Goal: Task Accomplishment & Management: Complete application form

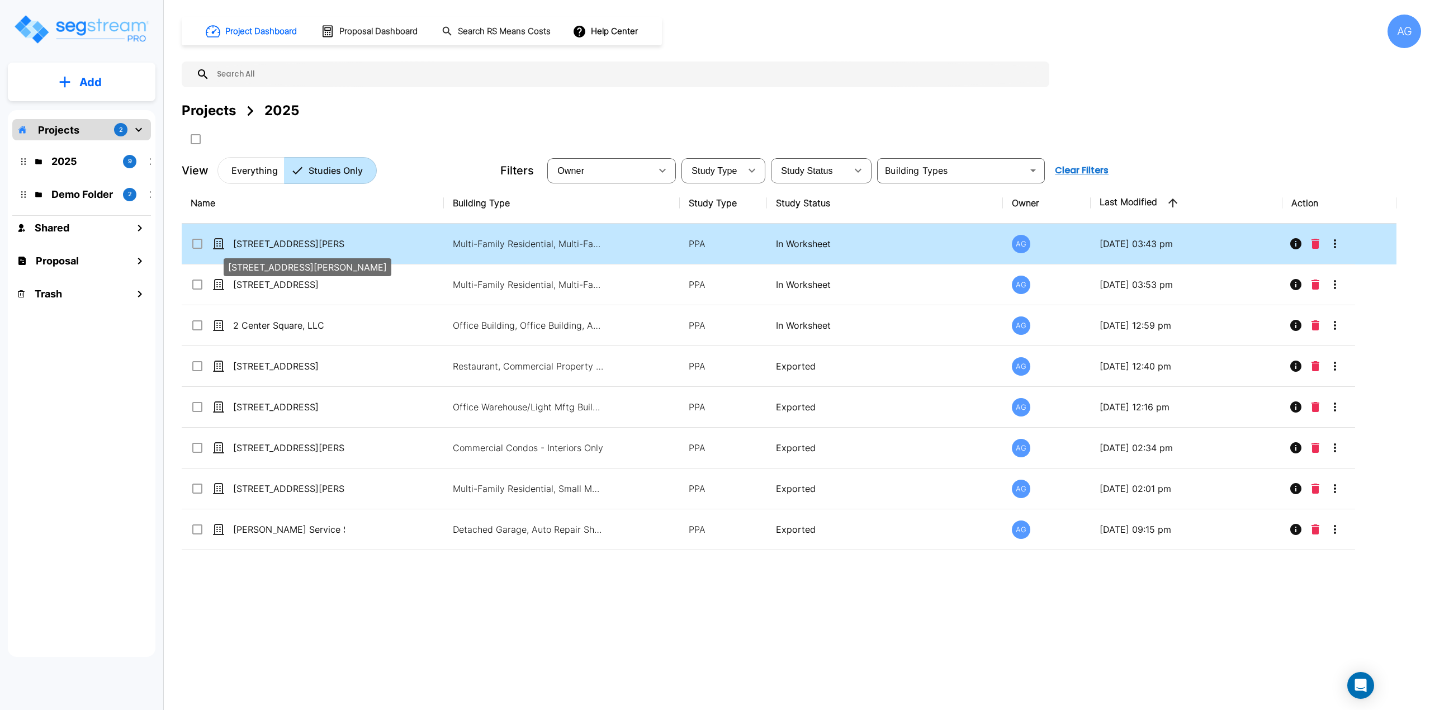
click at [300, 241] on p "[STREET_ADDRESS][PERSON_NAME]" at bounding box center [289, 243] width 112 height 13
checkbox input "true"
click at [300, 241] on p "[STREET_ADDRESS][PERSON_NAME]" at bounding box center [289, 243] width 112 height 13
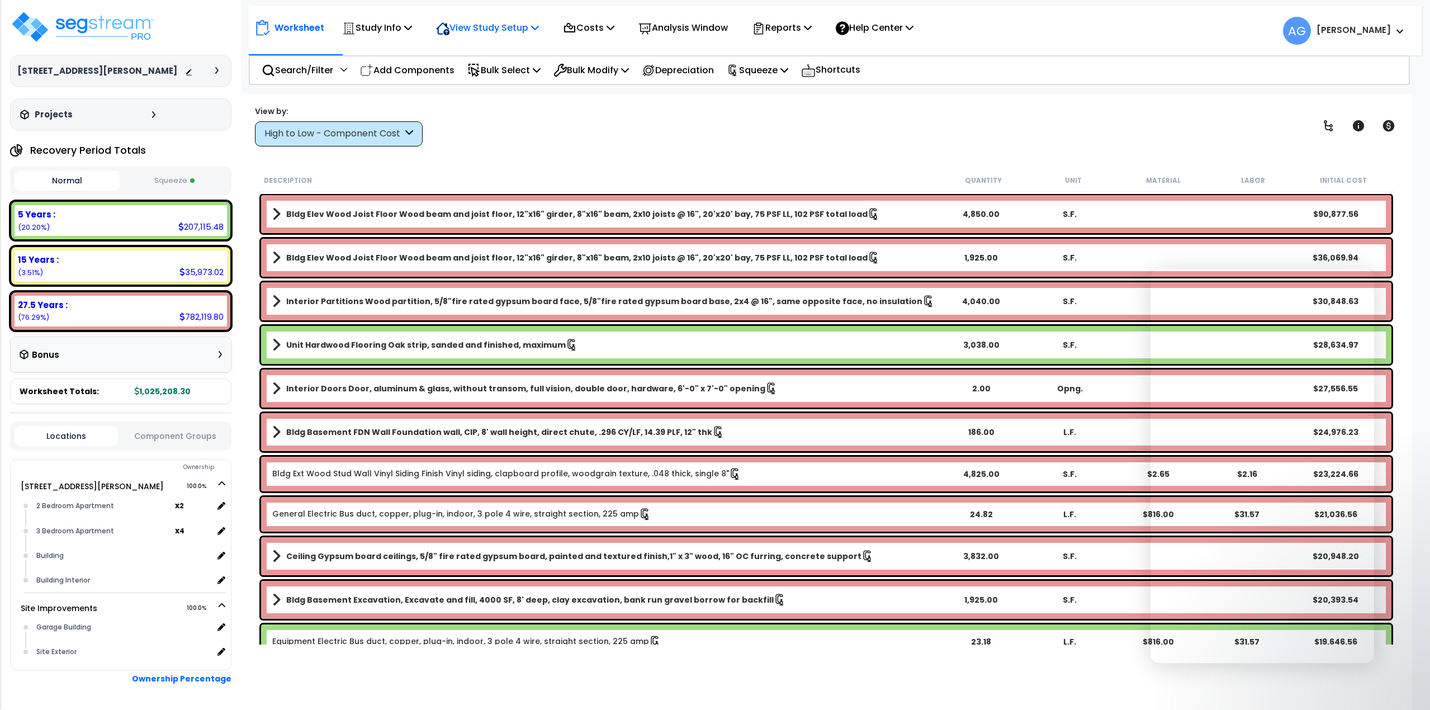
click at [493, 27] on p "View Study Setup" at bounding box center [487, 27] width 103 height 15
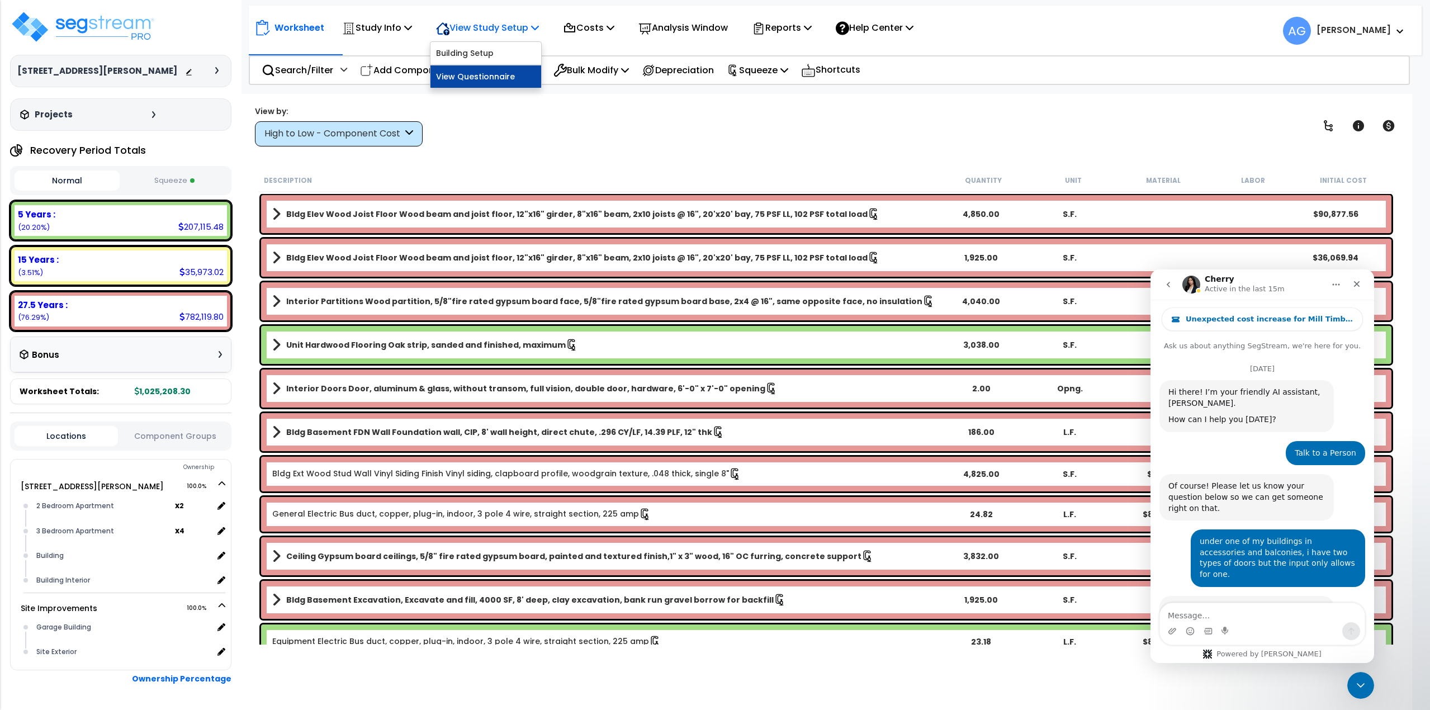
scroll to position [1477, 0]
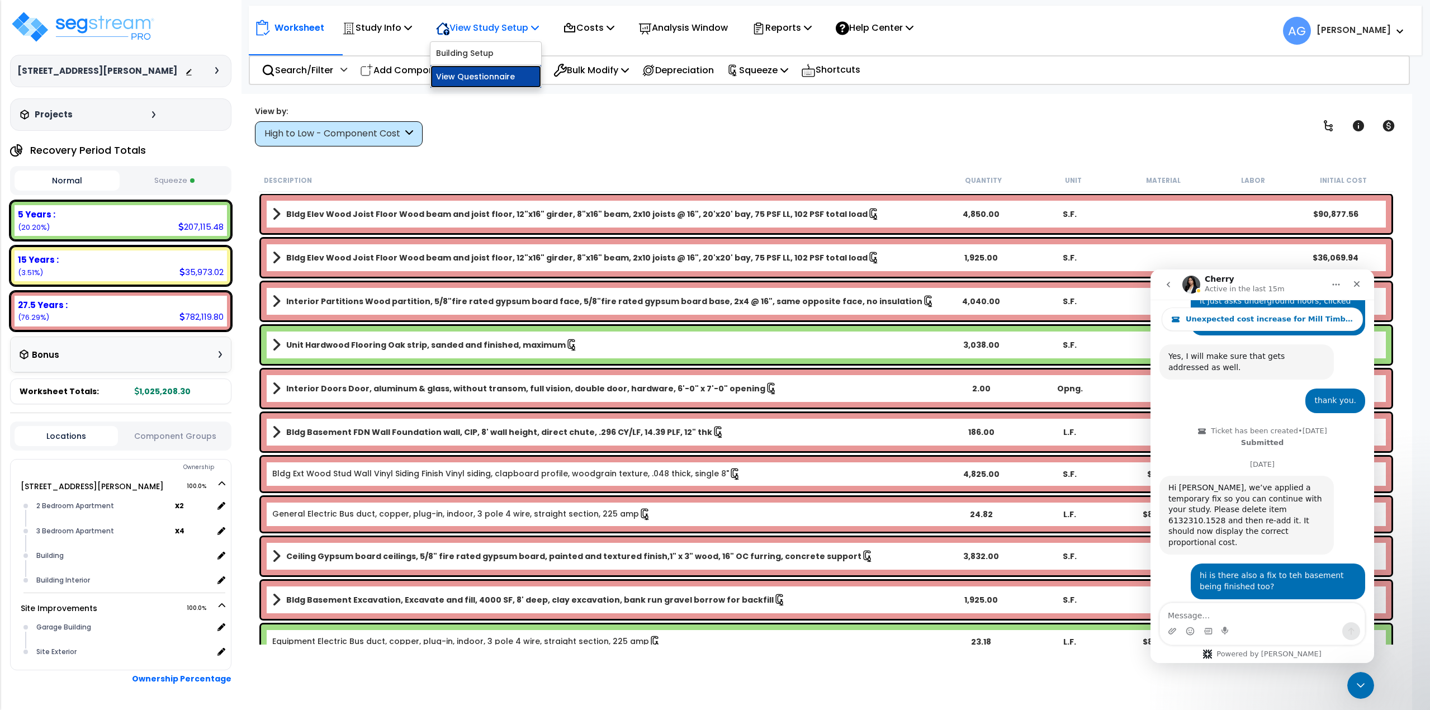
click at [485, 75] on link "View Questionnaire" at bounding box center [485, 76] width 111 height 22
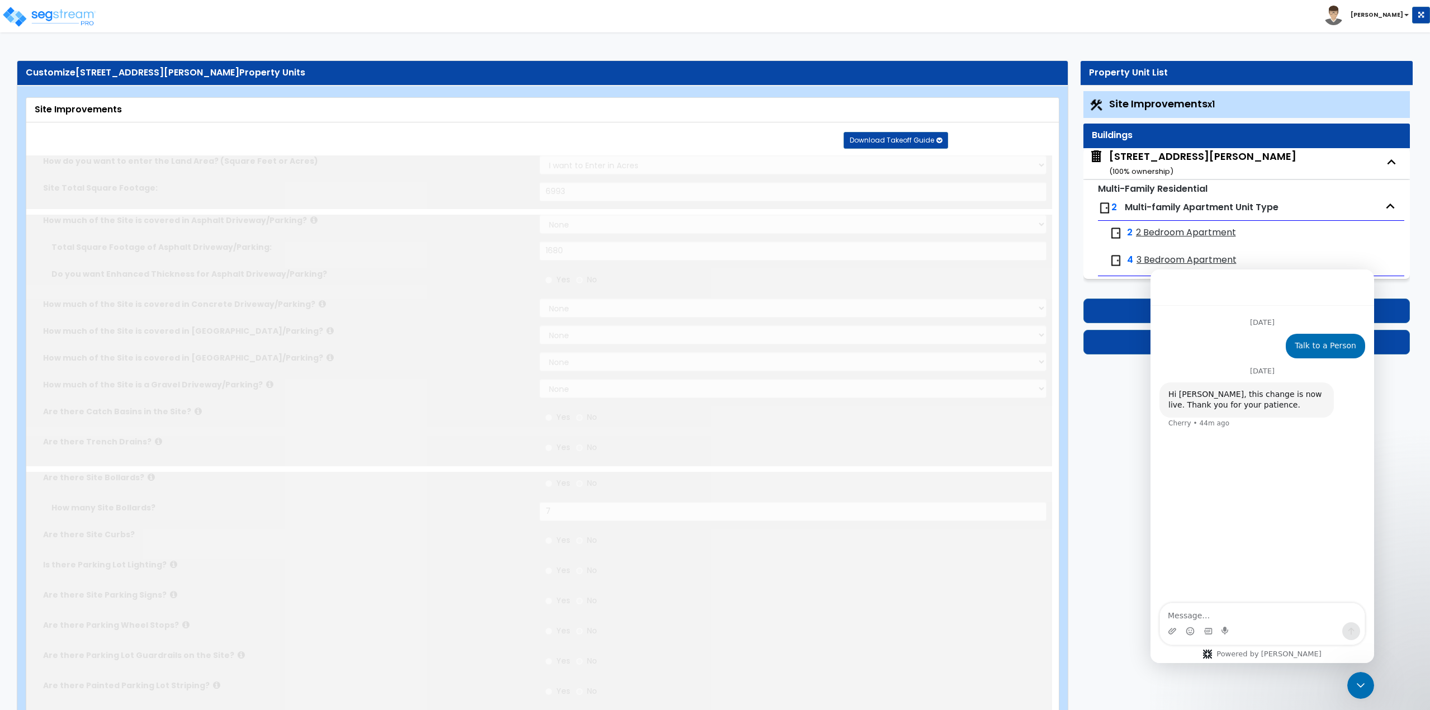
select select "2"
type input "6993"
select select "2"
type input "1680"
radio input "true"
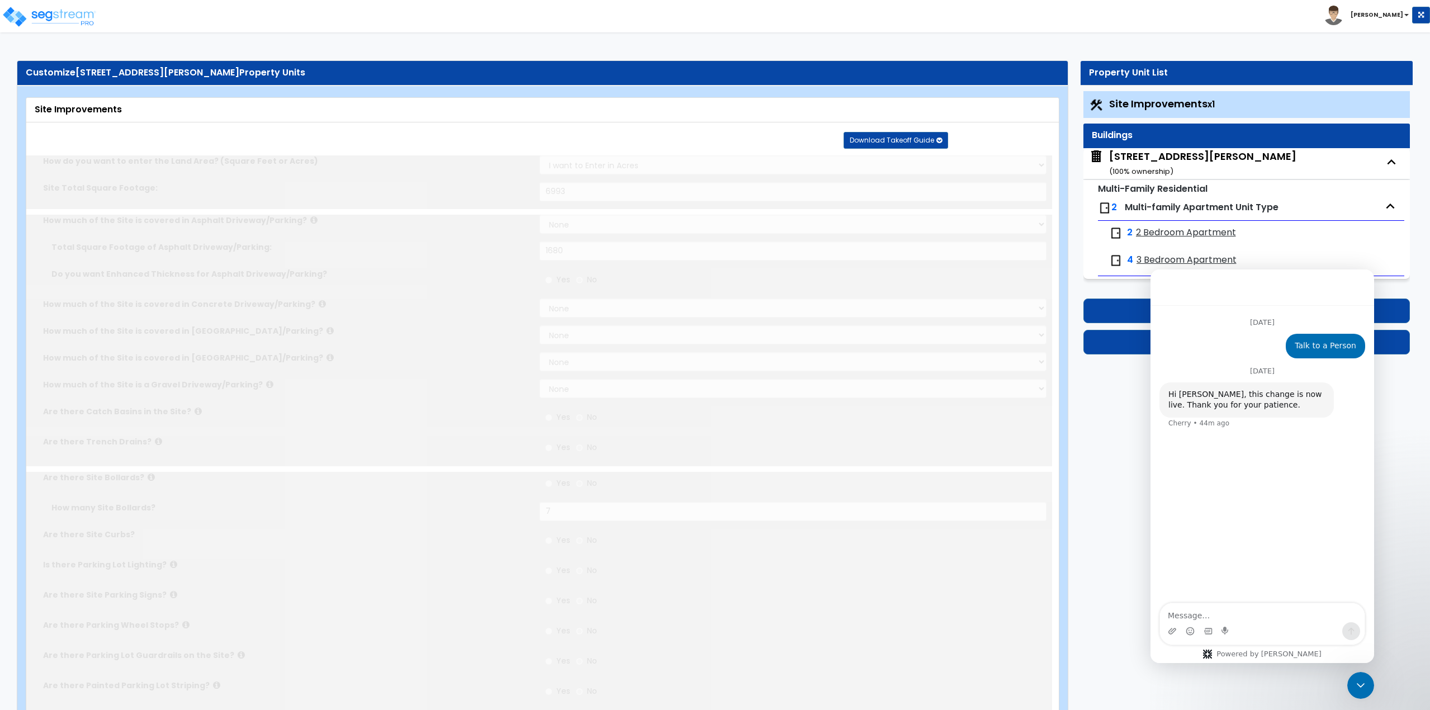
type input "7"
radio input "true"
type input "2"
select select "1"
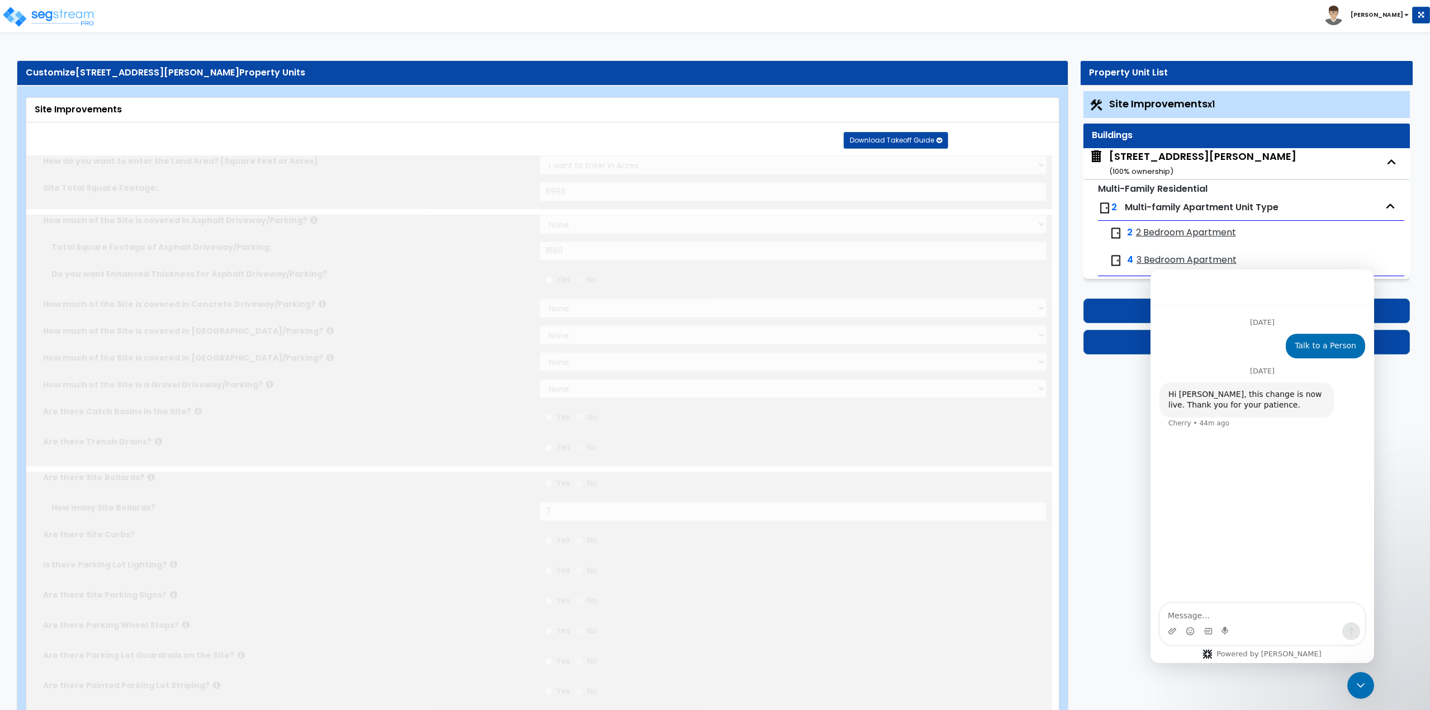
select select "4"
select select "1"
select select "2"
type input "1"
select select "2"
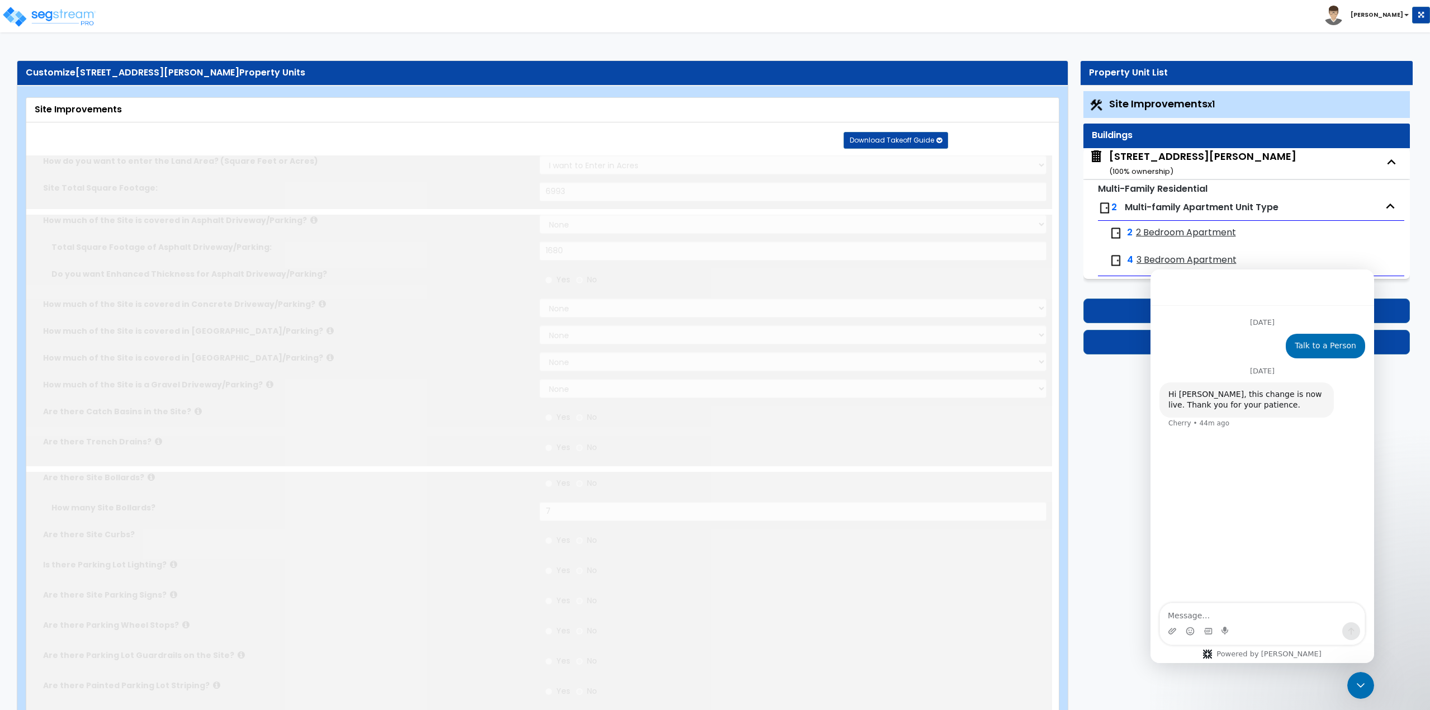
radio input "true"
select select "2"
type input "30"
select select "1"
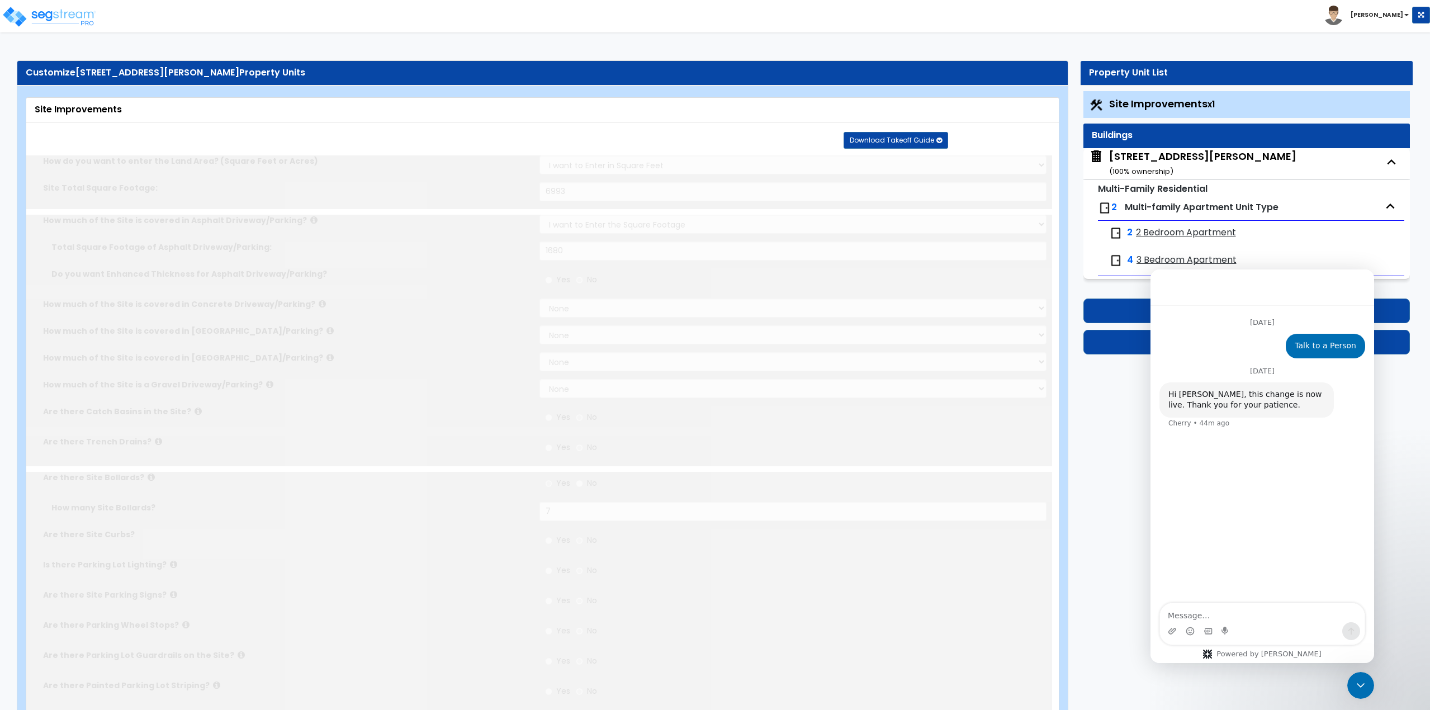
radio input "true"
type input "2"
radio input "true"
type input "25"
radio input "true"
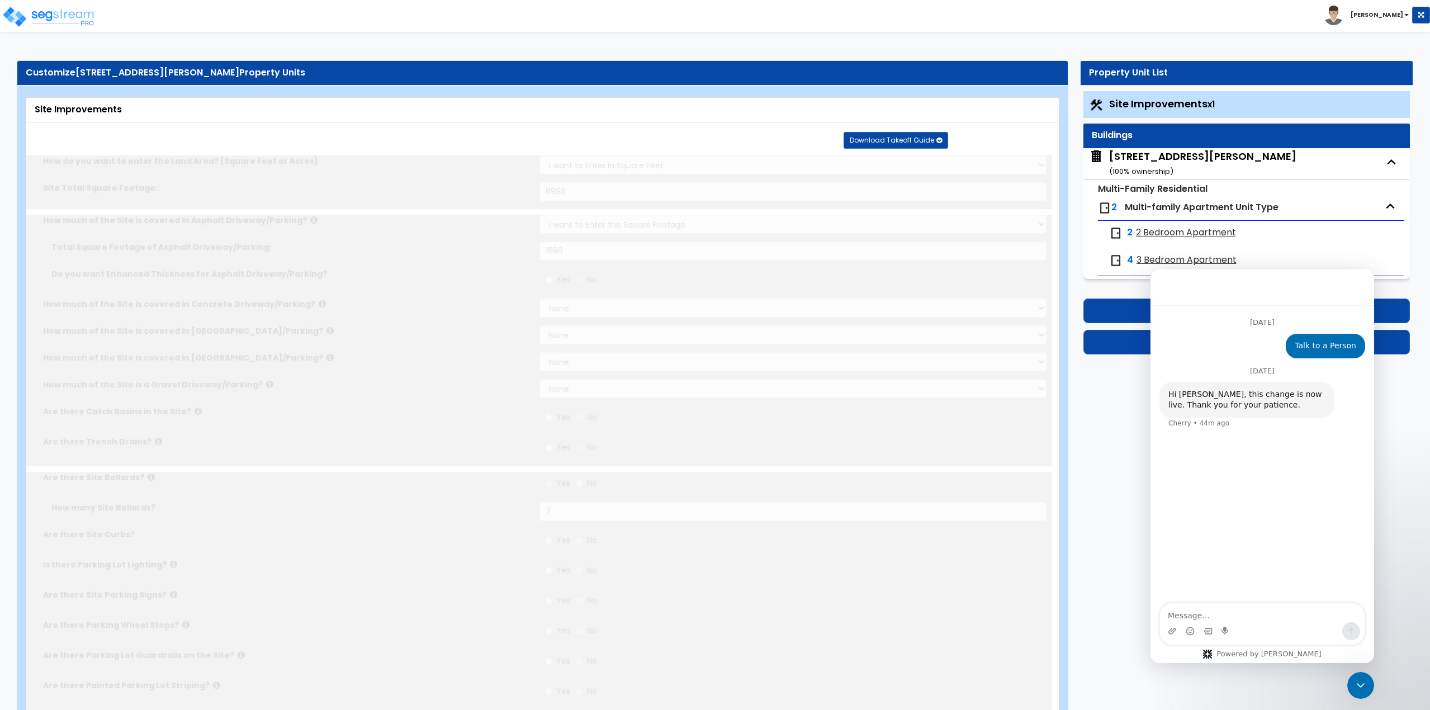
radio input "true"
type input "285"
radio input "true"
select select "2"
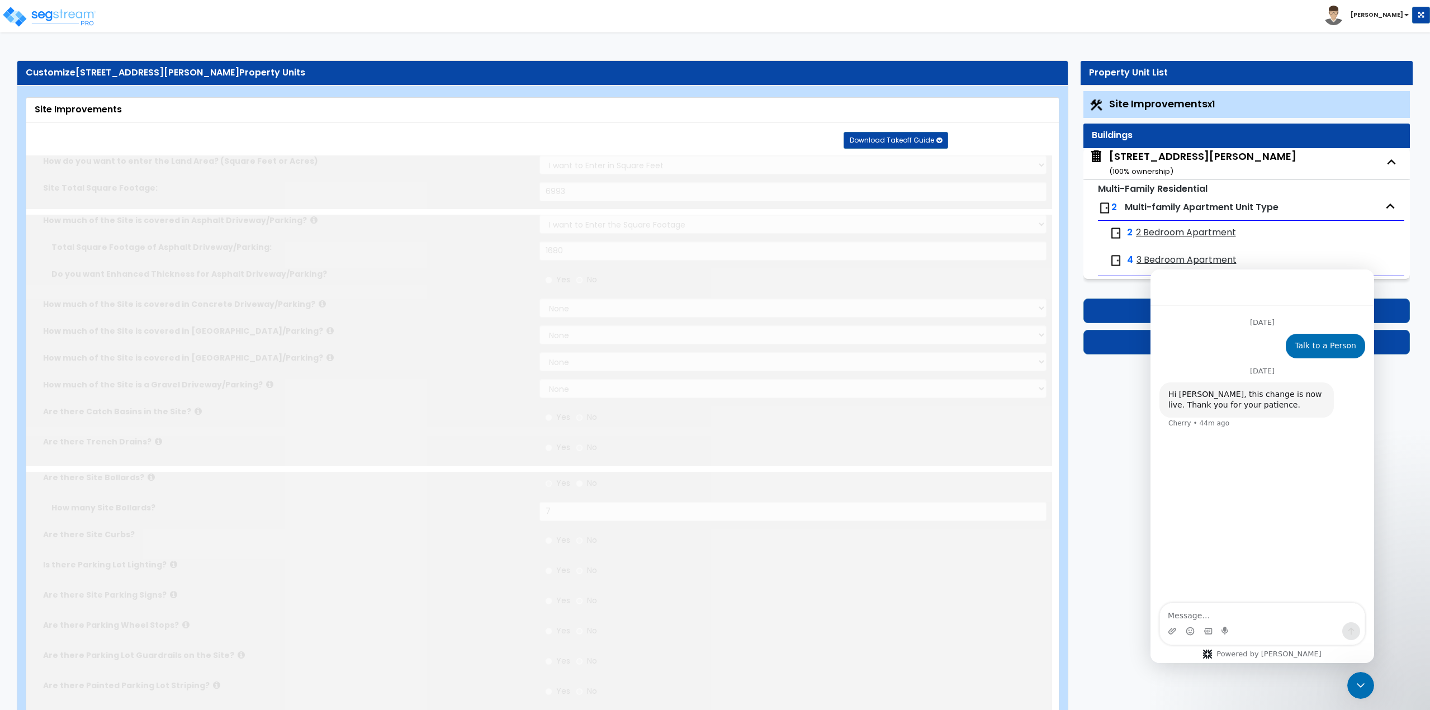
type input "1755"
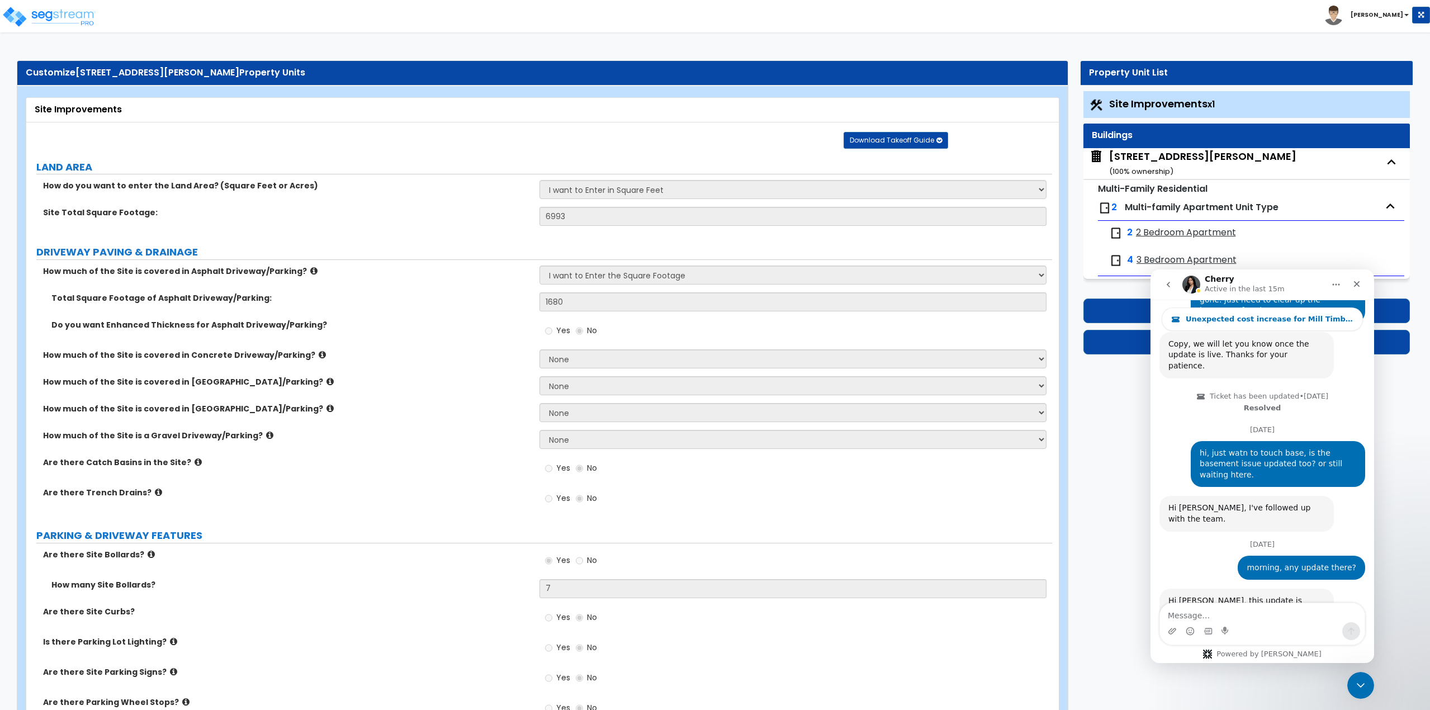
scroll to position [1876, 0]
click at [1106, 359] on div "Property Unit List Site Improvements x1 Buildings 143 Skeele St. ( 100 % owners…" at bounding box center [1243, 213] width 358 height 304
click at [1118, 345] on button "Edit Enhanced Setup" at bounding box center [1246, 342] width 327 height 25
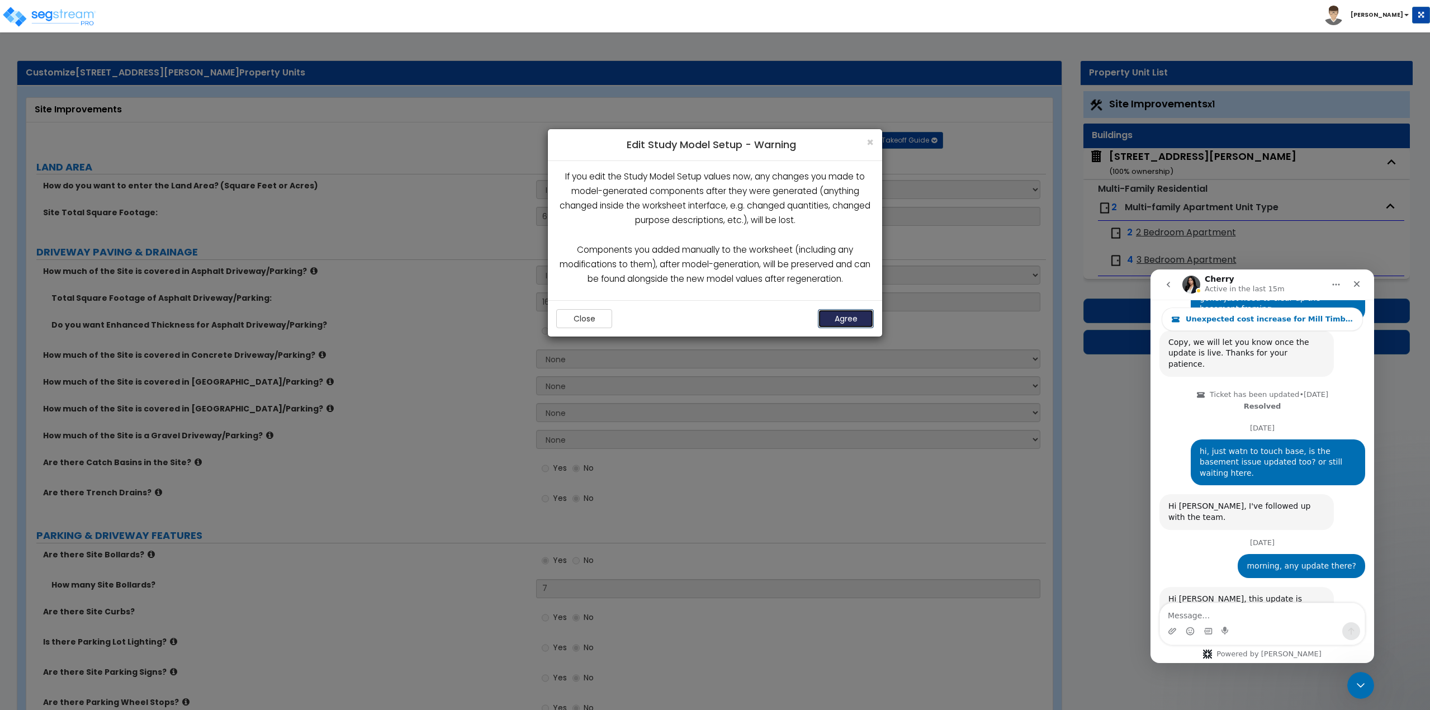
click at [845, 319] on button "Agree" at bounding box center [846, 318] width 56 height 19
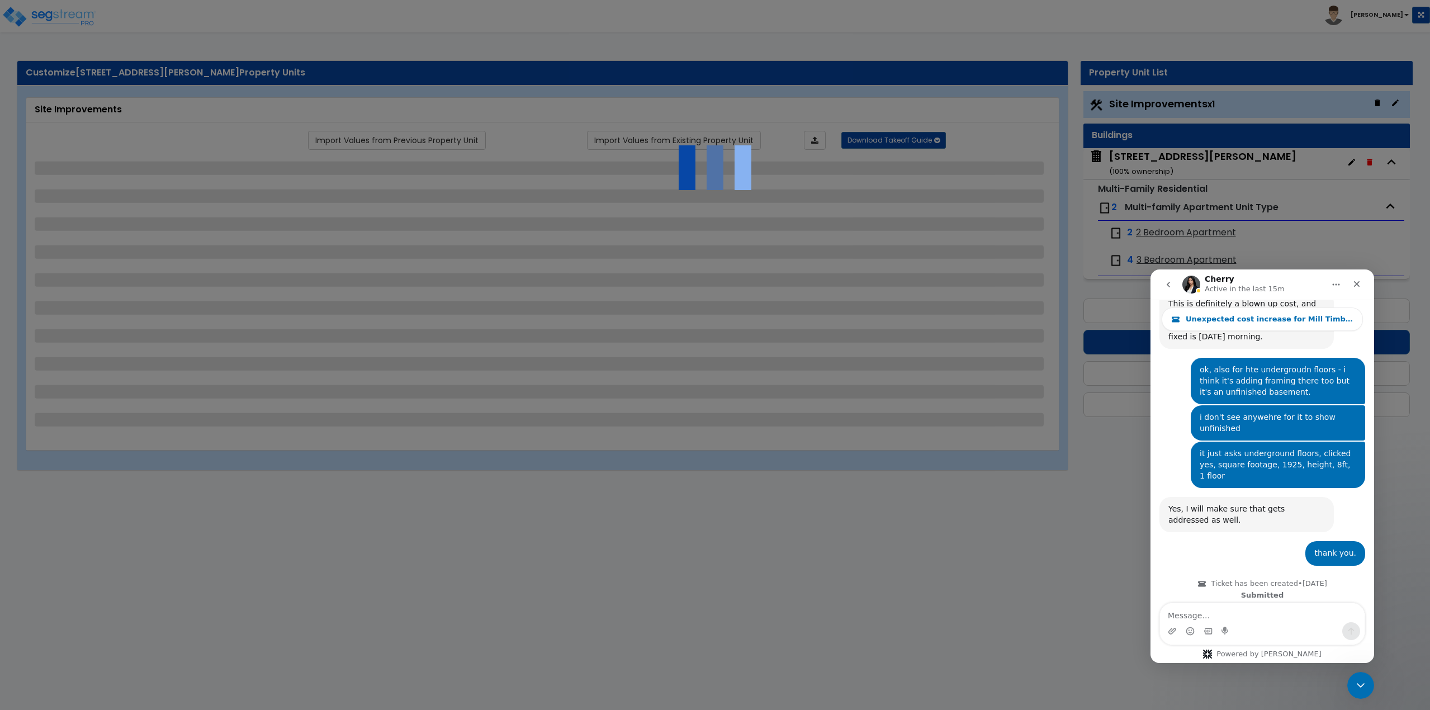
click at [1226, 613] on textarea "Message…" at bounding box center [1262, 612] width 205 height 19
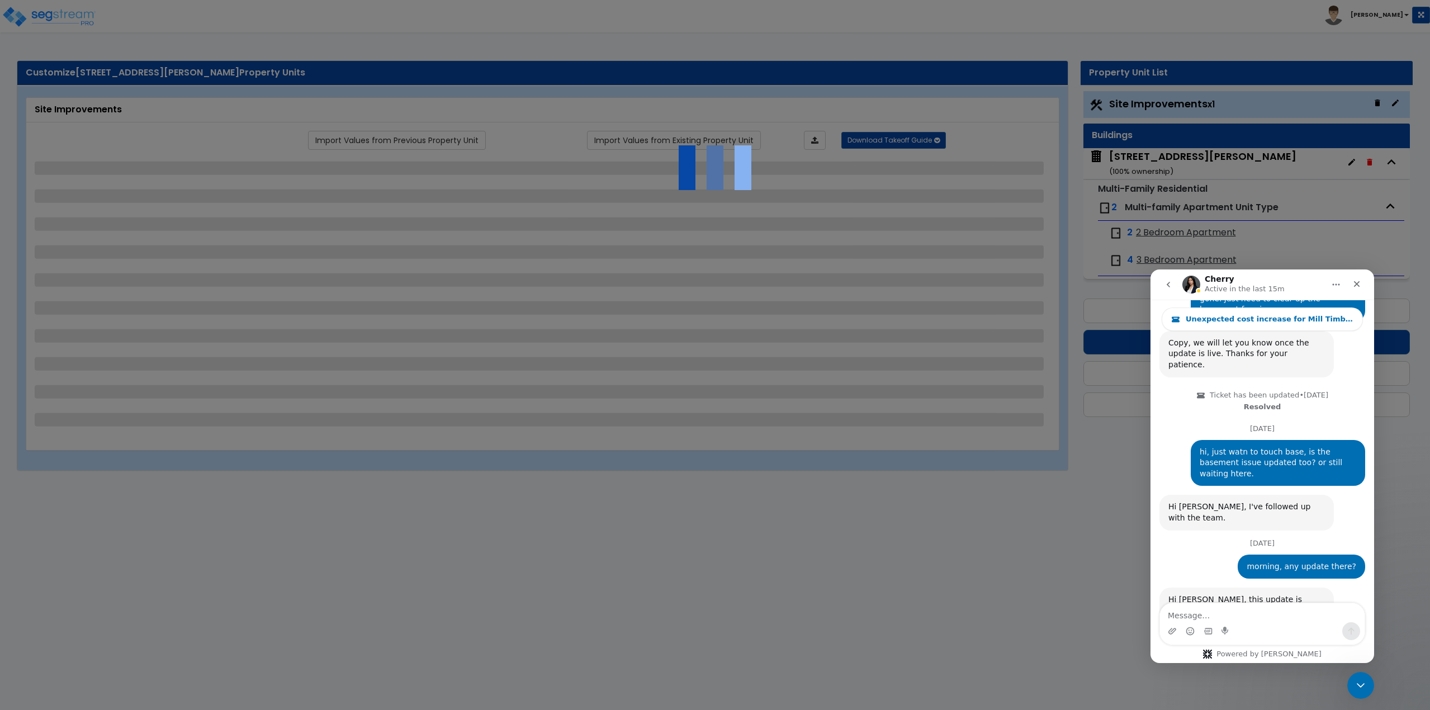
scroll to position [1876, 0]
type textarea "thank you!"
select select "2"
select select "1"
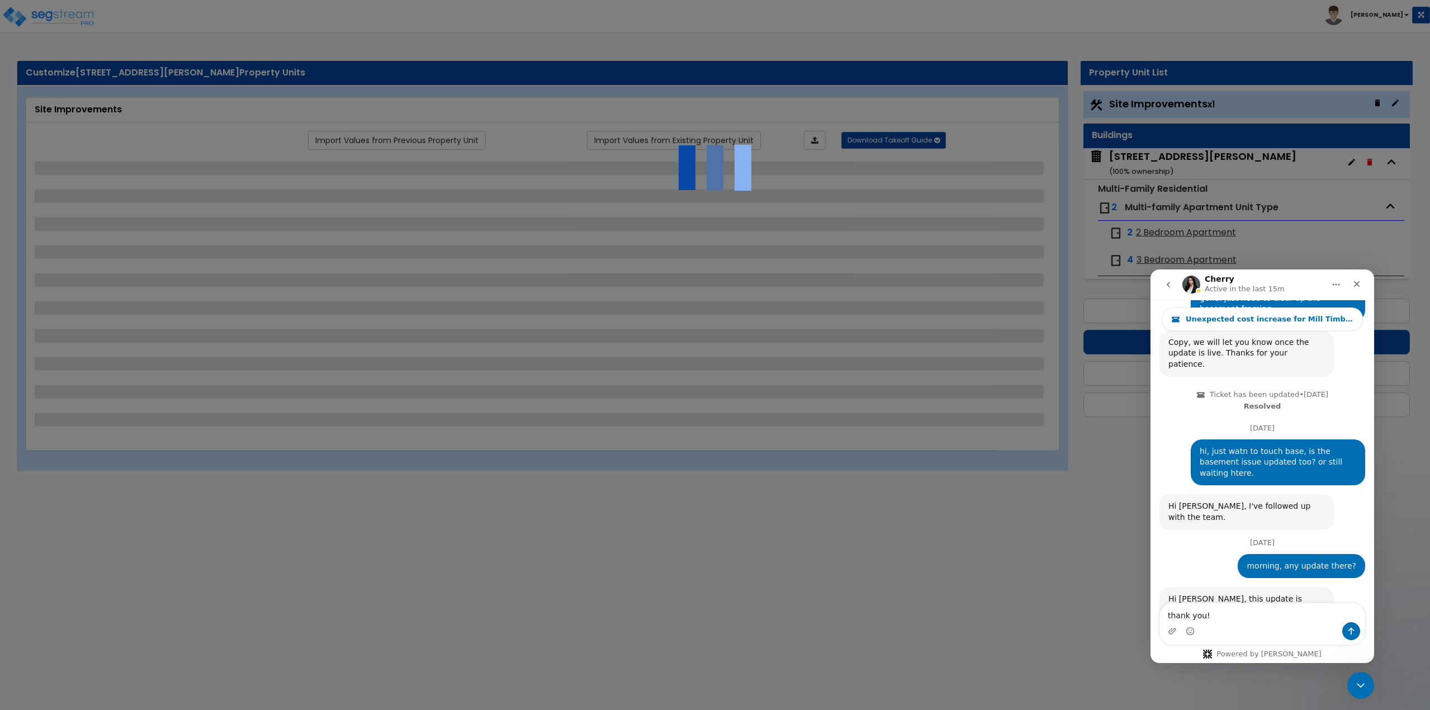
select select "1"
select select "4"
select select "1"
select select "2"
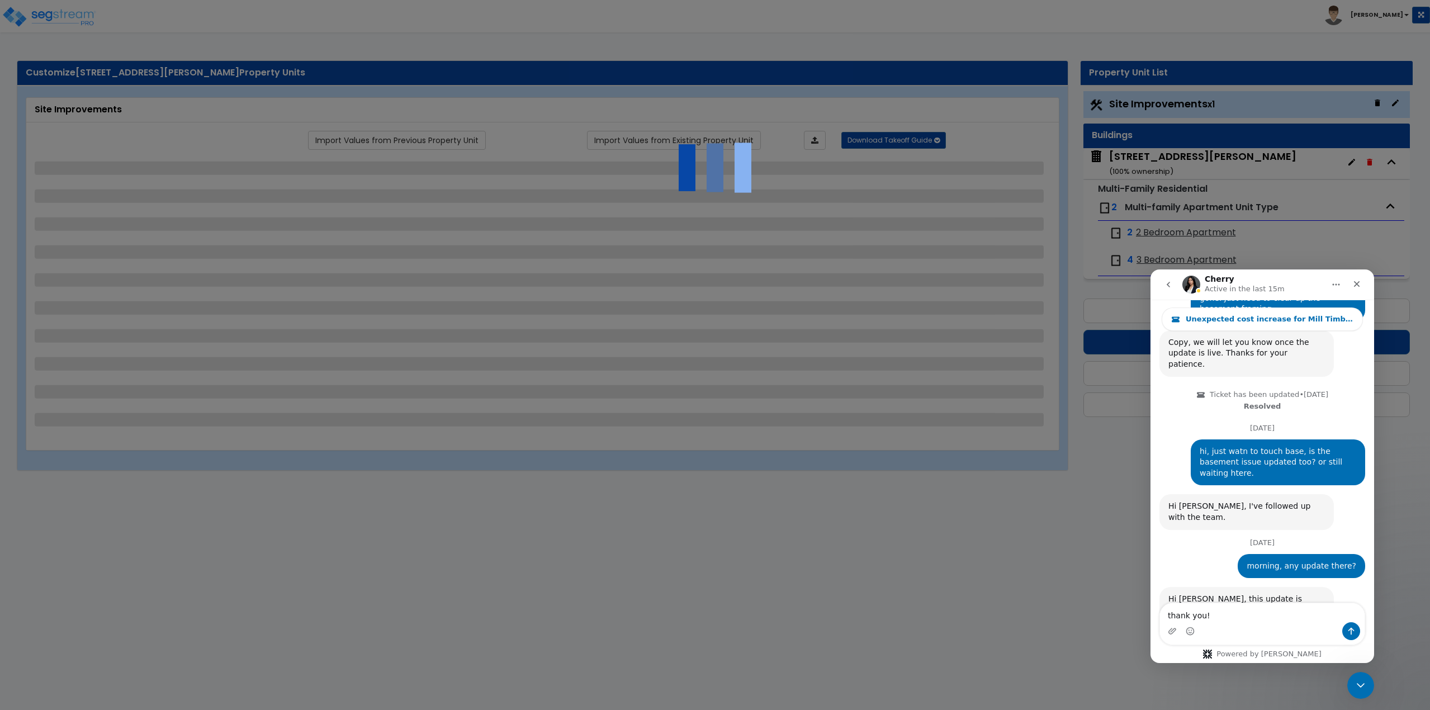
select select "2"
select select "1"
select select "2"
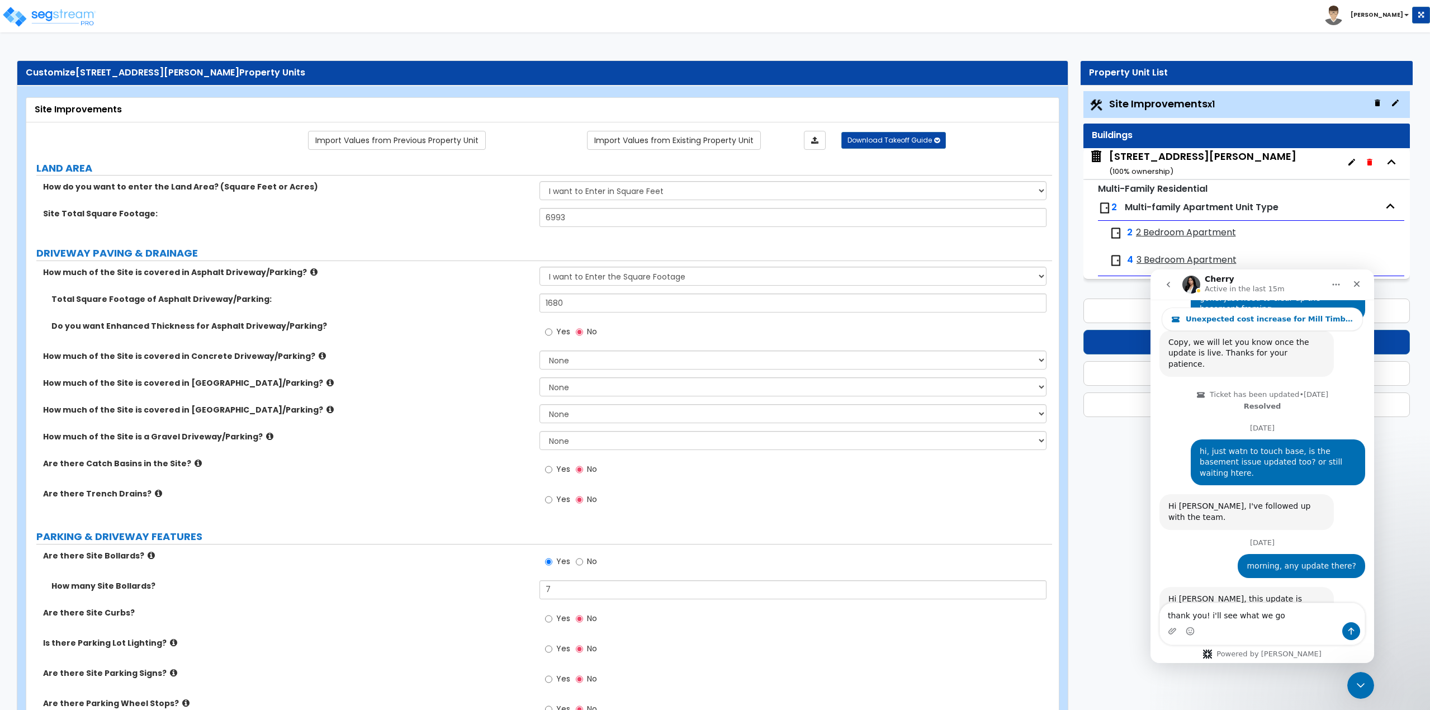
type textarea "thank you! i'll see what we got"
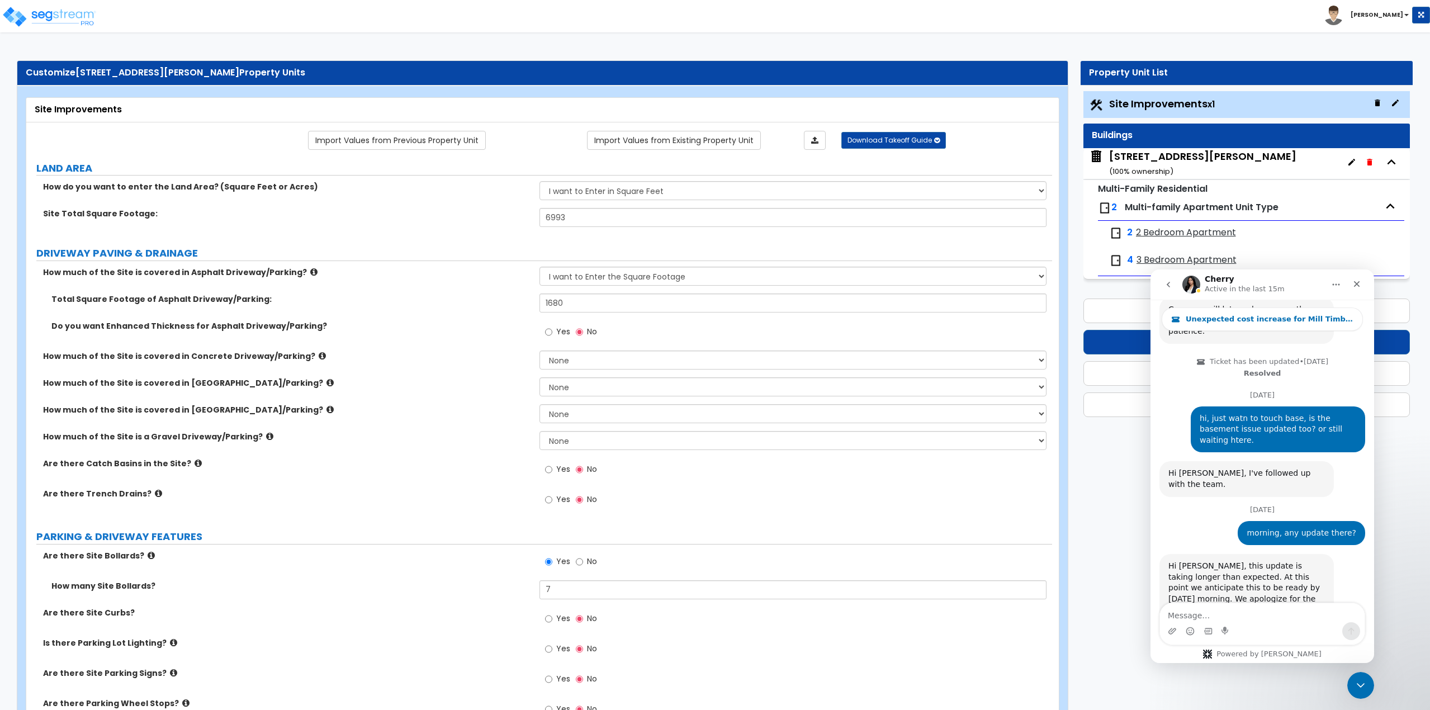
click at [1125, 149] on div "143 Skeele St. ( 100 % ownership)" at bounding box center [1202, 163] width 187 height 29
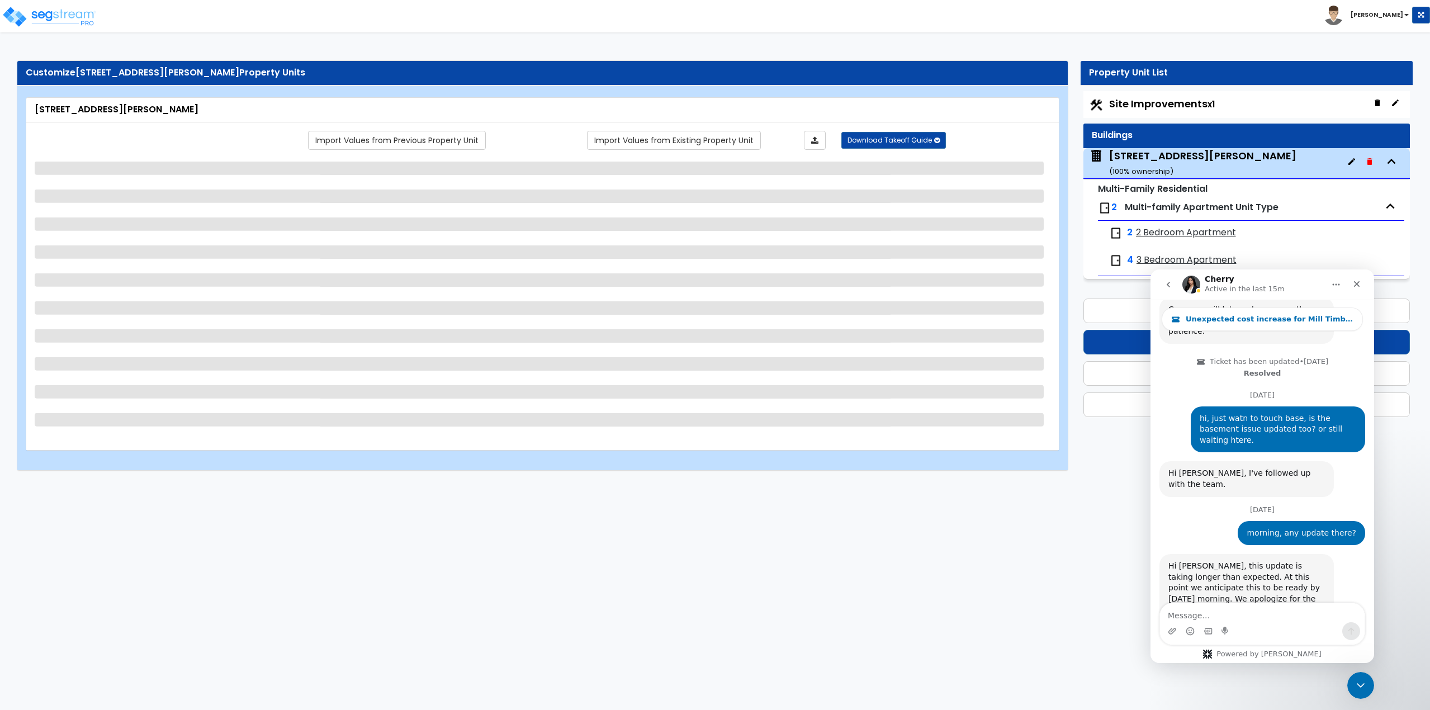
select select "7"
select select "1"
select select "5"
select select "2"
select select "1"
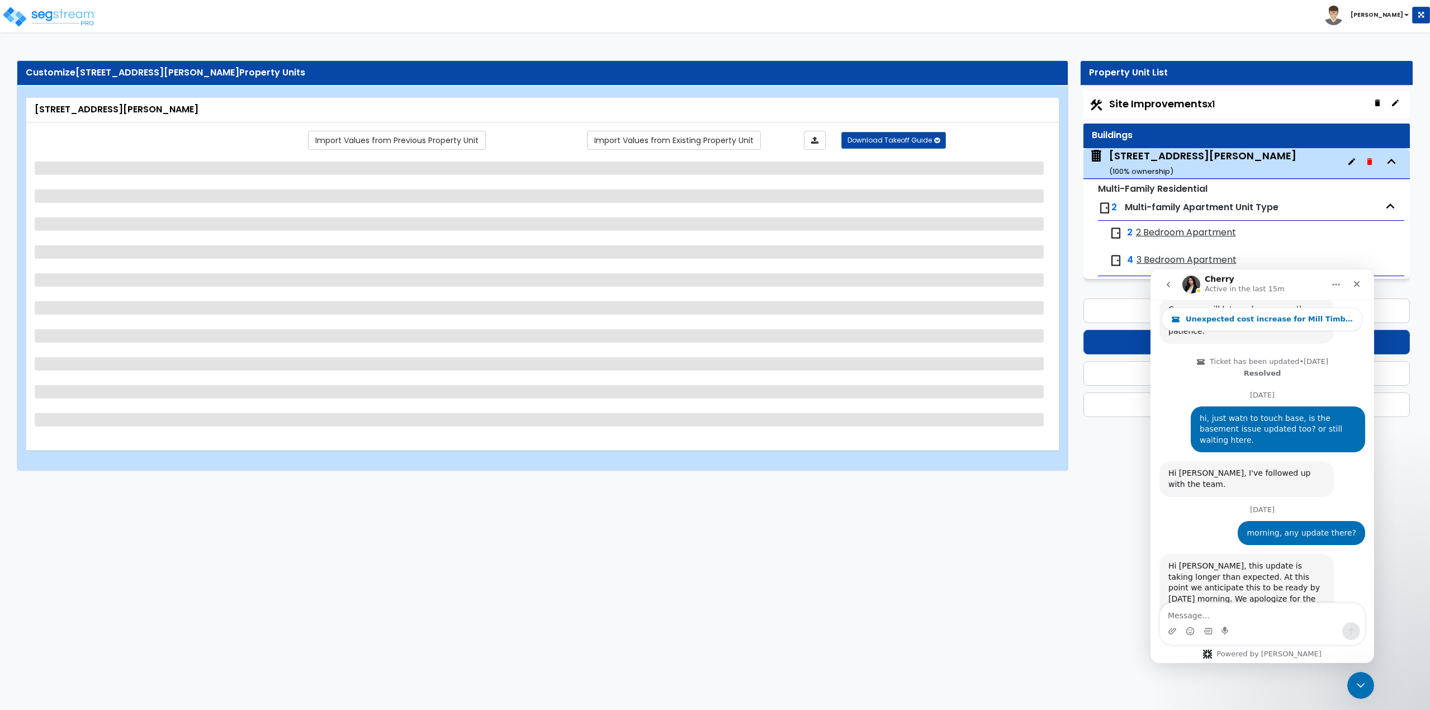
select select "1"
select select "3"
select select "1"
select select "2"
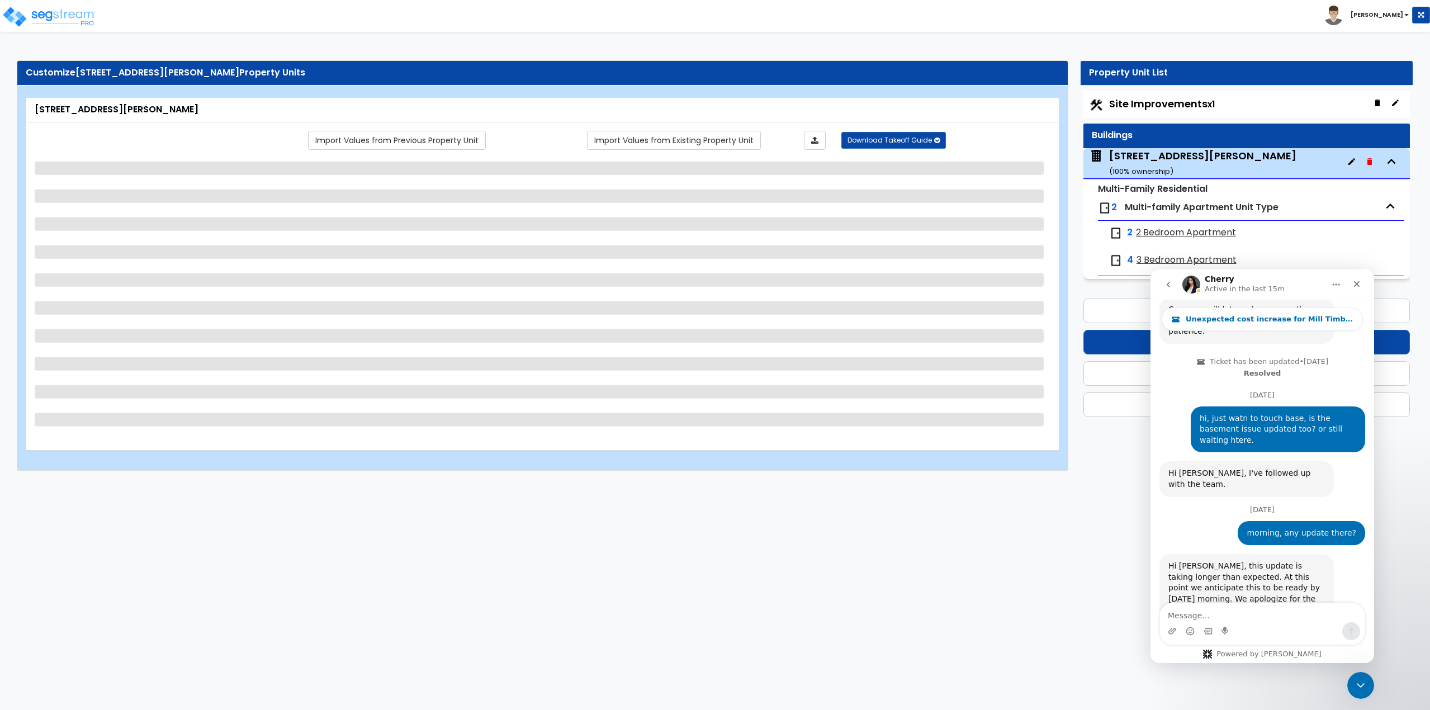
select select "1"
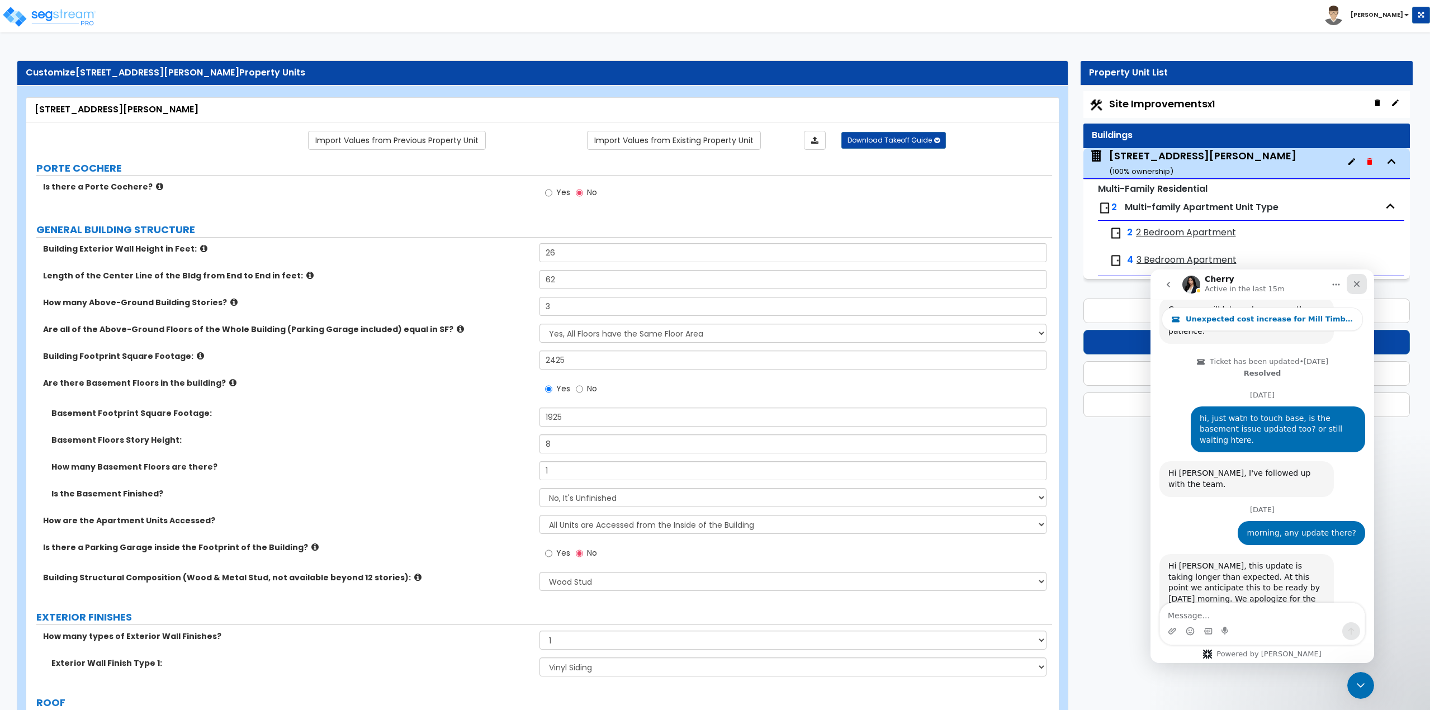
click at [1358, 284] on icon "Close" at bounding box center [1356, 283] width 9 height 9
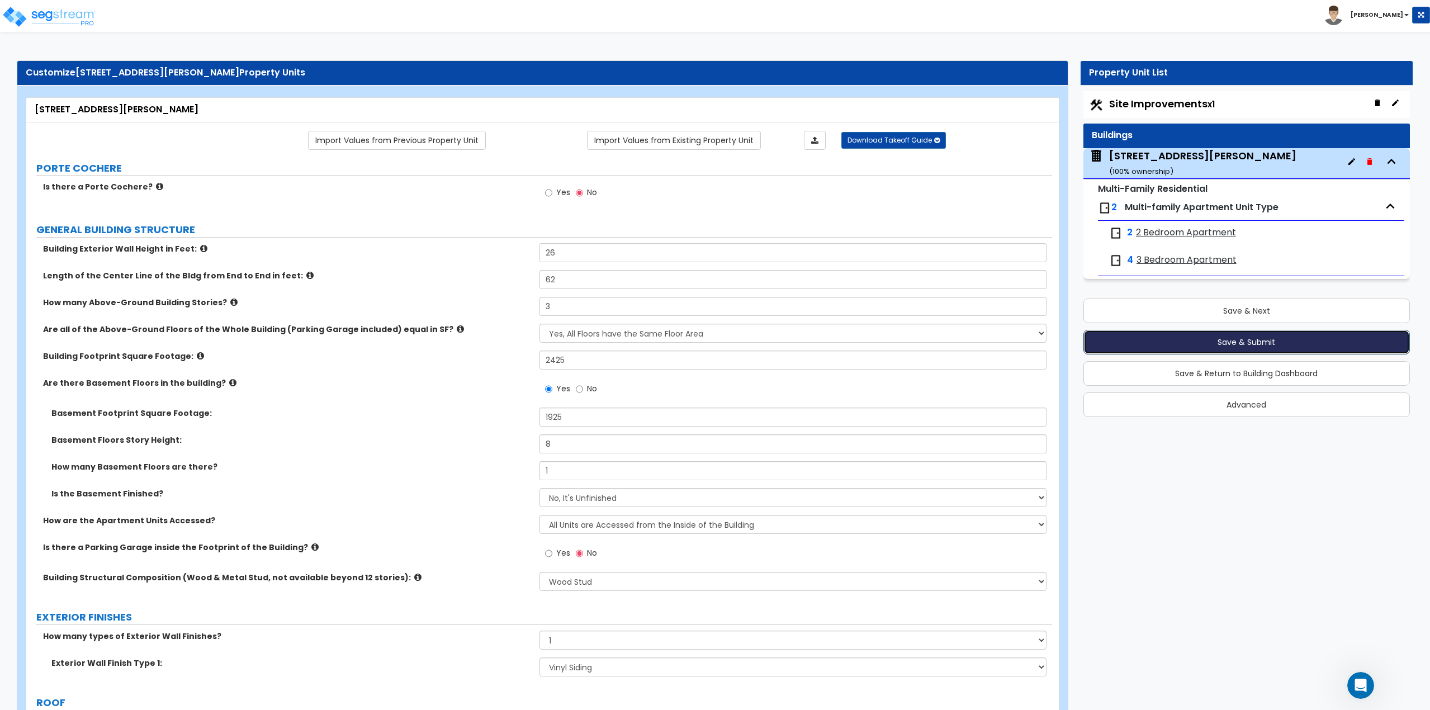
click at [1230, 343] on button "Save & Submit" at bounding box center [1246, 342] width 327 height 25
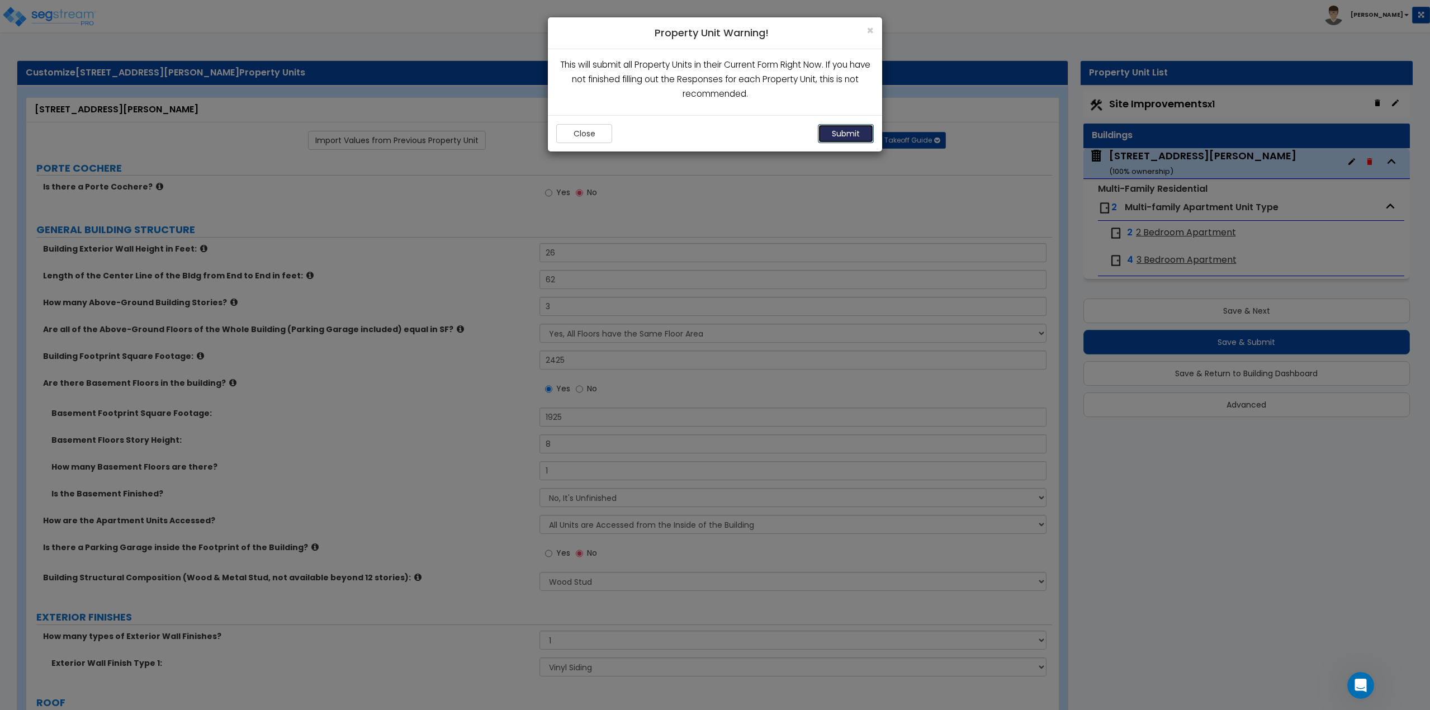
click at [822, 134] on button "Submit" at bounding box center [846, 133] width 56 height 19
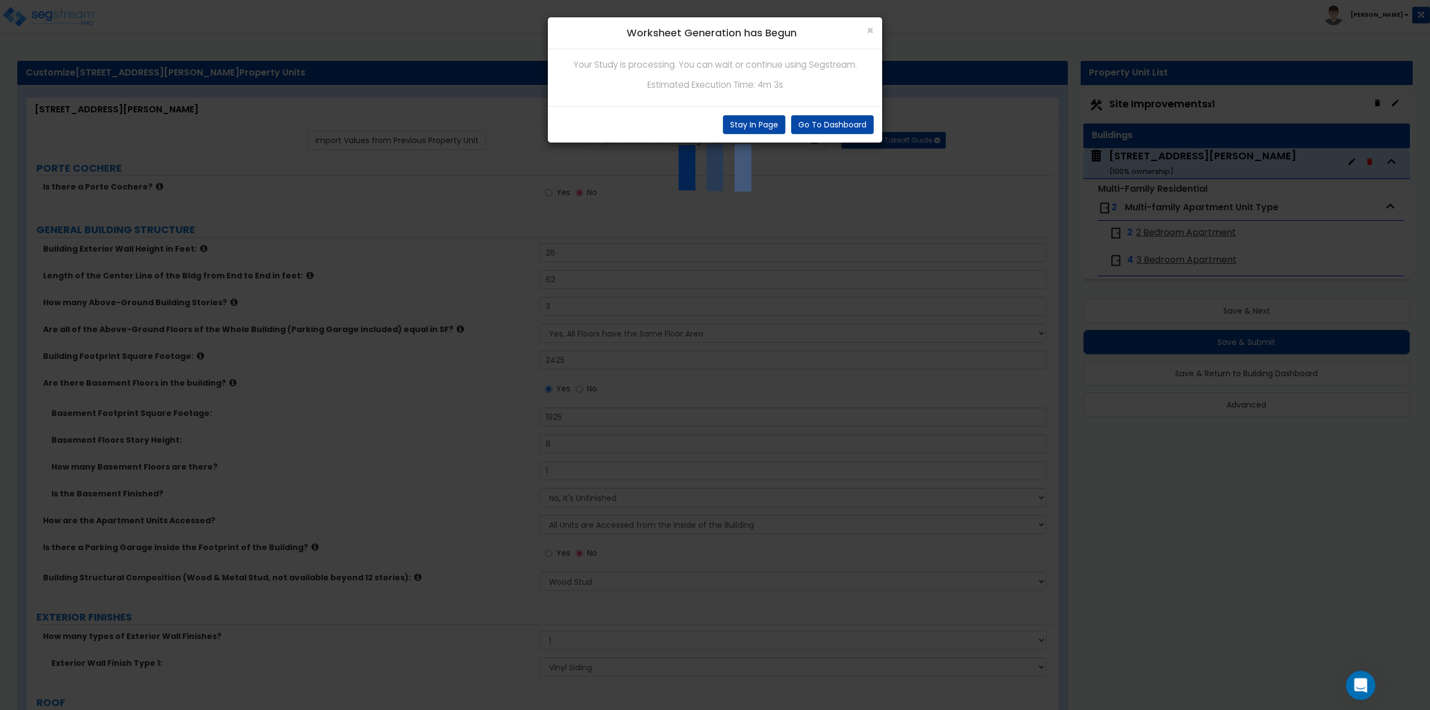
click at [1371, 687] on div "Open Intercom Messenger" at bounding box center [1358, 683] width 37 height 37
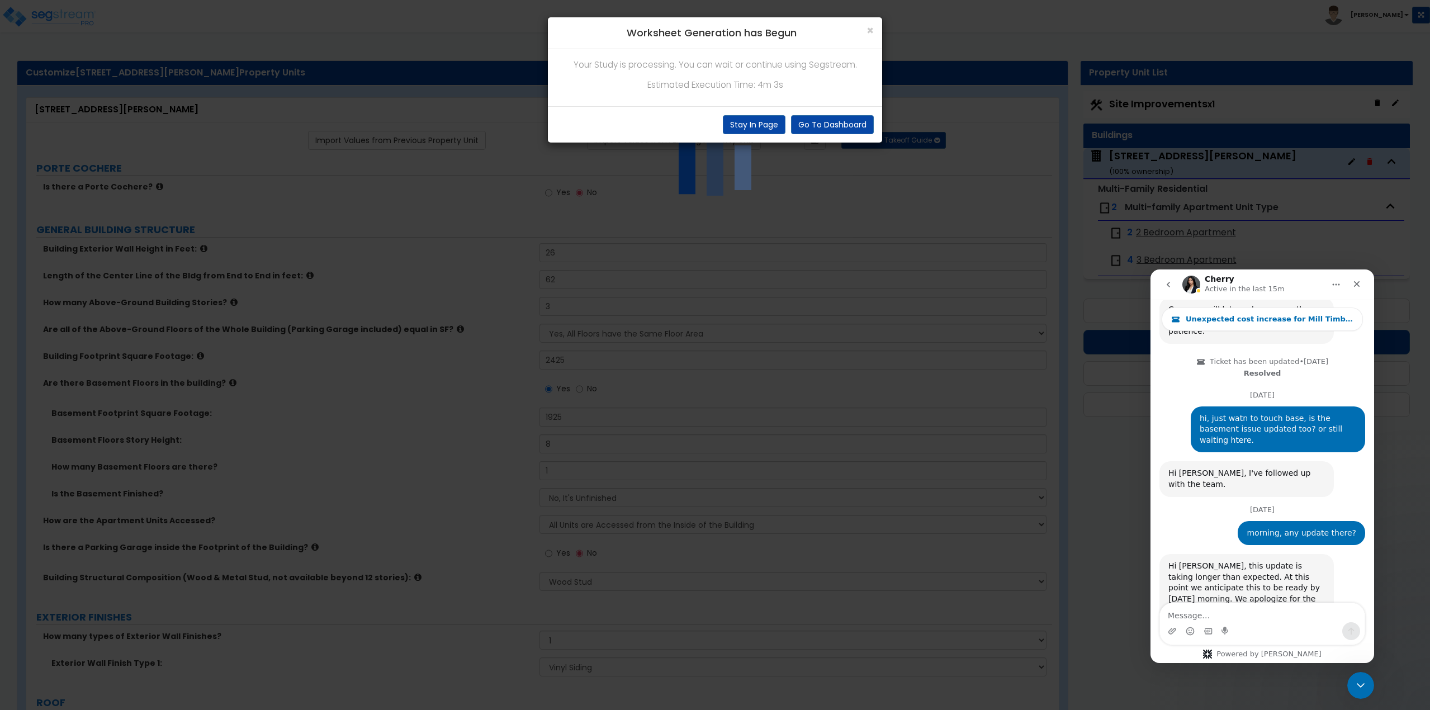
click at [1269, 618] on textarea "Message…" at bounding box center [1262, 612] width 205 height 19
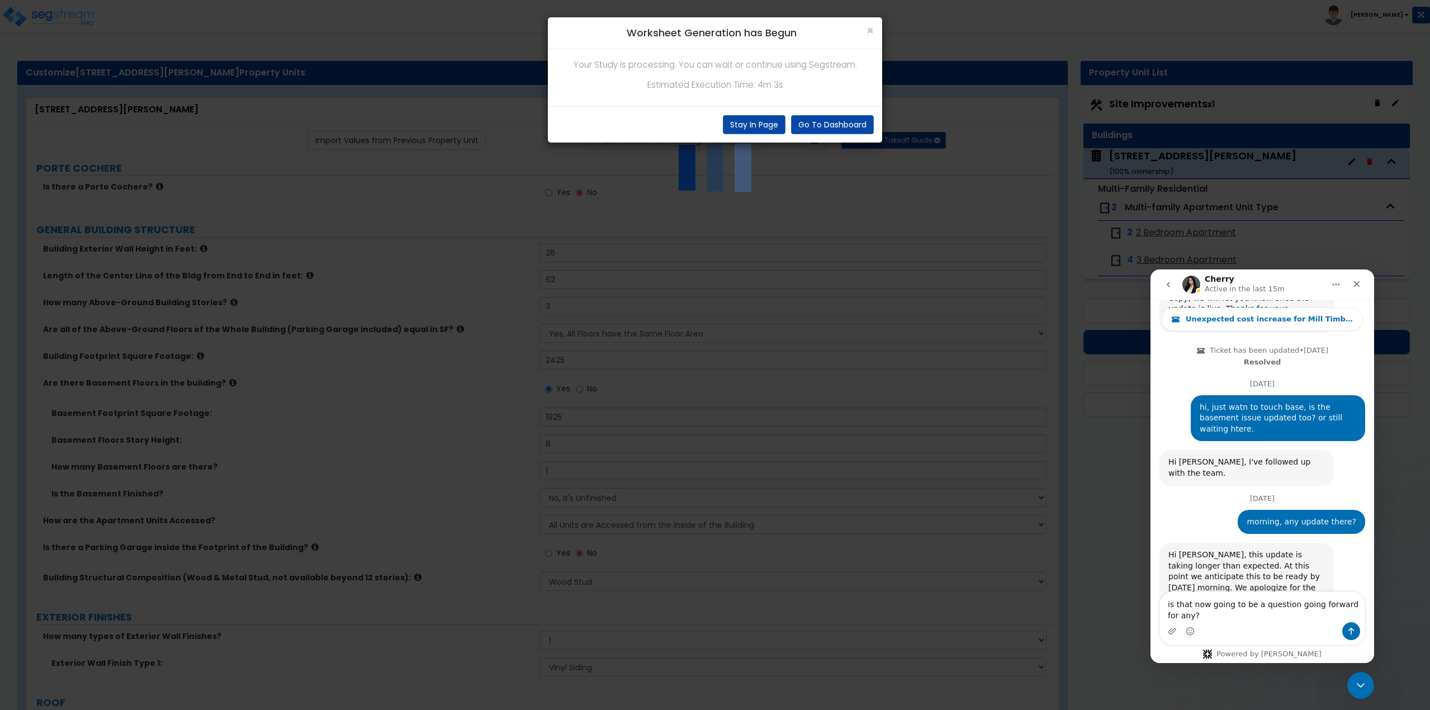
type textarea "is that now going to be a question going forward for any?"
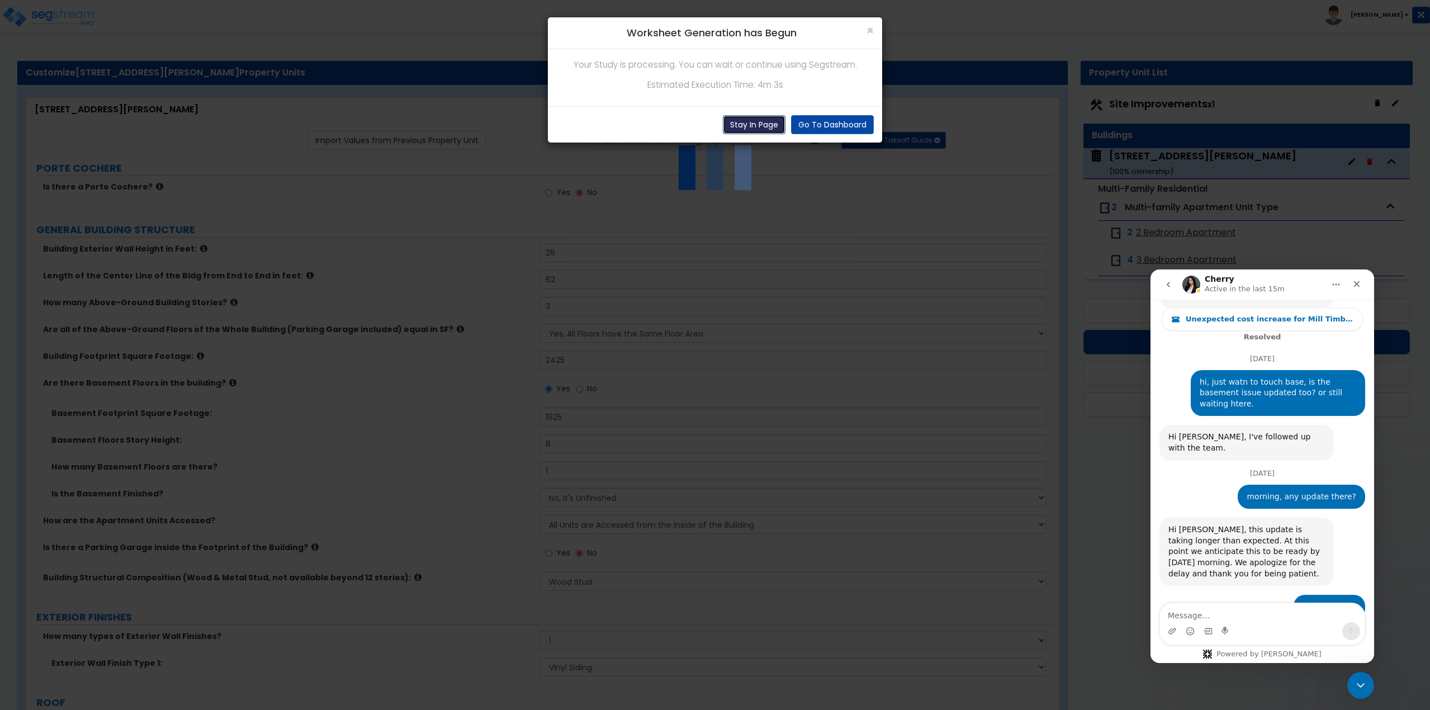
click at [748, 125] on button "Stay In Page" at bounding box center [754, 124] width 63 height 19
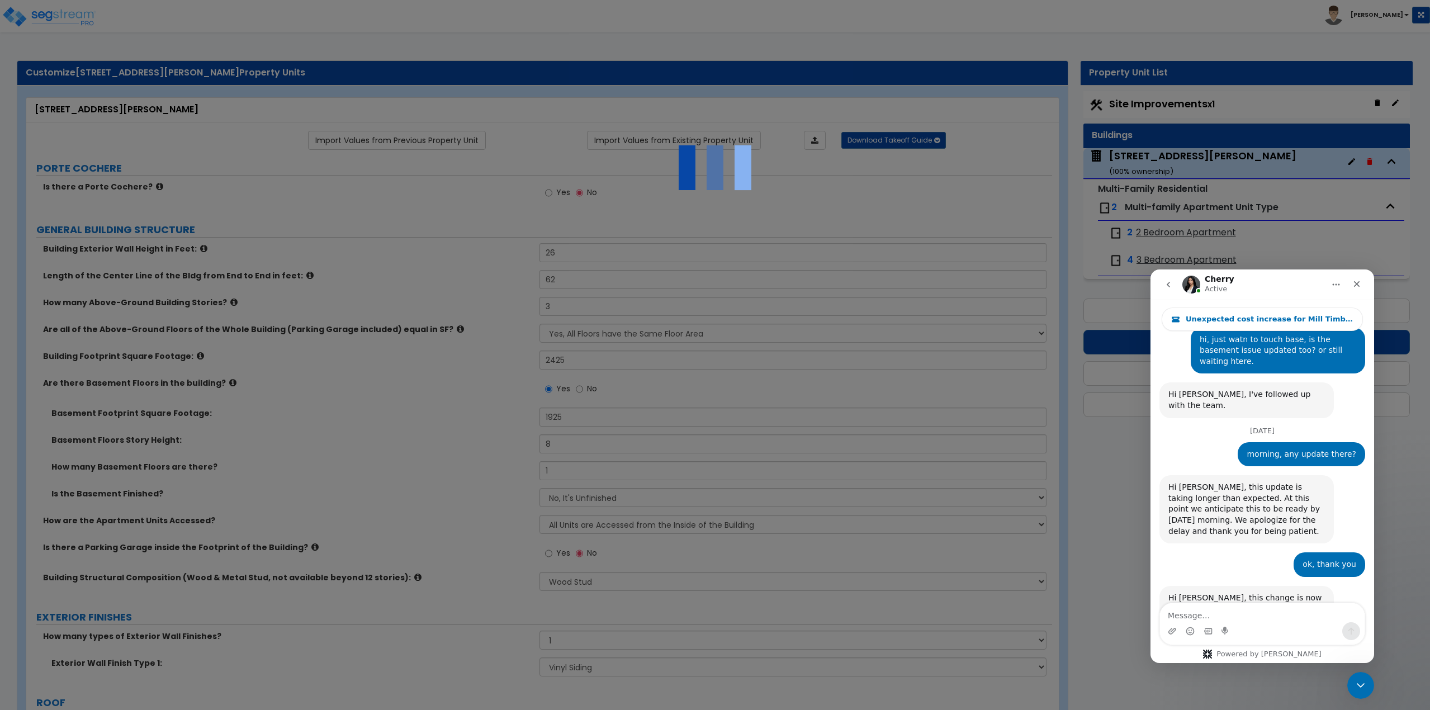
scroll to position [1989, 0]
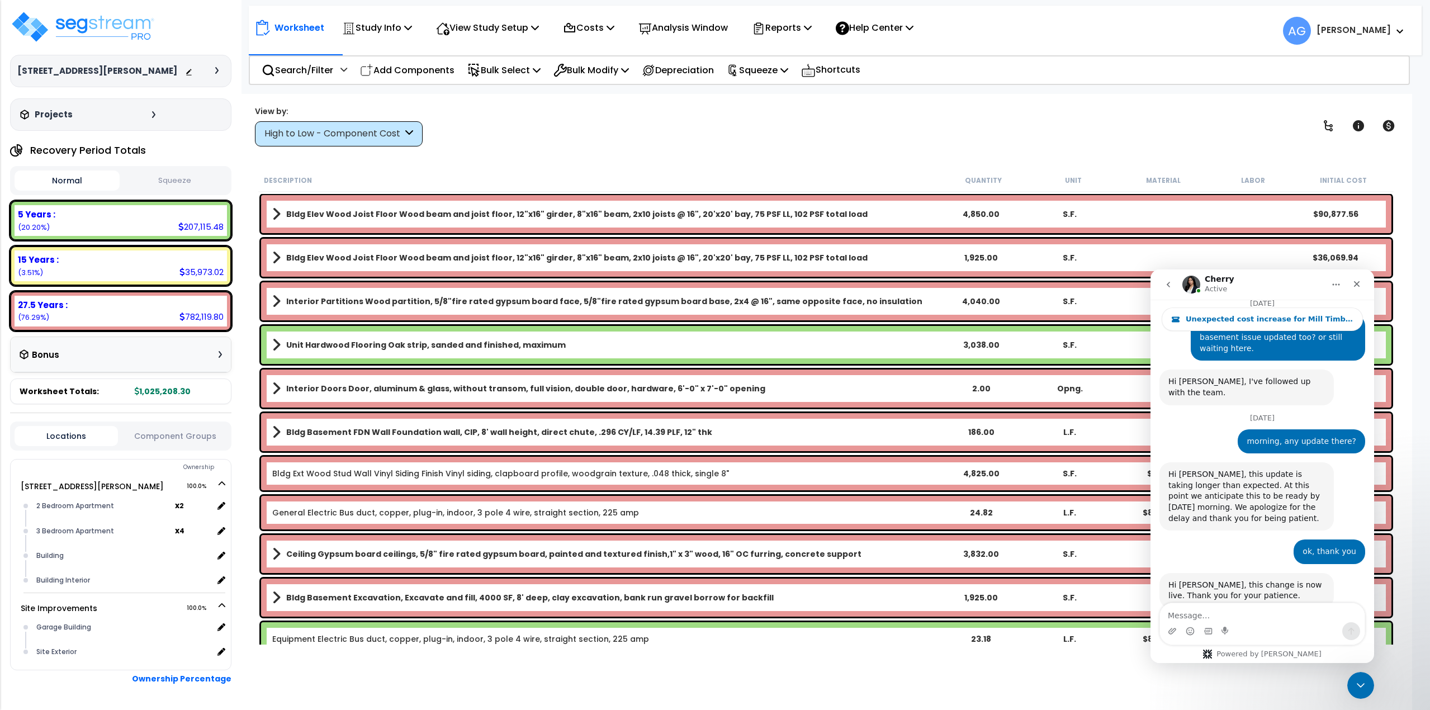
click at [1265, 694] on div "We're working towards making this available for all models, but yes this is ava…" at bounding box center [1246, 716] width 157 height 44
click at [1261, 694] on div "We're working towards making this available for all models, but yes this is ava…" at bounding box center [1246, 716] width 157 height 44
click at [686, 133] on div "View by: High to Low - Component Cost High to Low - Component Cost" at bounding box center [826, 125] width 1150 height 41
click at [1361, 280] on div "Close" at bounding box center [1356, 284] width 20 height 20
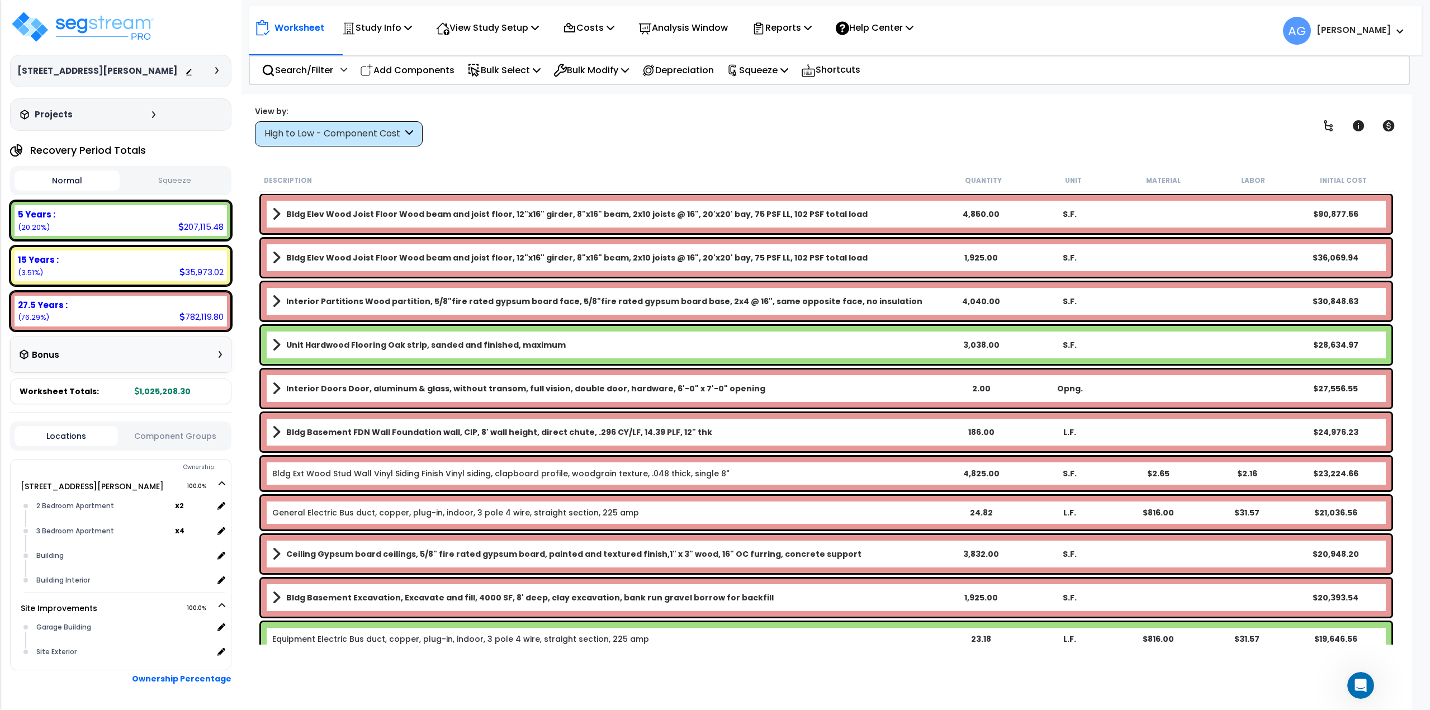
scroll to position [2001, 0]
click at [169, 180] on button "Squeeze" at bounding box center [174, 181] width 105 height 20
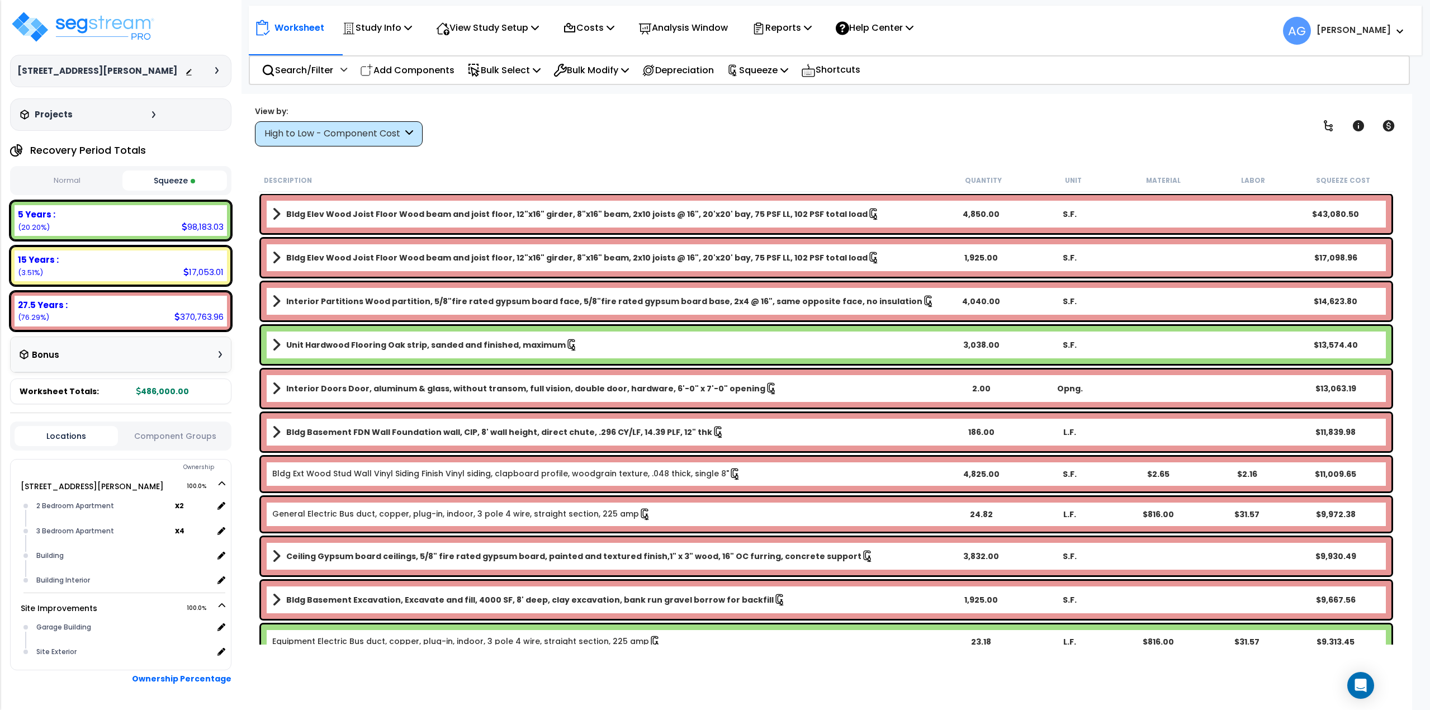
click at [274, 257] on span at bounding box center [276, 258] width 8 height 16
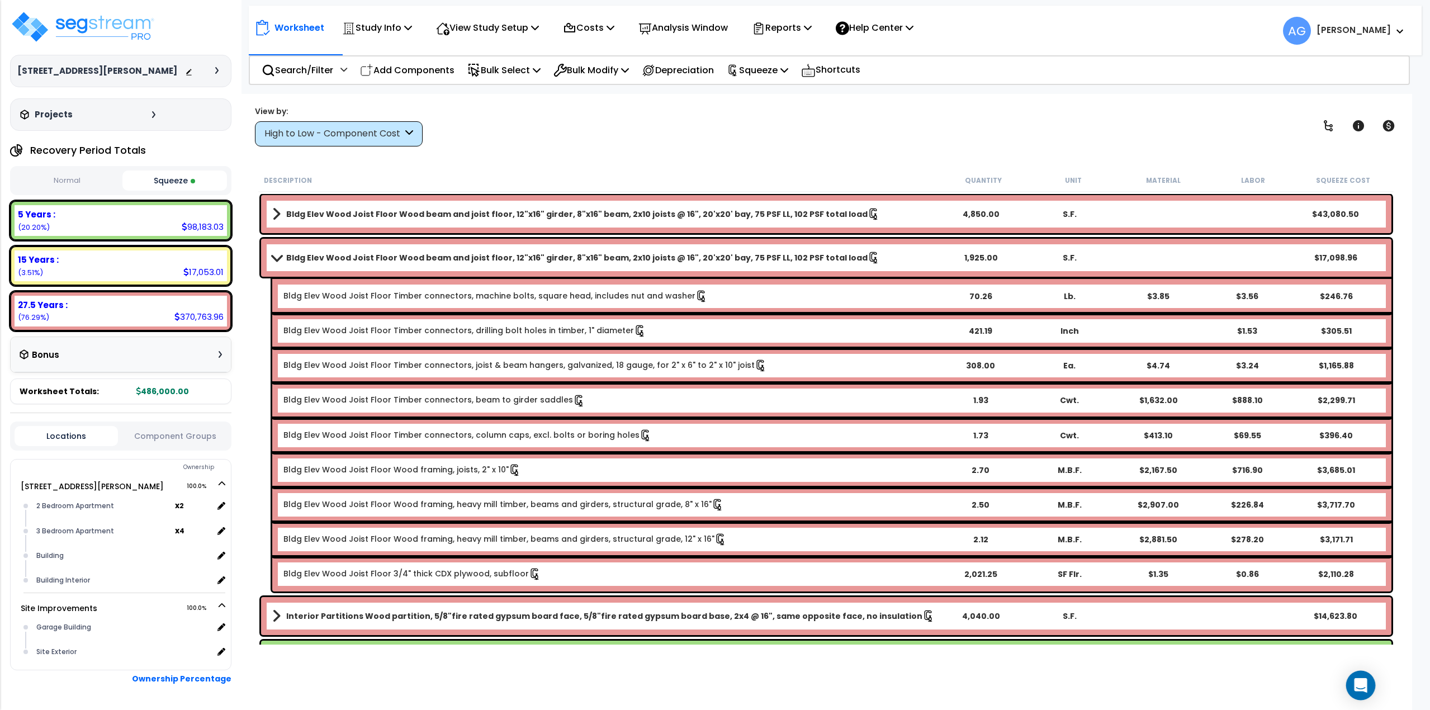
click at [1368, 690] on div "Open Intercom Messenger" at bounding box center [1361, 686] width 30 height 30
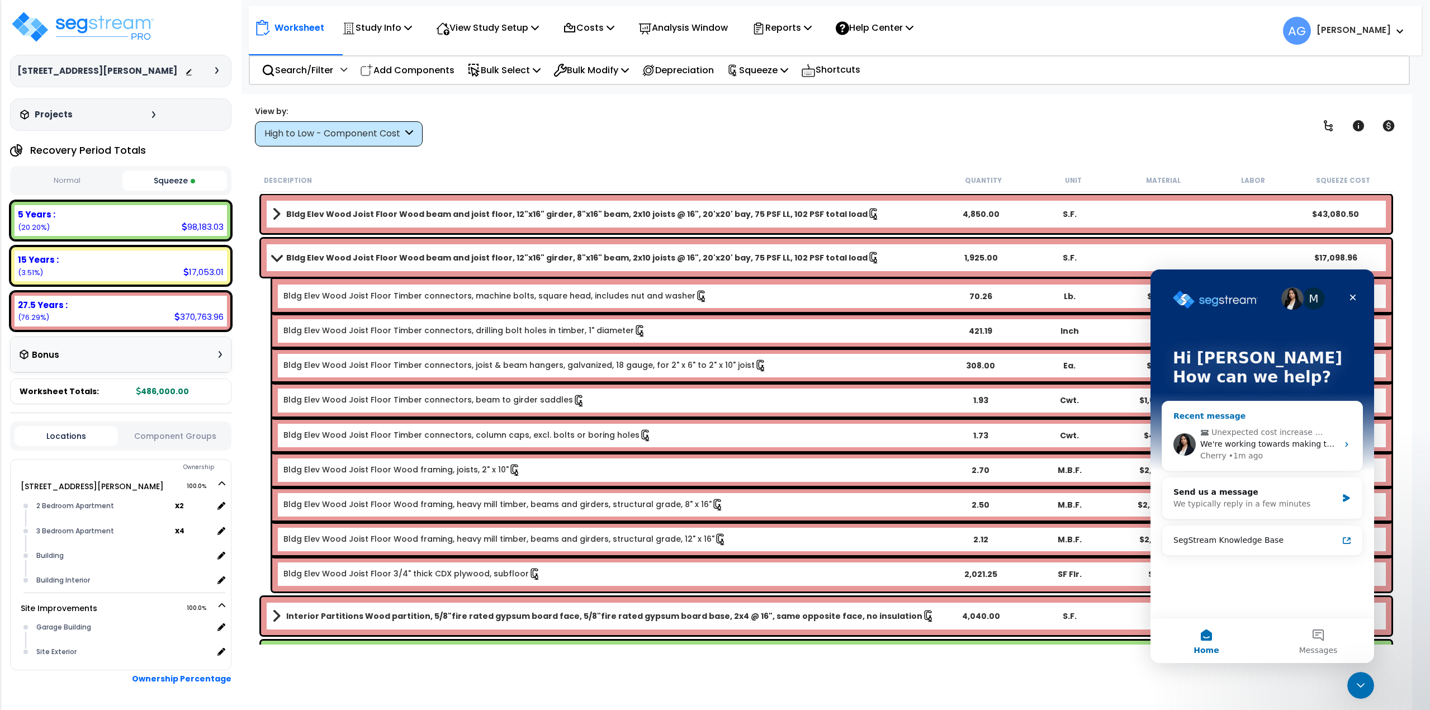
click at [1240, 442] on span "We're working towards making this available for all models, but yes this is ava…" at bounding box center [1445, 443] width 491 height 9
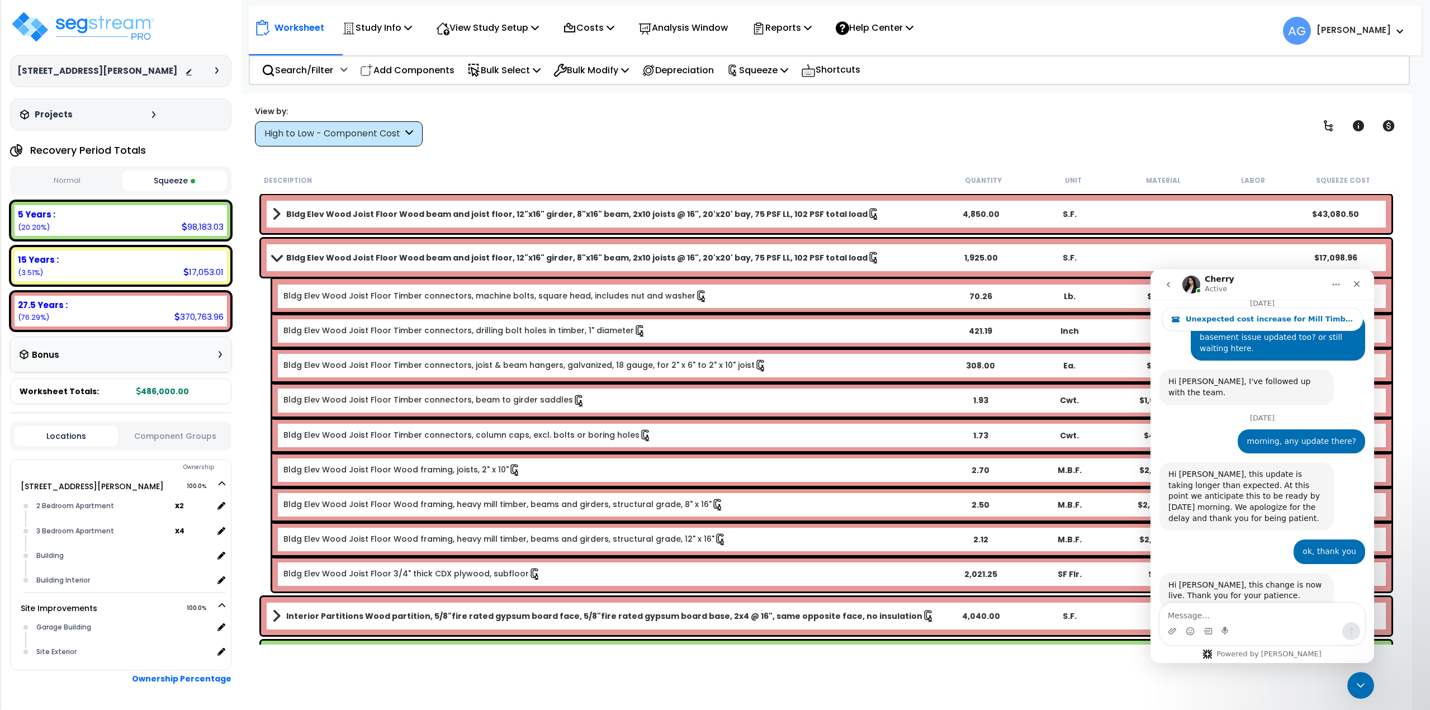
click at [1220, 611] on textarea "Message…" at bounding box center [1262, 612] width 205 height 19
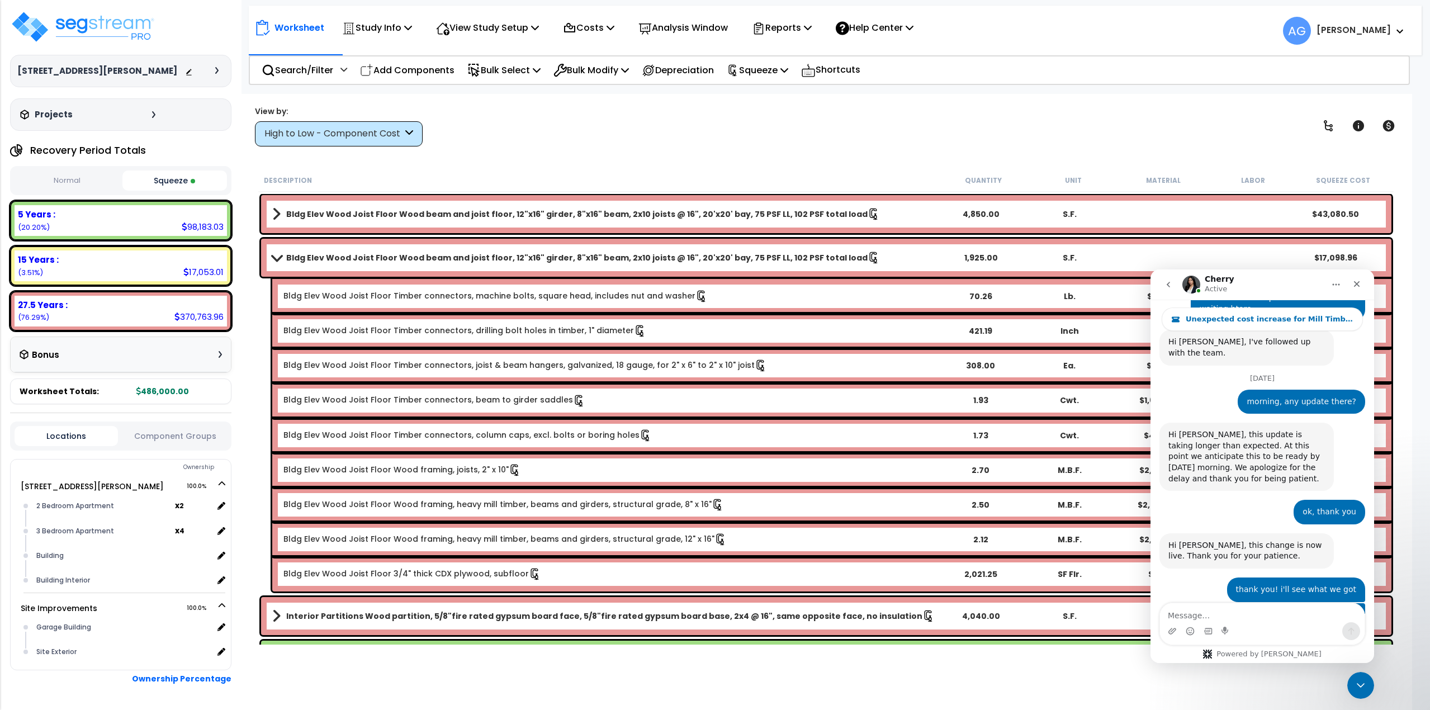
scroll to position [2076, 0]
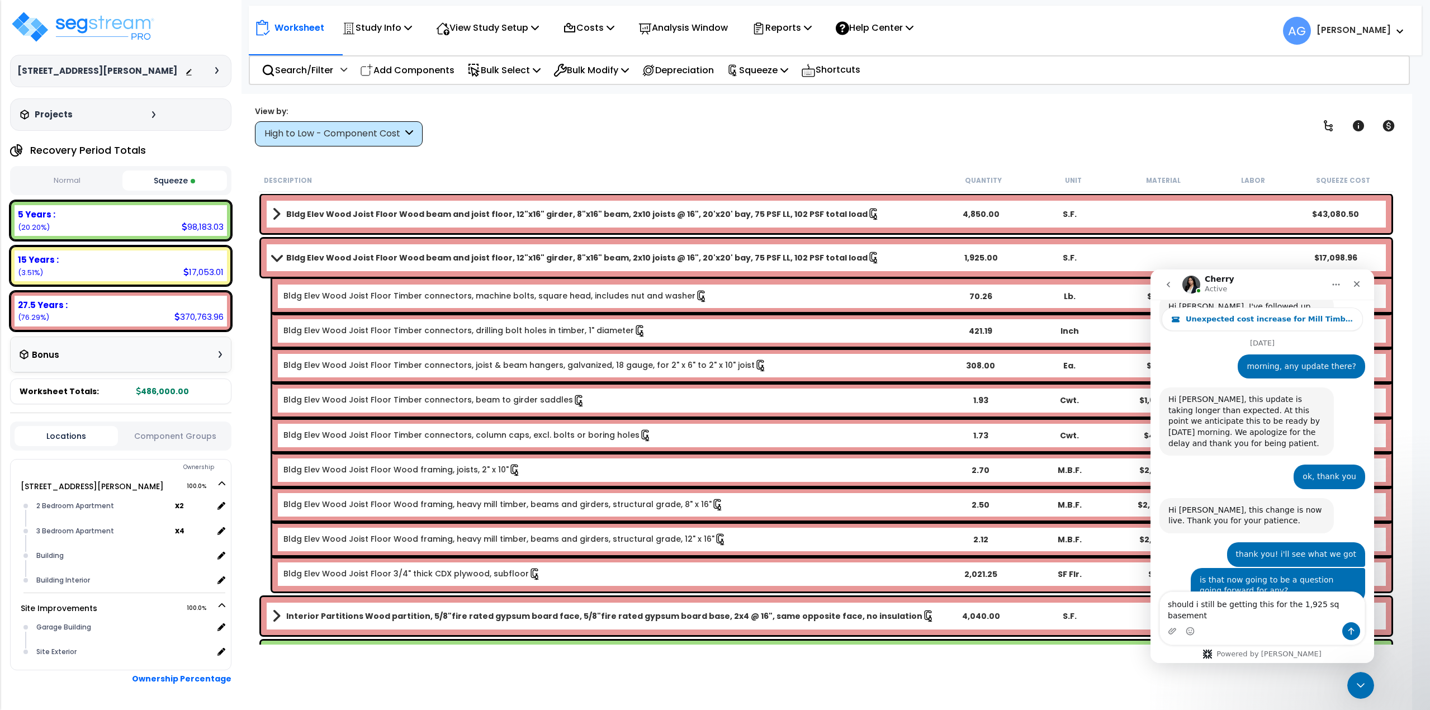
type textarea "should i still be getting this for the 1,925 sq basement?"
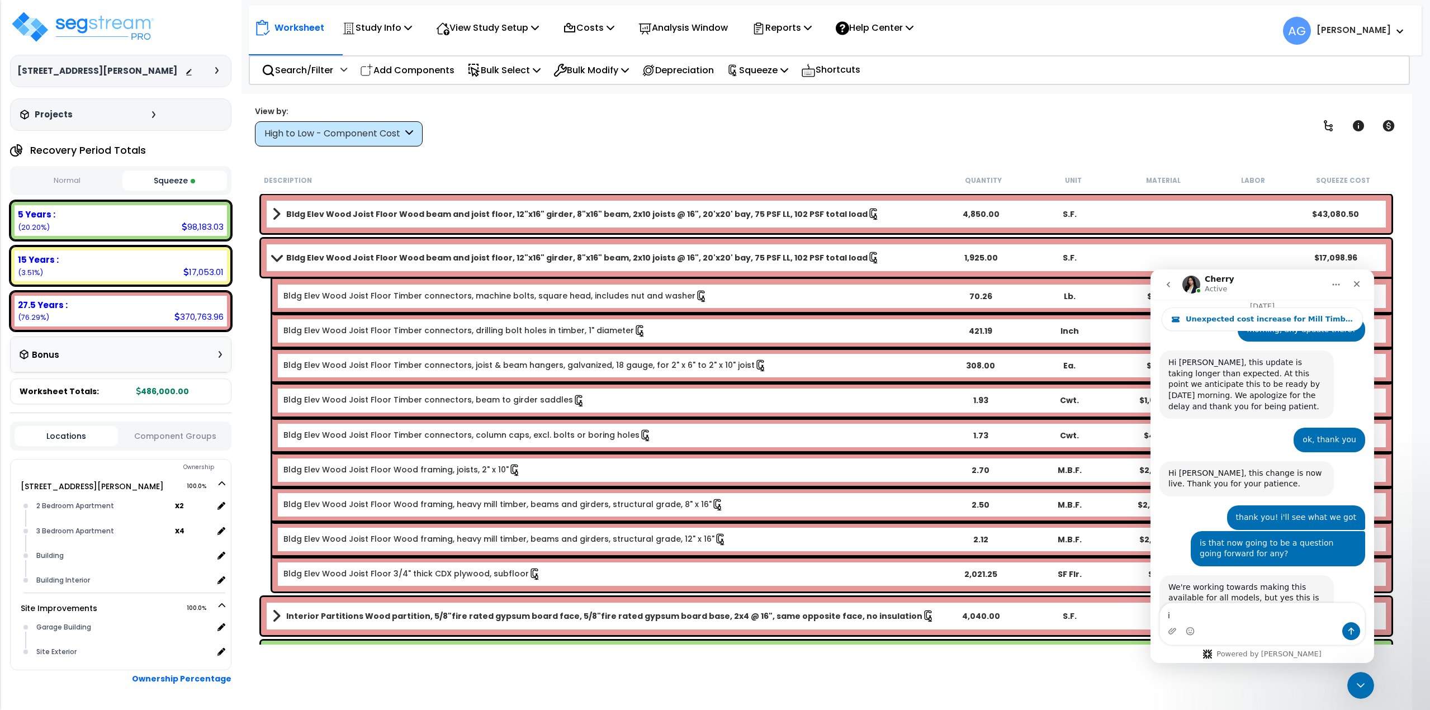
type textarea "i"
type textarea "wouldn't"
type textarea "i get the 43K allocated for the 4,850 of the property"
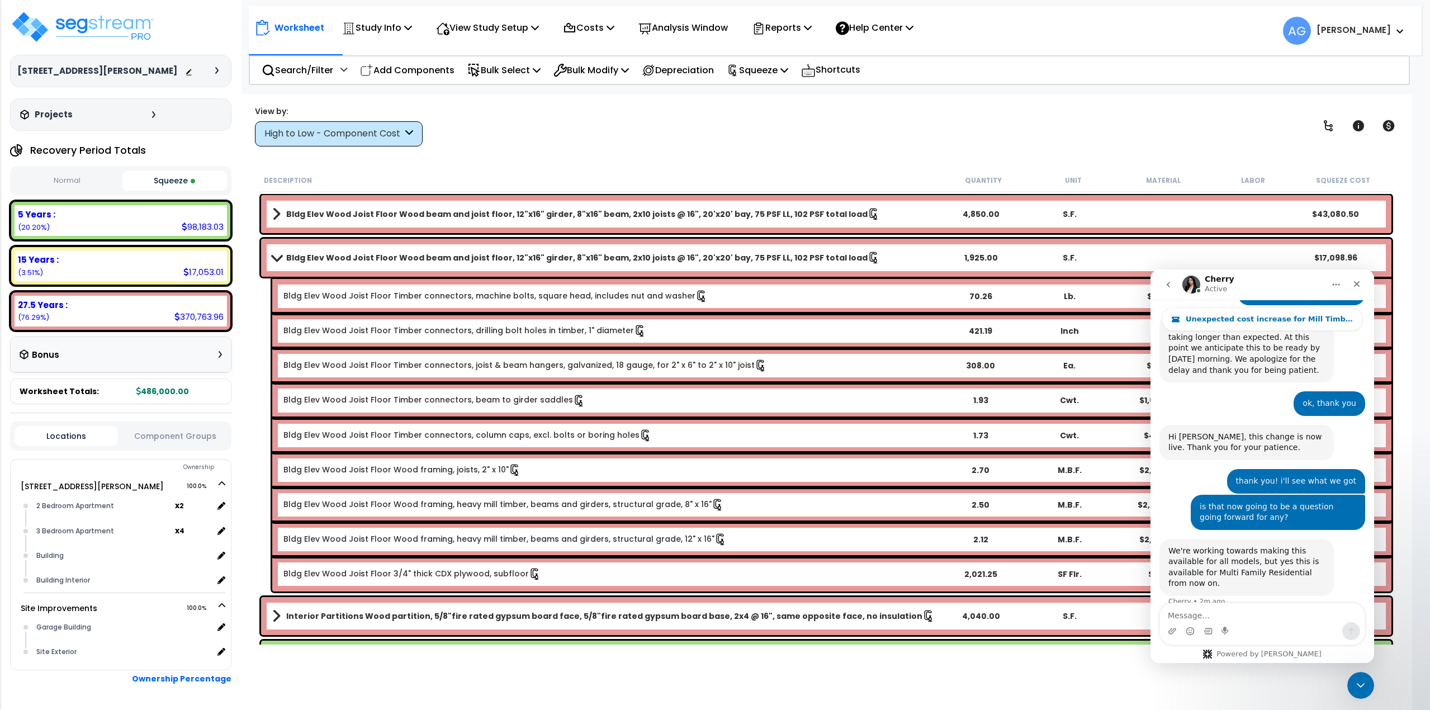
click at [1277, 623] on img "Anthony says…" at bounding box center [1281, 649] width 150 height 53
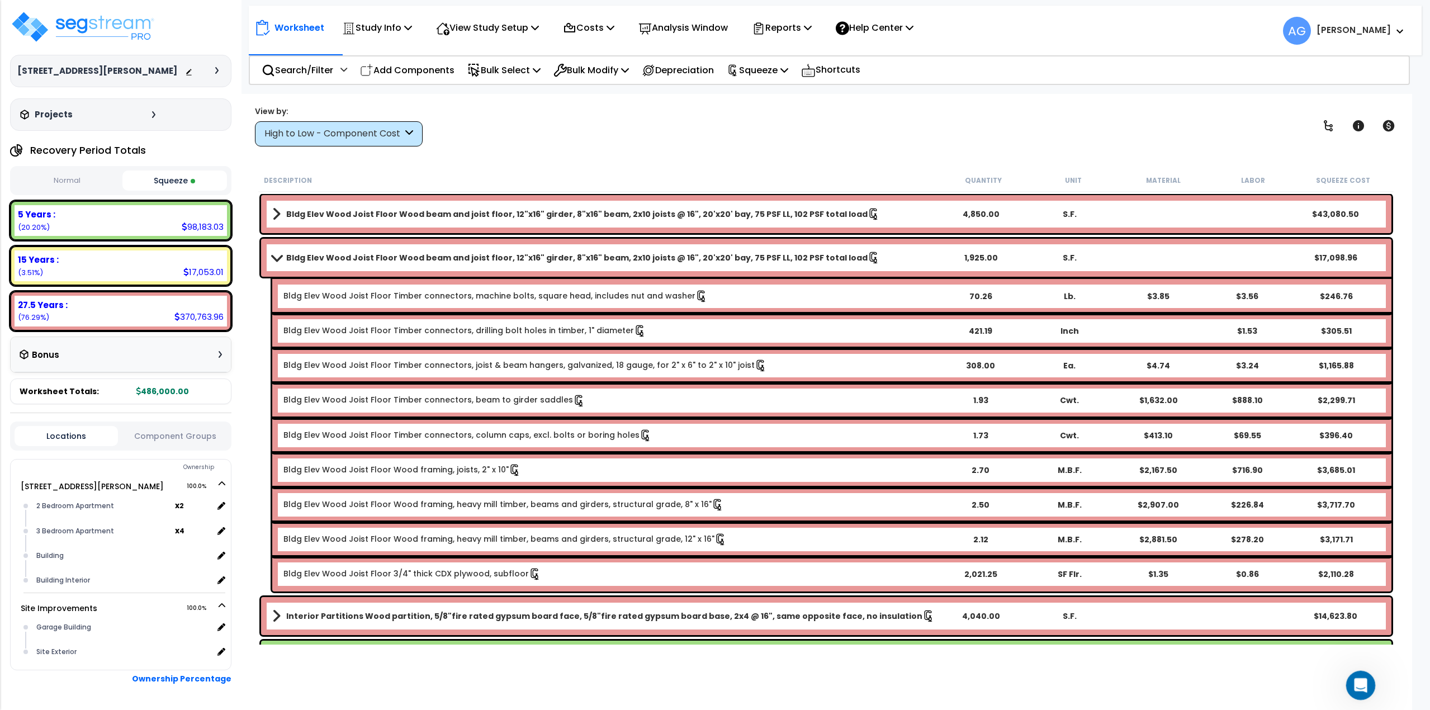
click at [1356, 671] on div "Open Intercom Messenger" at bounding box center [1358, 683] width 37 height 37
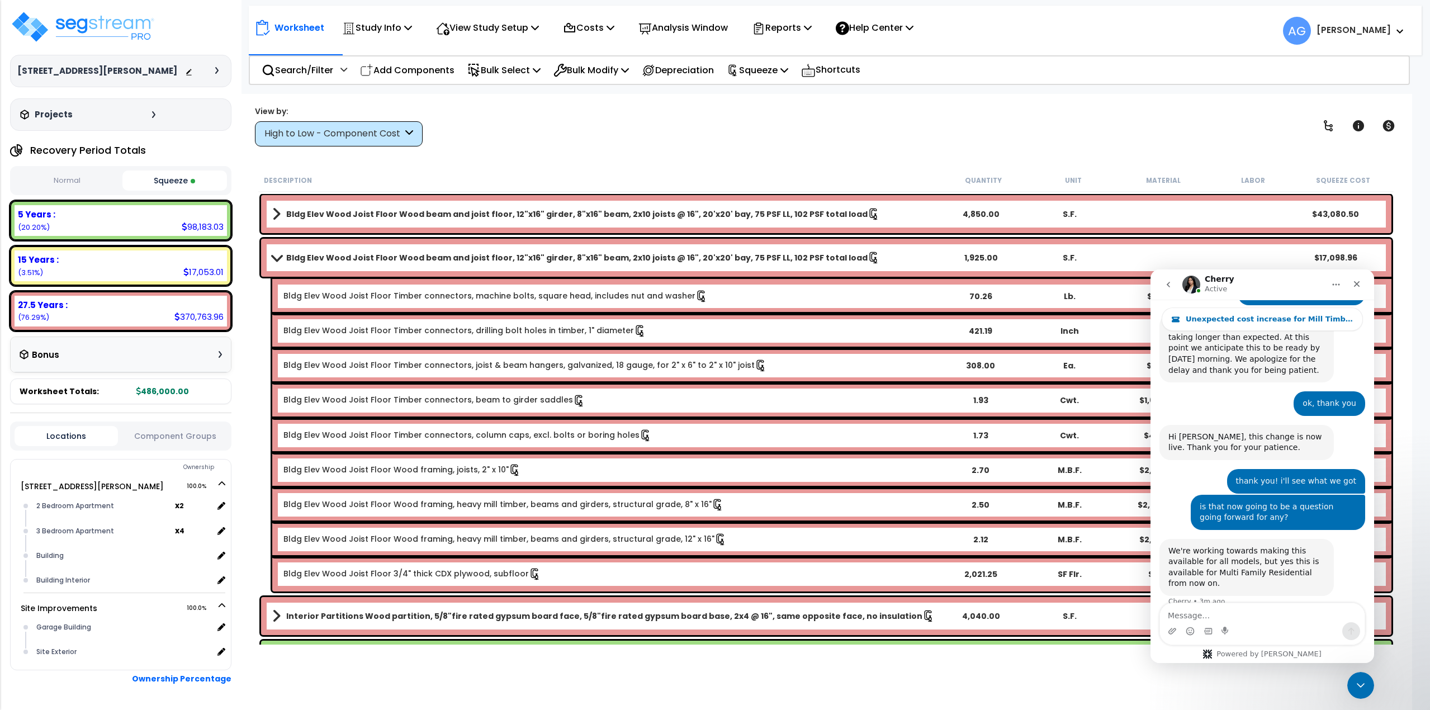
click at [845, 129] on div "View by: High to Low - Component Cost High to Low - Component Cost" at bounding box center [826, 125] width 1150 height 41
click at [1358, 286] on icon "Close" at bounding box center [1356, 283] width 9 height 9
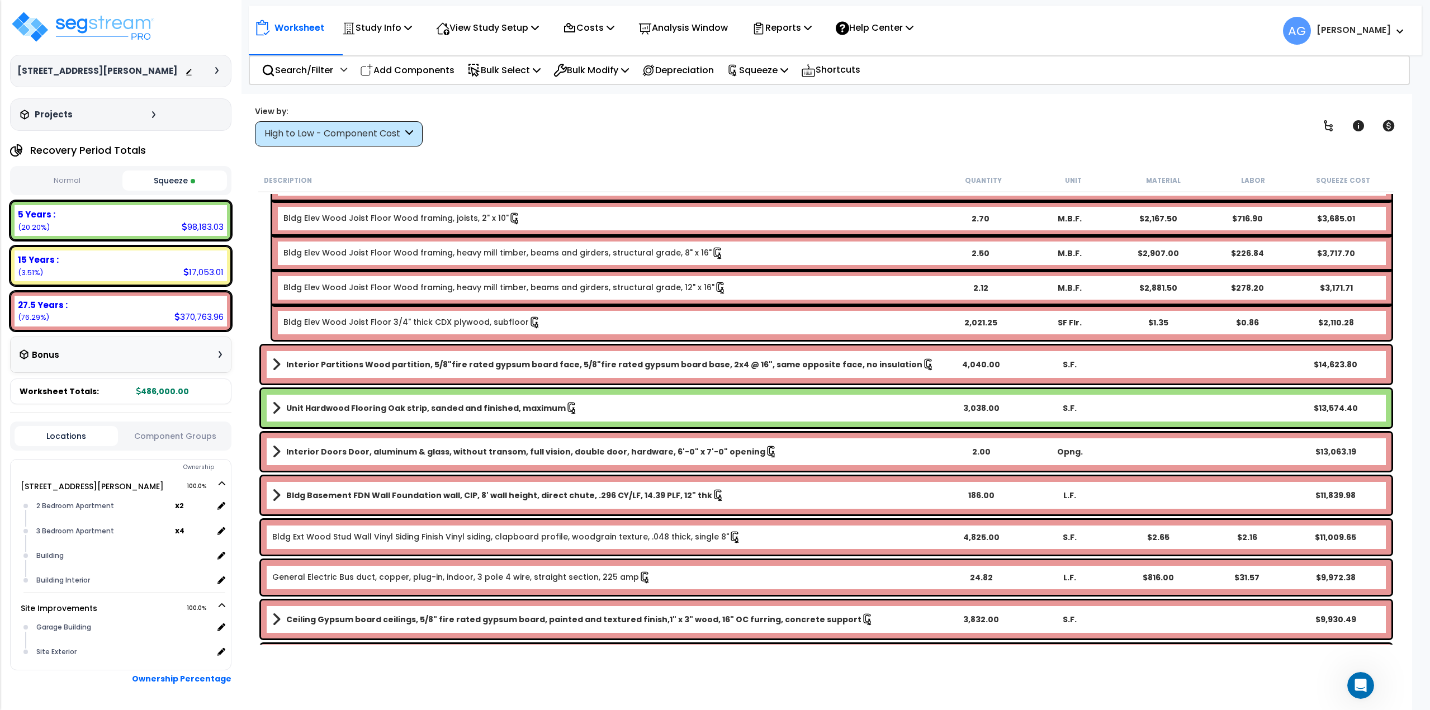
scroll to position [279, 0]
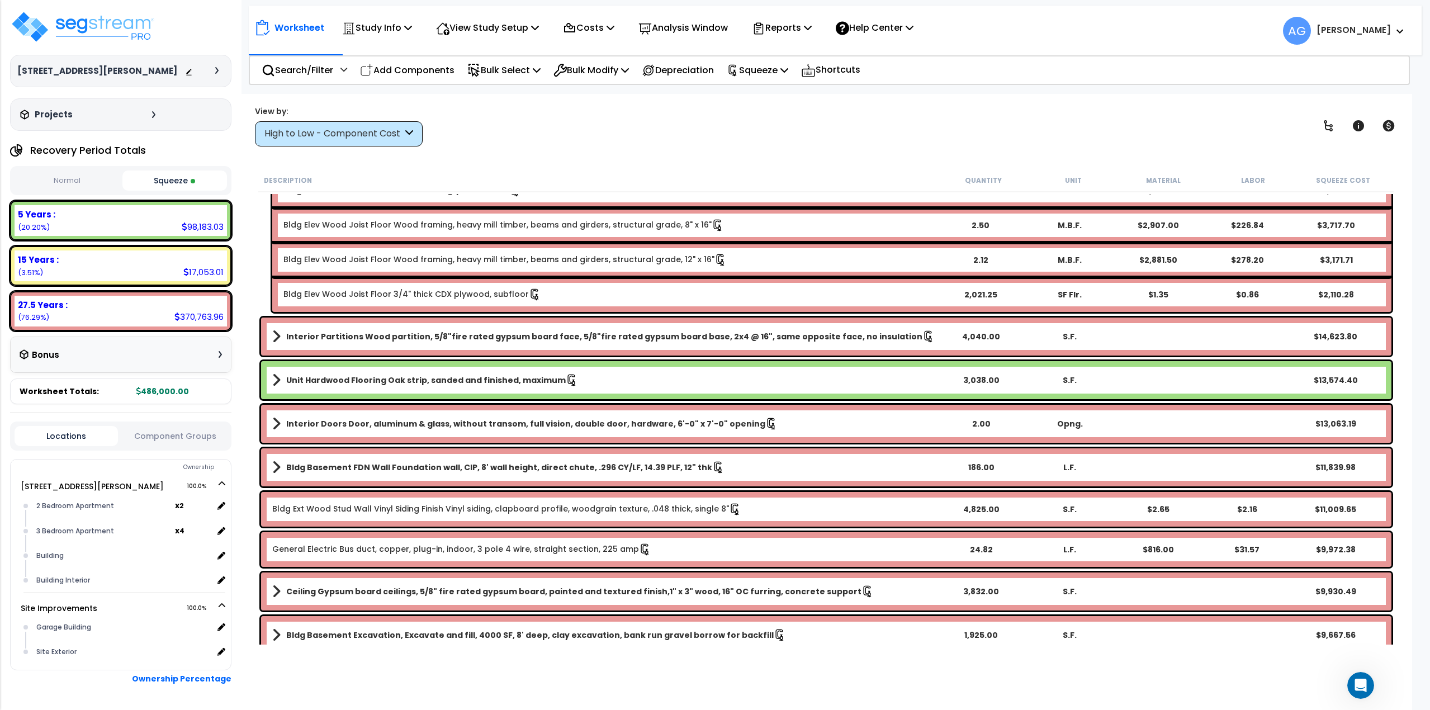
click at [271, 468] on div "Bldg Basement FDN Wall Foundation wall, CIP, 8' wall height, direct chute, .296…" at bounding box center [826, 467] width 1130 height 38
click at [273, 466] on span at bounding box center [276, 467] width 8 height 16
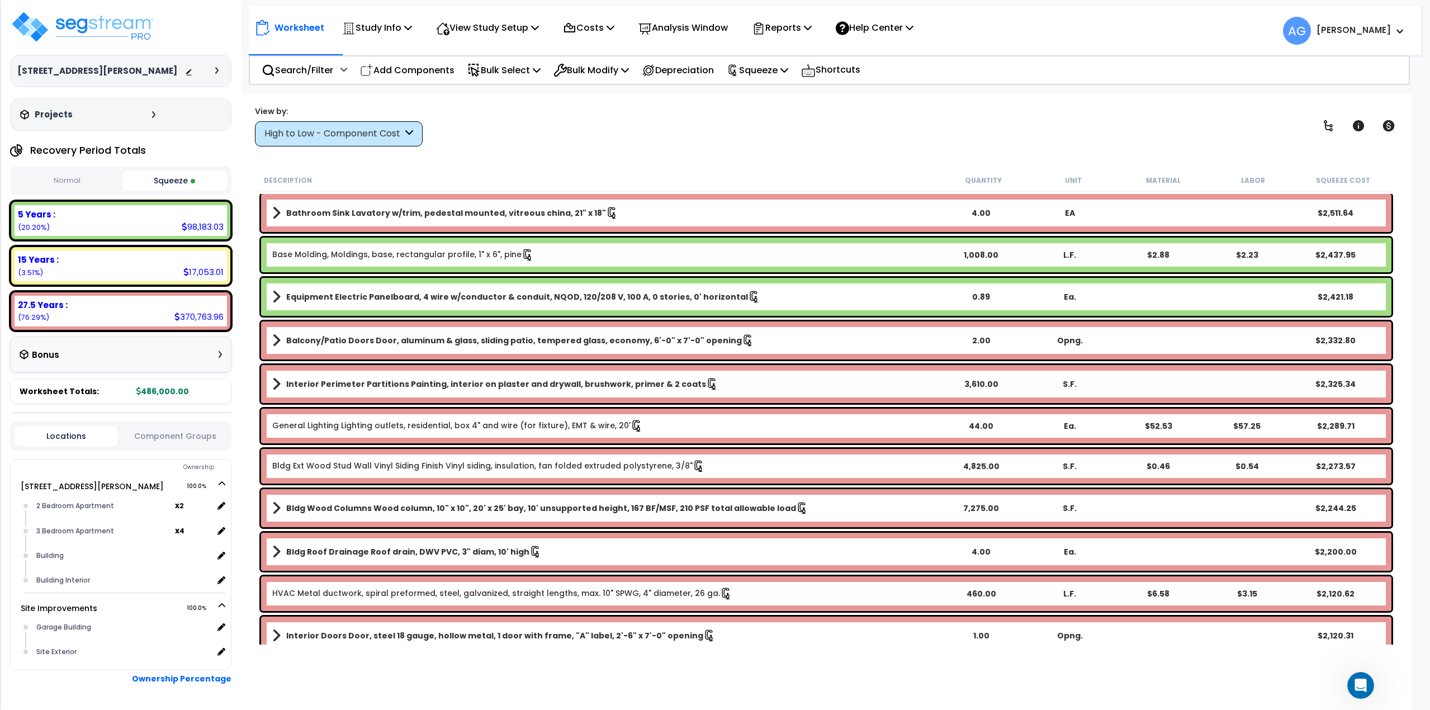
scroll to position [2192, 0]
click at [271, 507] on div "Bldg Wood Columns Wood column, 10" x 10", 20' x 25' bay, 10' unsupported height…" at bounding box center [826, 508] width 1130 height 38
click at [274, 508] on span at bounding box center [276, 508] width 8 height 16
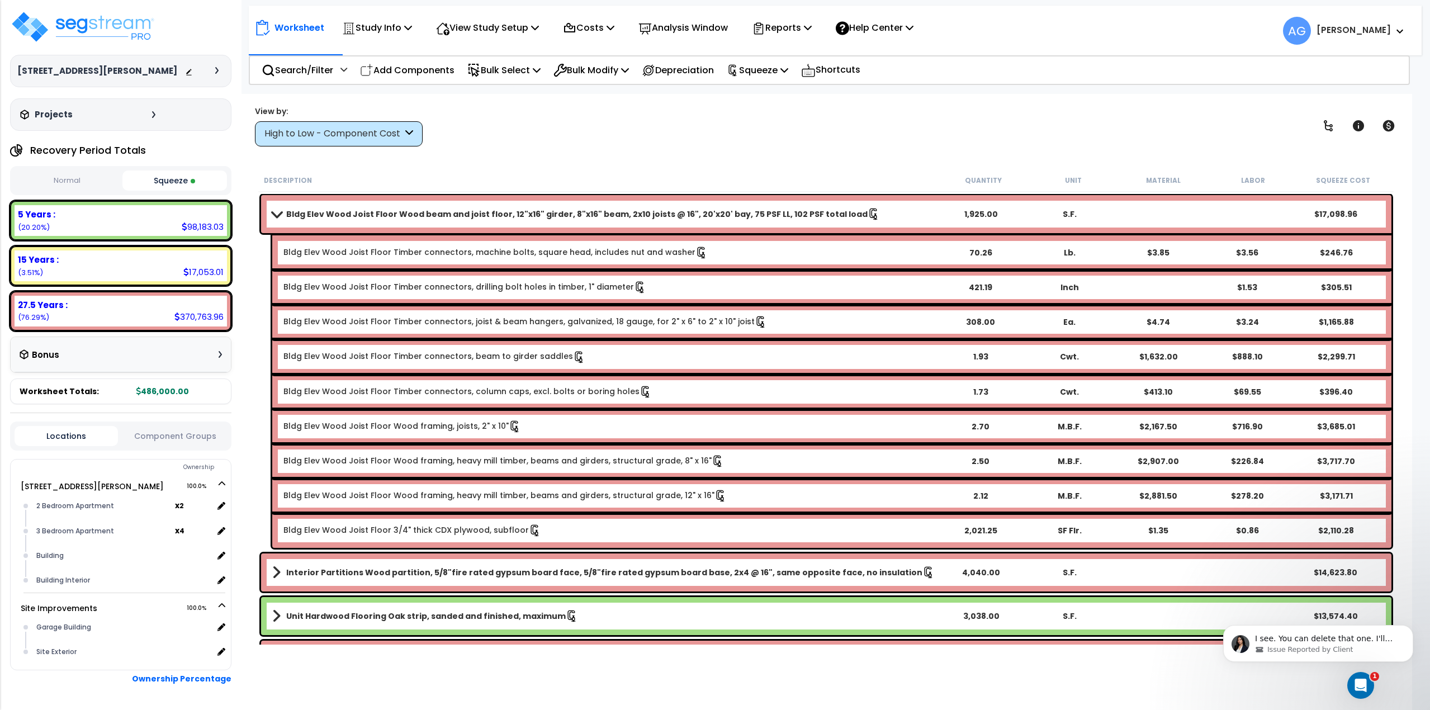
scroll to position [0, 0]
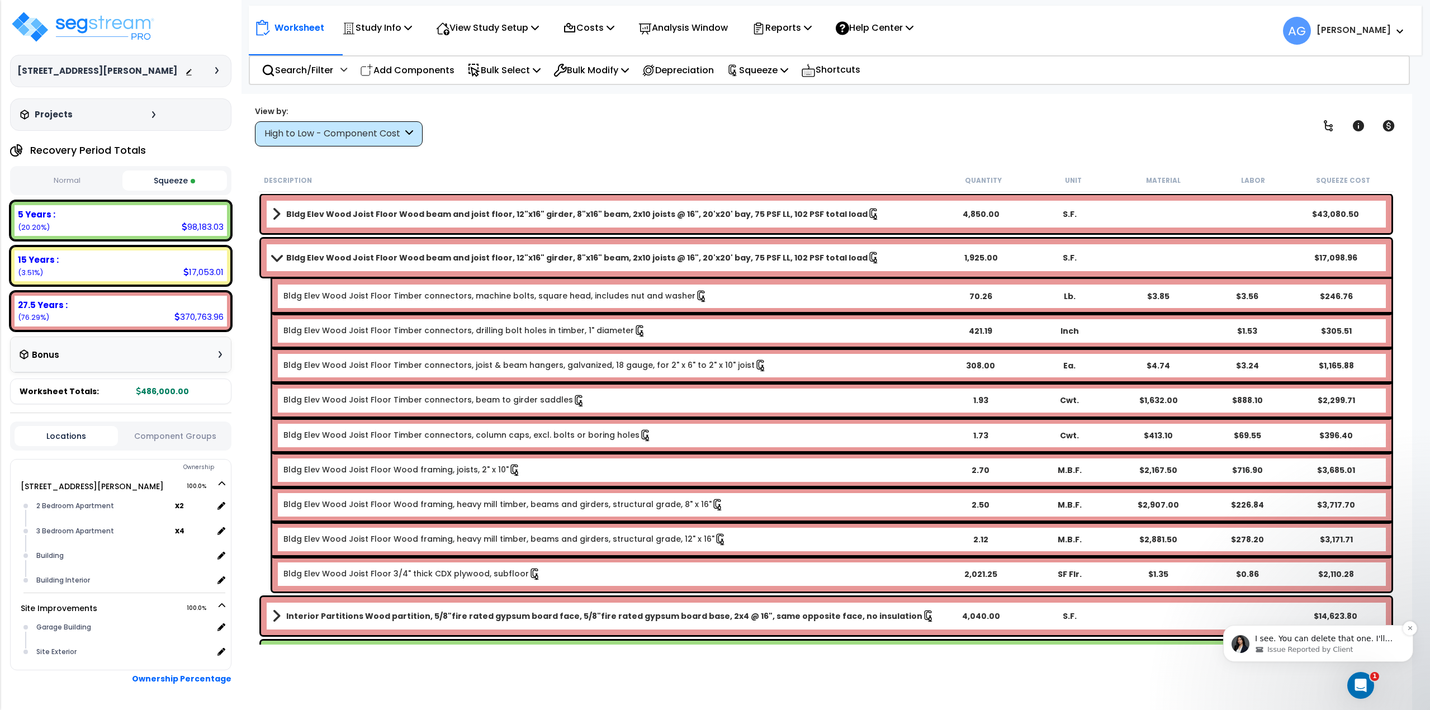
click at [1369, 648] on div "Issue Reported by Client" at bounding box center [1327, 649] width 144 height 10
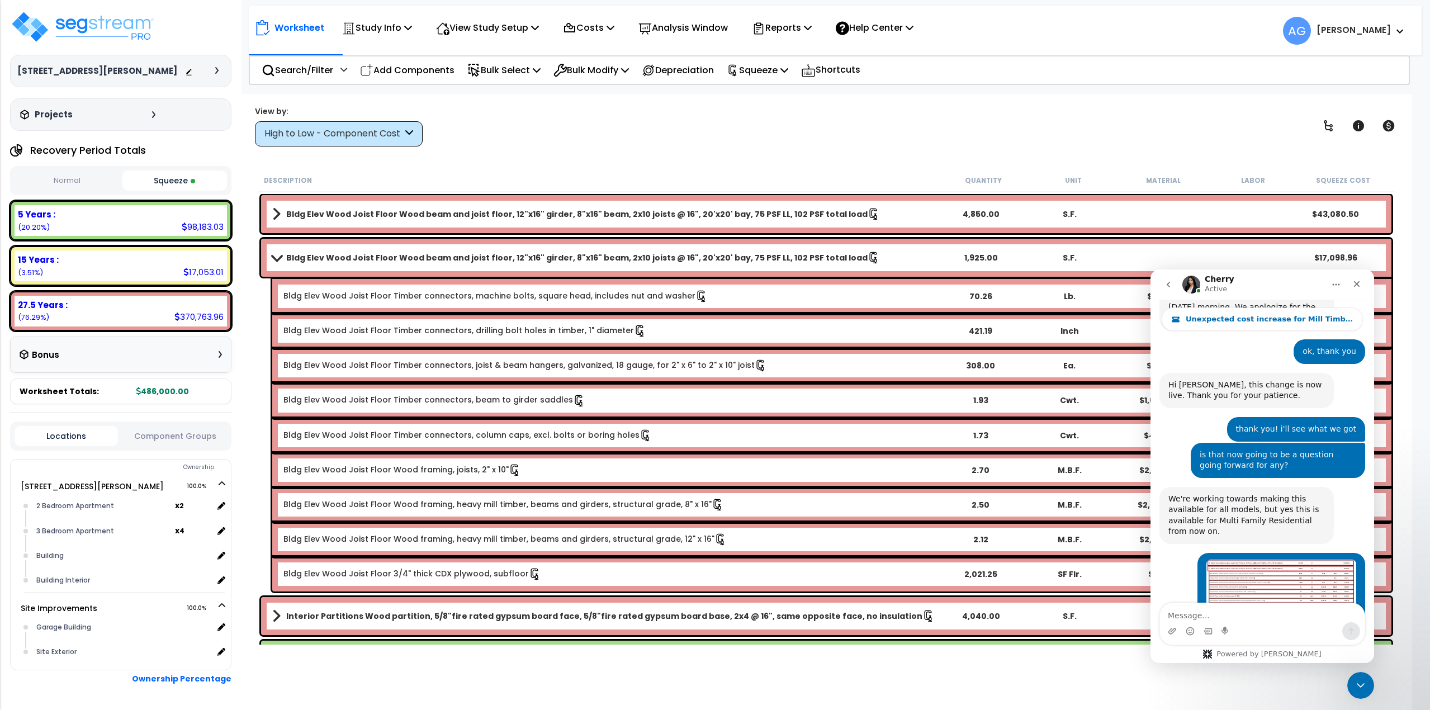
scroll to position [2212, 0]
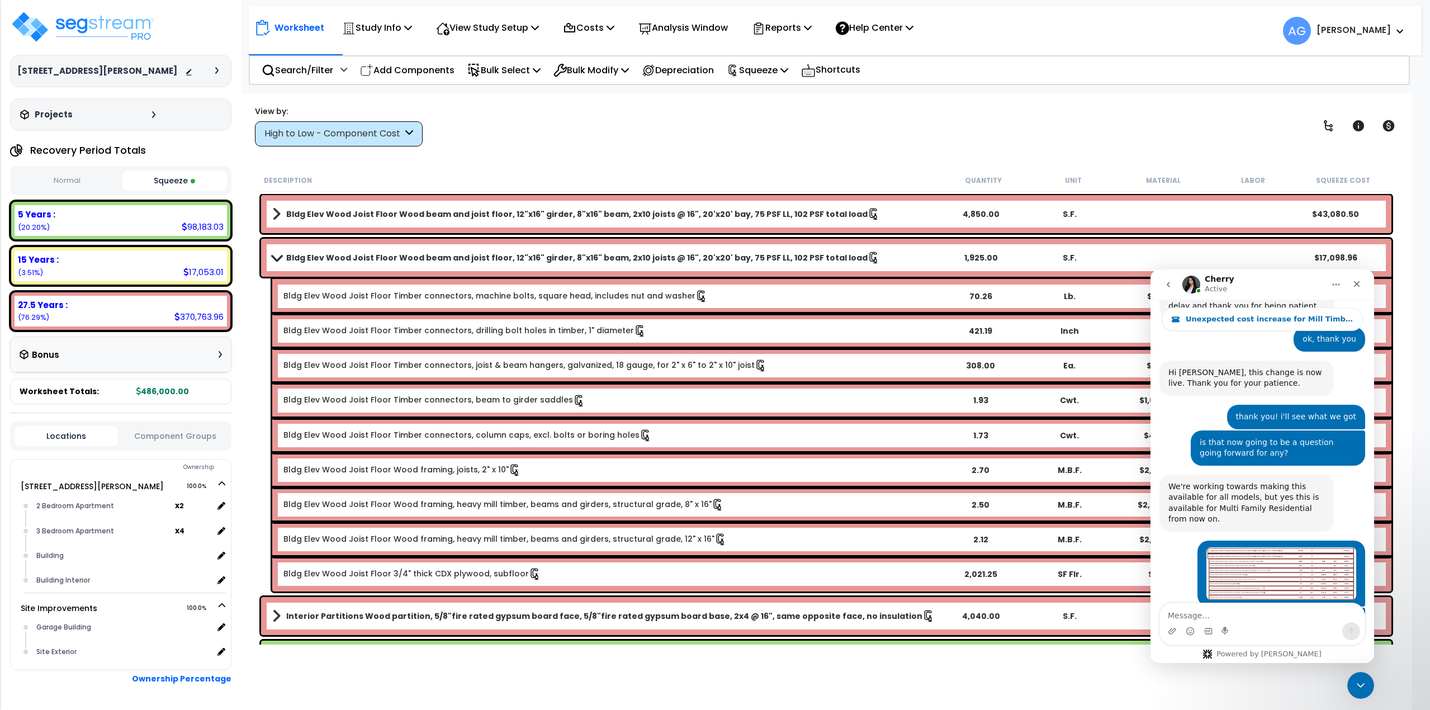
click at [1249, 609] on textarea "Message…" at bounding box center [1262, 612] width 205 height 19
type textarea "how do i do that?"
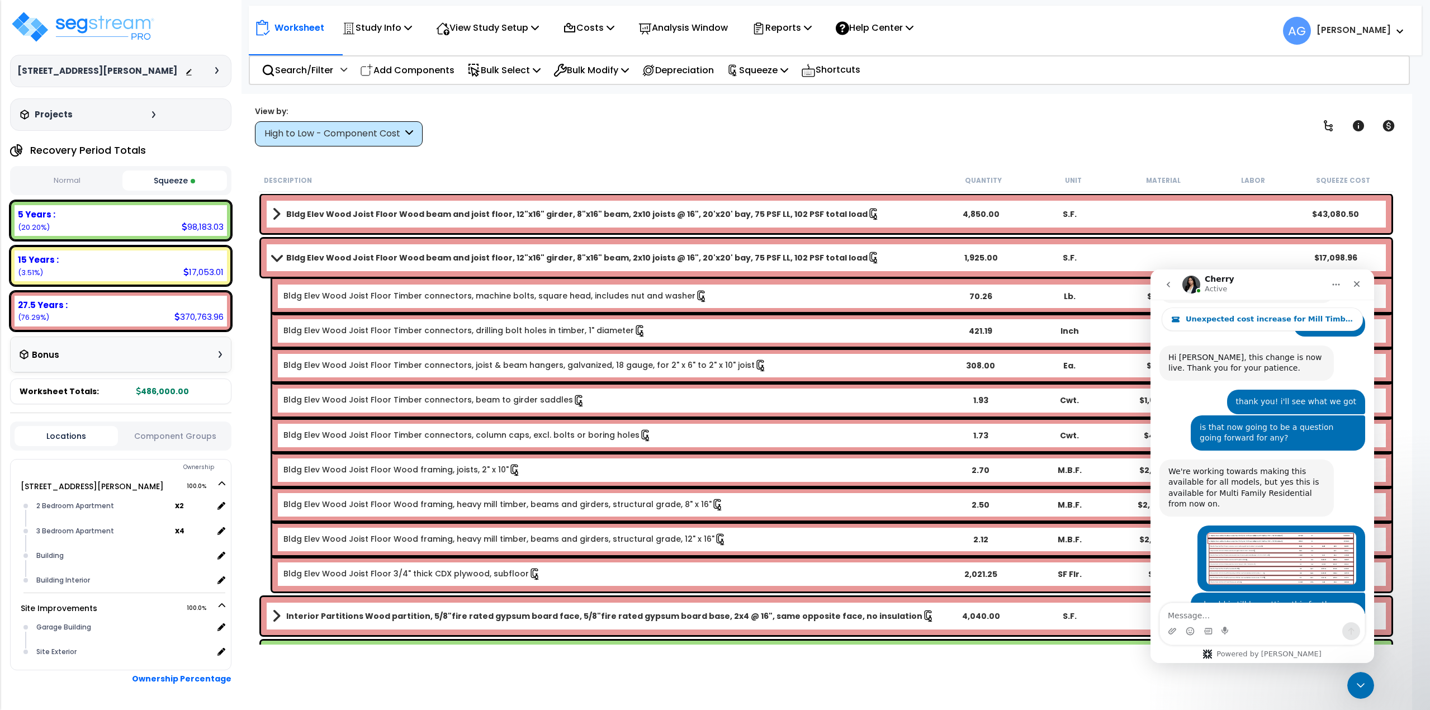
click at [491, 260] on b "Bldg Elev Wood Joist Floor Wood beam and joist floor, 12"x16" girder, 8"x16" be…" at bounding box center [576, 257] width 581 height 11
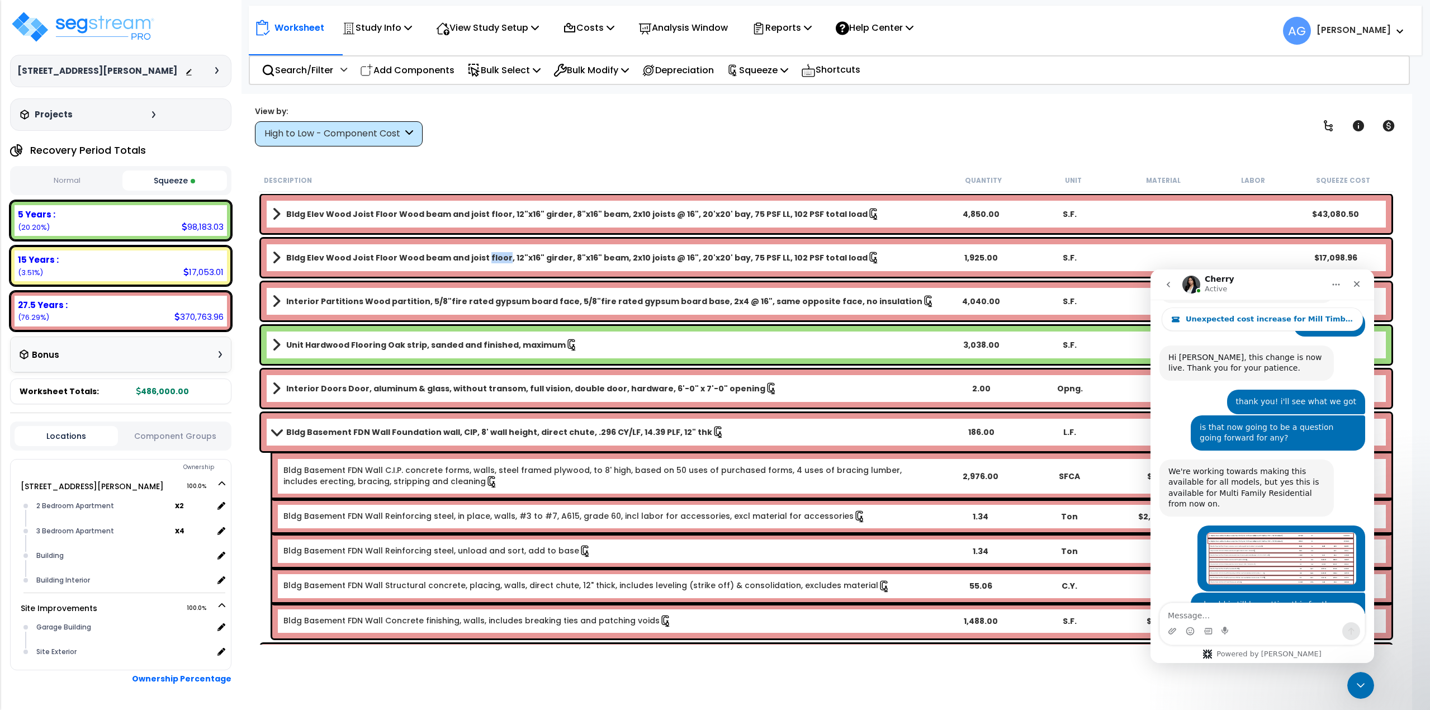
click at [491, 259] on b "Bldg Elev Wood Joist Floor Wood beam and joist floor, 12"x16" girder, 8"x16" be…" at bounding box center [576, 257] width 581 height 11
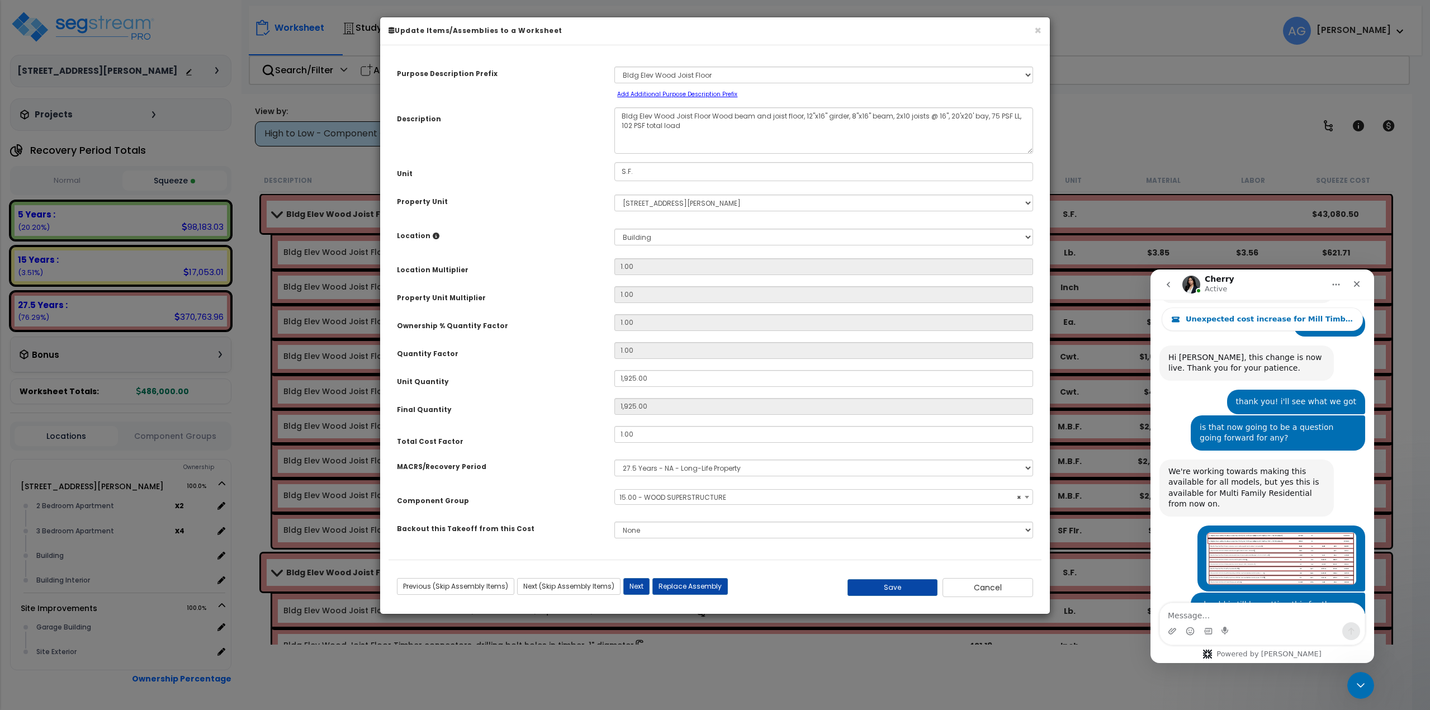
select select "57809"
click at [663, 533] on select "None" at bounding box center [823, 529] width 419 height 17
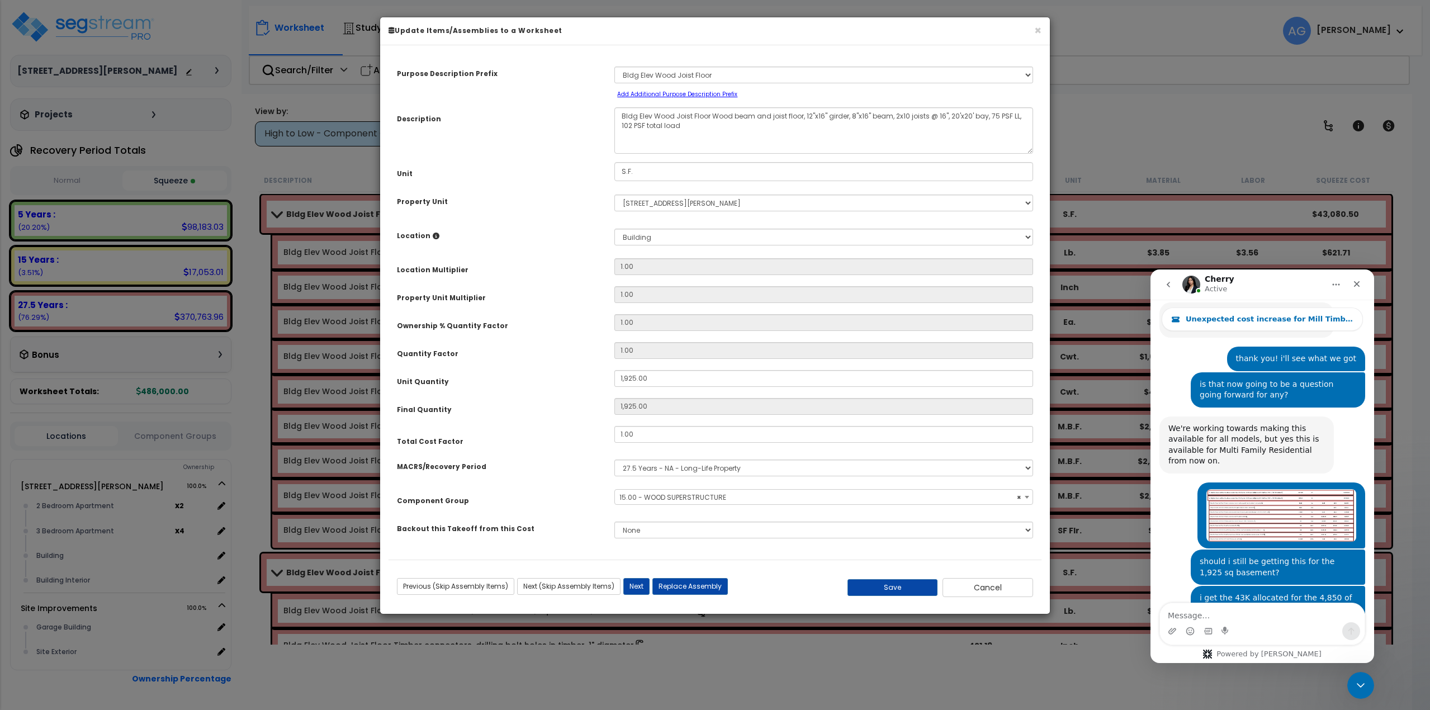
scroll to position [2271, 0]
click at [1039, 28] on button "×" at bounding box center [1037, 31] width 7 height 12
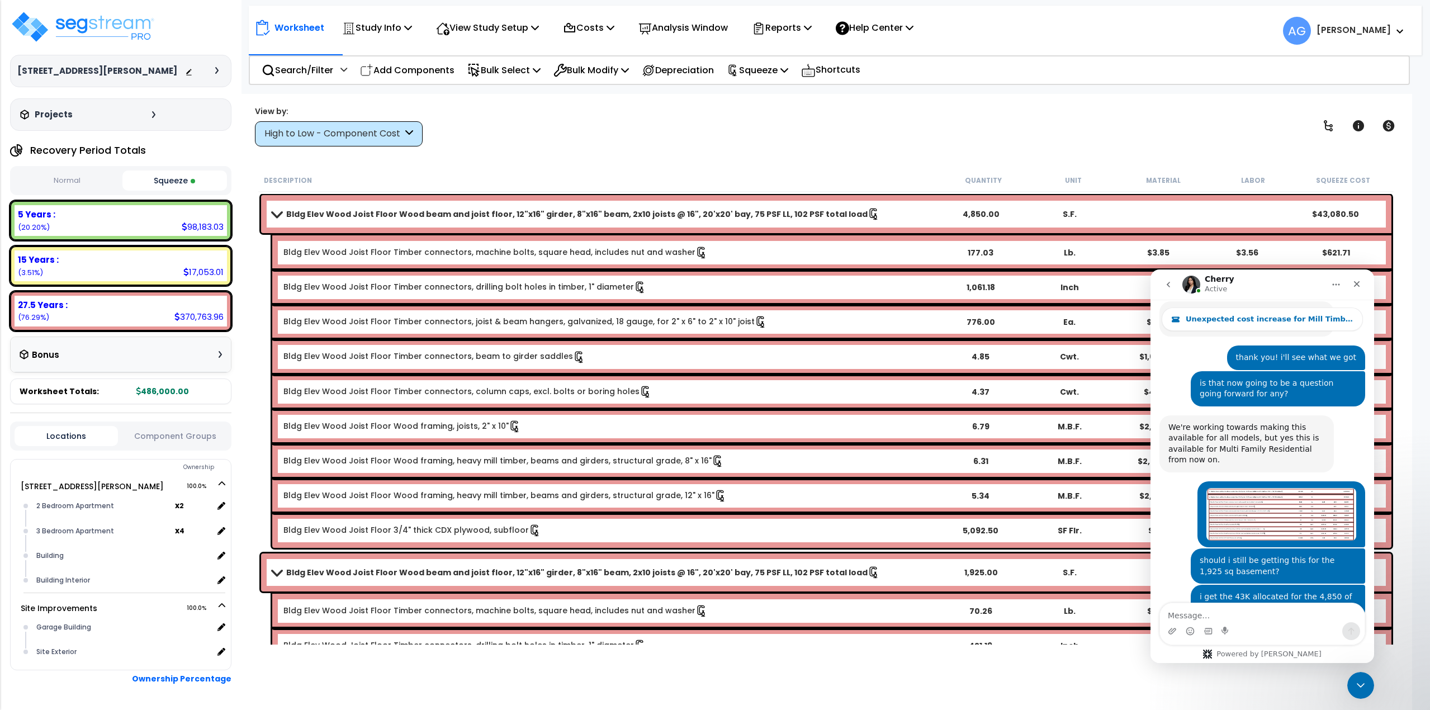
click at [401, 212] on b "Bldg Elev Wood Joist Floor Wood beam and joist floor, 12"x16" girder, 8"x16" be…" at bounding box center [576, 213] width 581 height 11
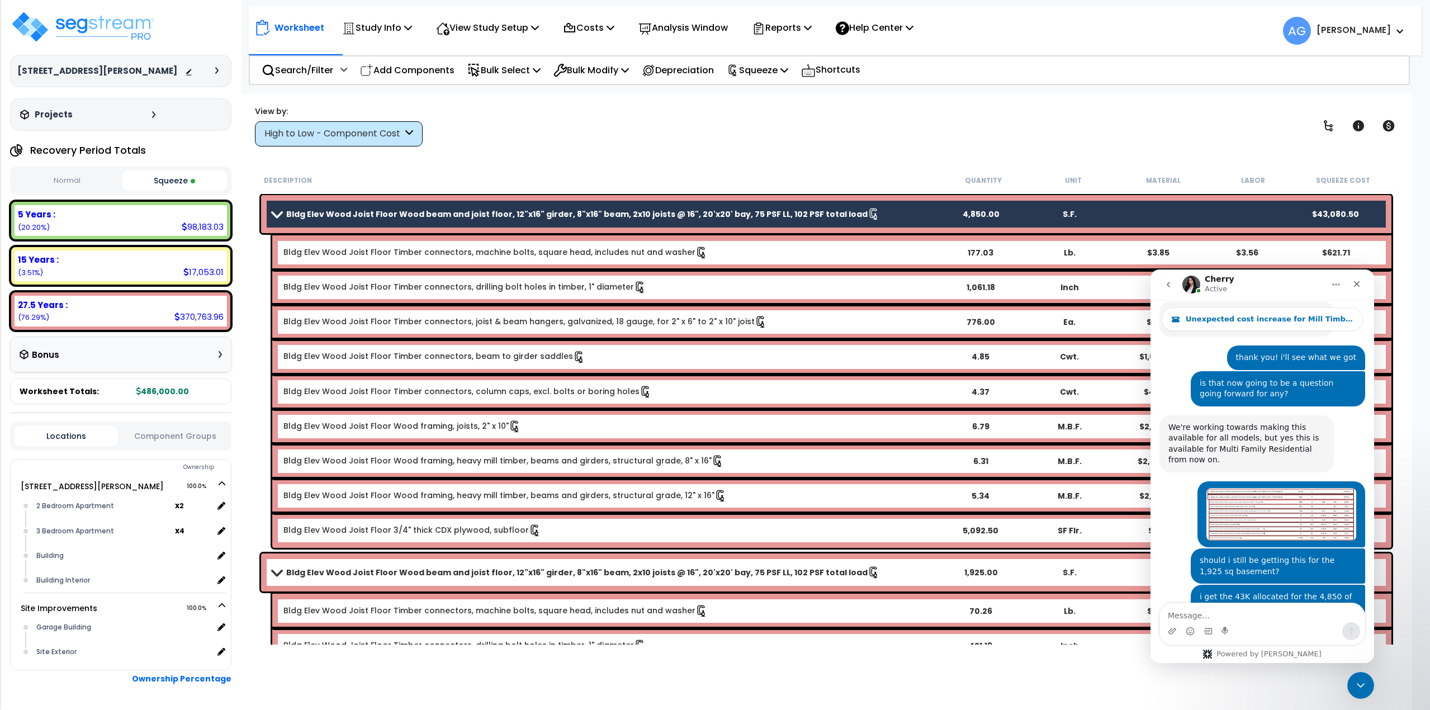
click at [471, 211] on b "Bldg Elev Wood Joist Floor Wood beam and joist floor, 12"x16" girder, 8"x16" be…" at bounding box center [576, 213] width 581 height 11
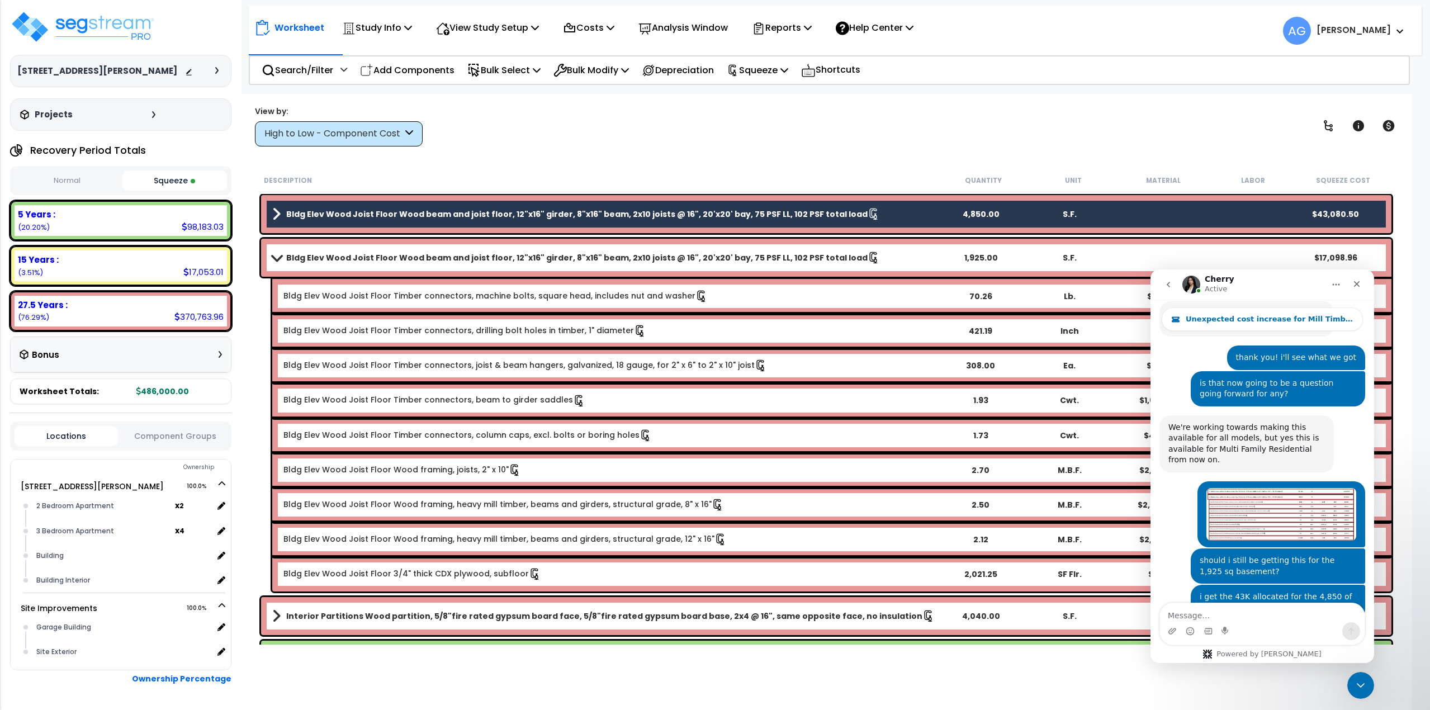
click at [313, 261] on b "Bldg Elev Wood Joist Floor Wood beam and joist floor, 12"x16" girder, 8"x16" be…" at bounding box center [576, 257] width 581 height 11
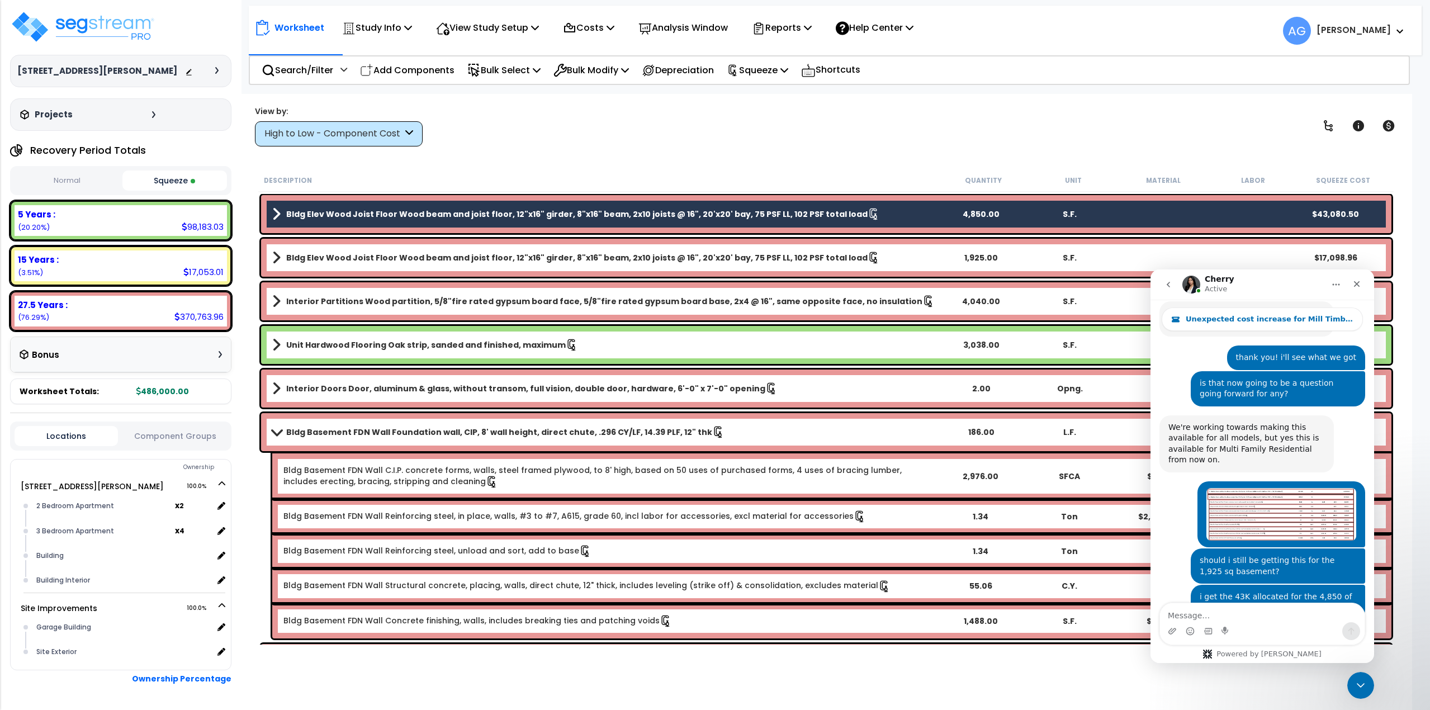
click at [453, 164] on div "Worksheet Study Info Study Setup Add Property Unit Template study Clone study AG" at bounding box center [826, 449] width 1173 height 710
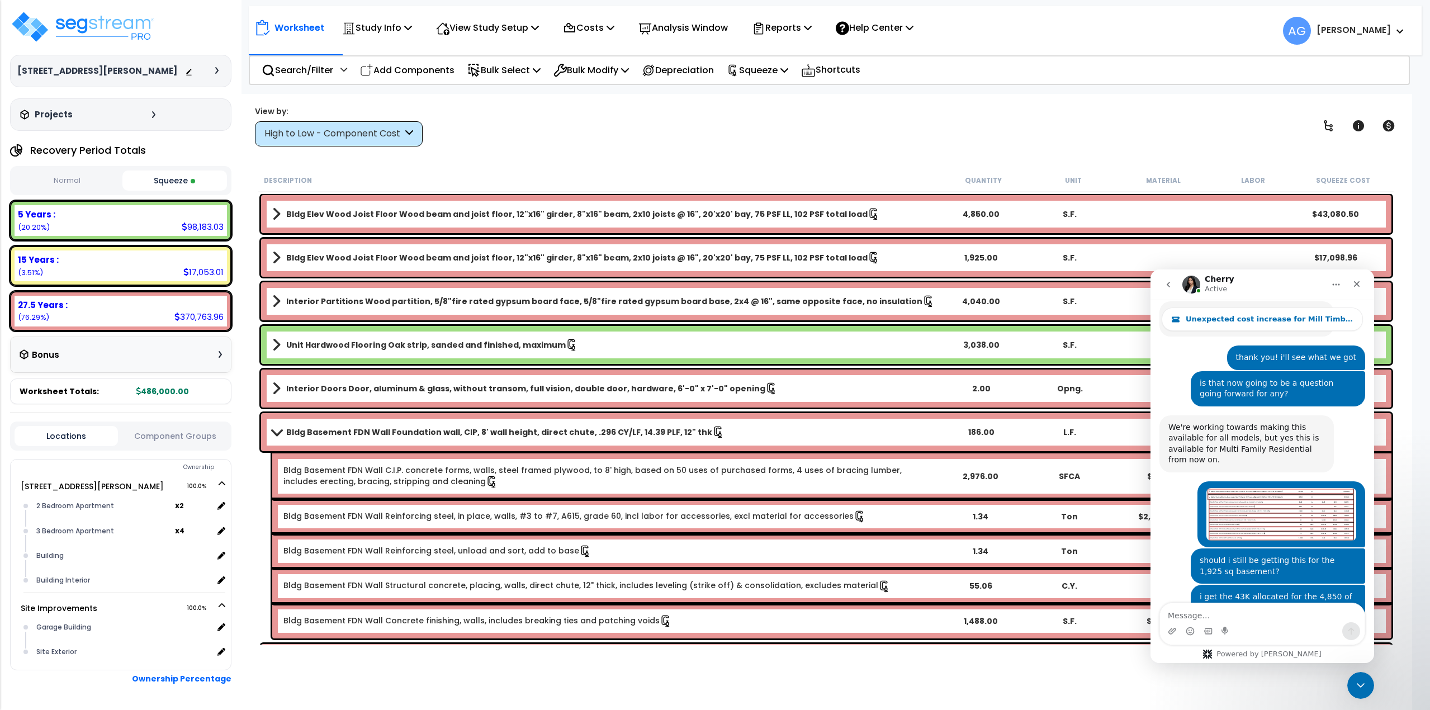
click at [347, 260] on b "Bldg Elev Wood Joist Floor Wood beam and joist floor, 12"x16" girder, 8"x16" be…" at bounding box center [576, 257] width 581 height 11
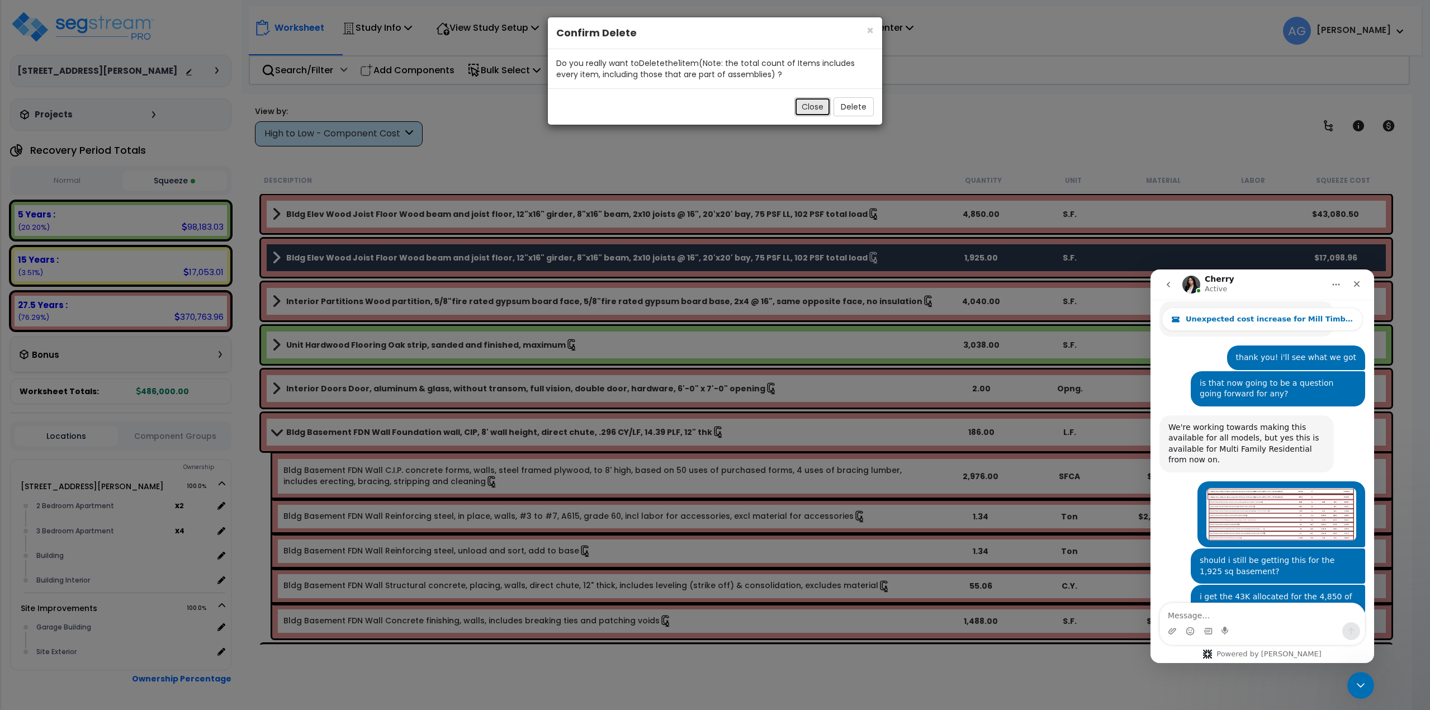
click at [811, 111] on button "Close" at bounding box center [812, 106] width 36 height 19
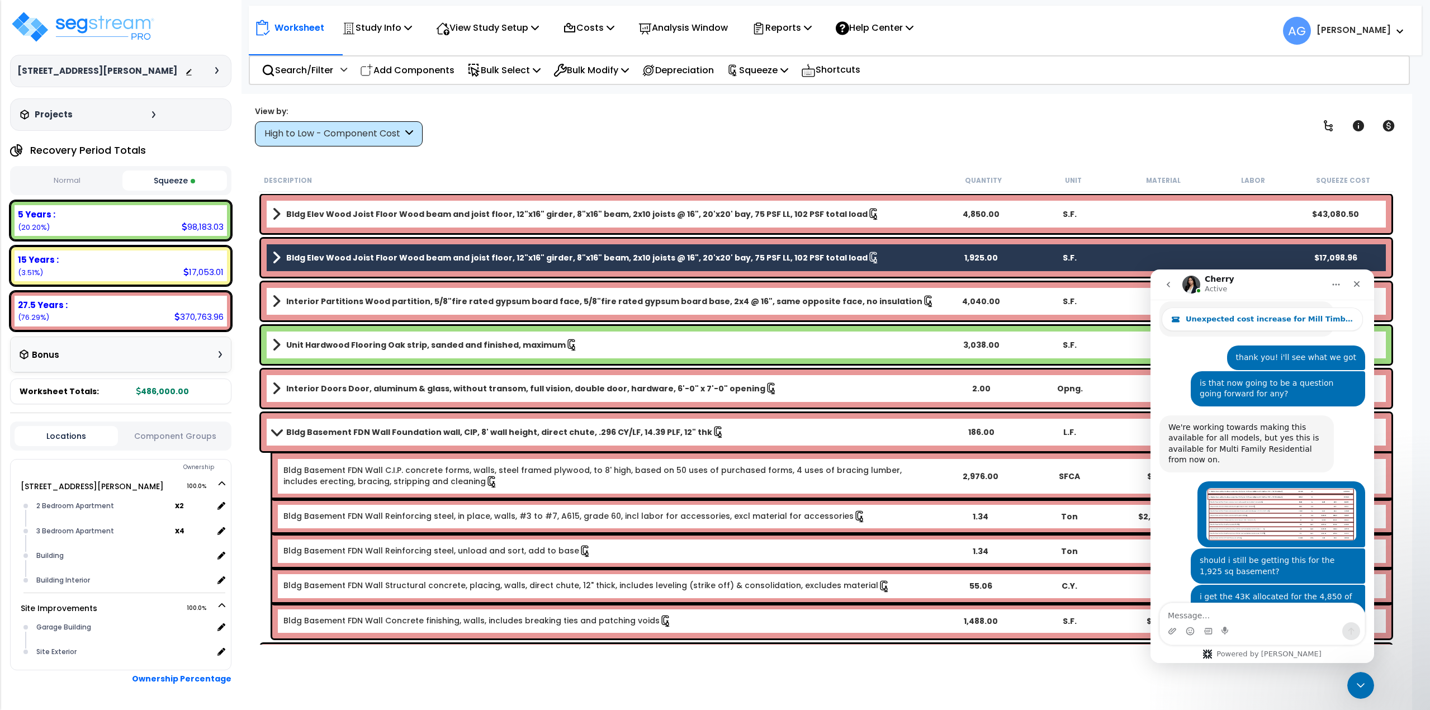
click at [372, 158] on div "Worksheet Study Info Study Setup Add Property Unit Template study Clone study AG" at bounding box center [826, 449] width 1173 height 710
drag, startPoint x: 329, startPoint y: 257, endPoint x: 315, endPoint y: 261, distance: 14.0
click at [315, 261] on b "Bldg Elev Wood Joist Floor Wood beam and joist floor, 12"x16" girder, 8"x16" be…" at bounding box center [576, 257] width 581 height 11
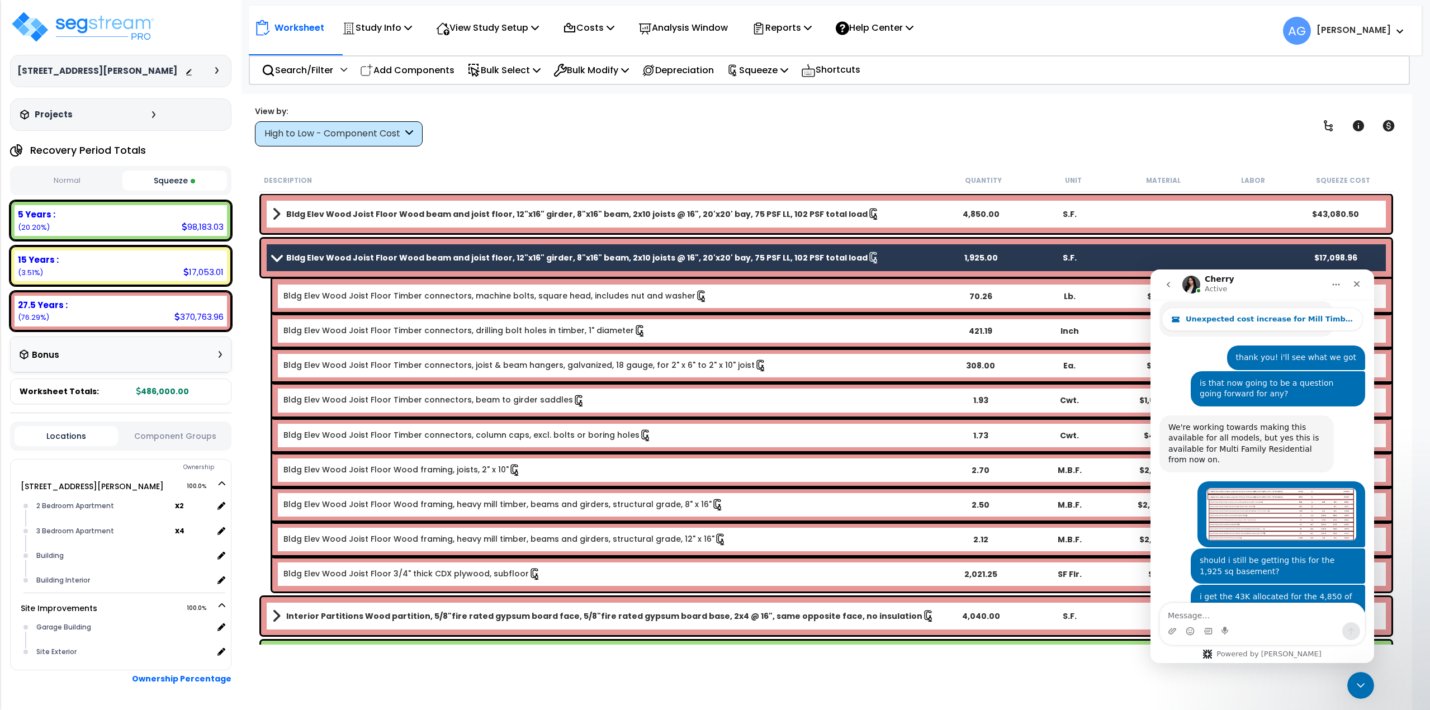
click at [315, 296] on link "Bldg Elev Wood Joist Floor Timber connectors, machine bolts, square head, inclu…" at bounding box center [495, 296] width 424 height 12
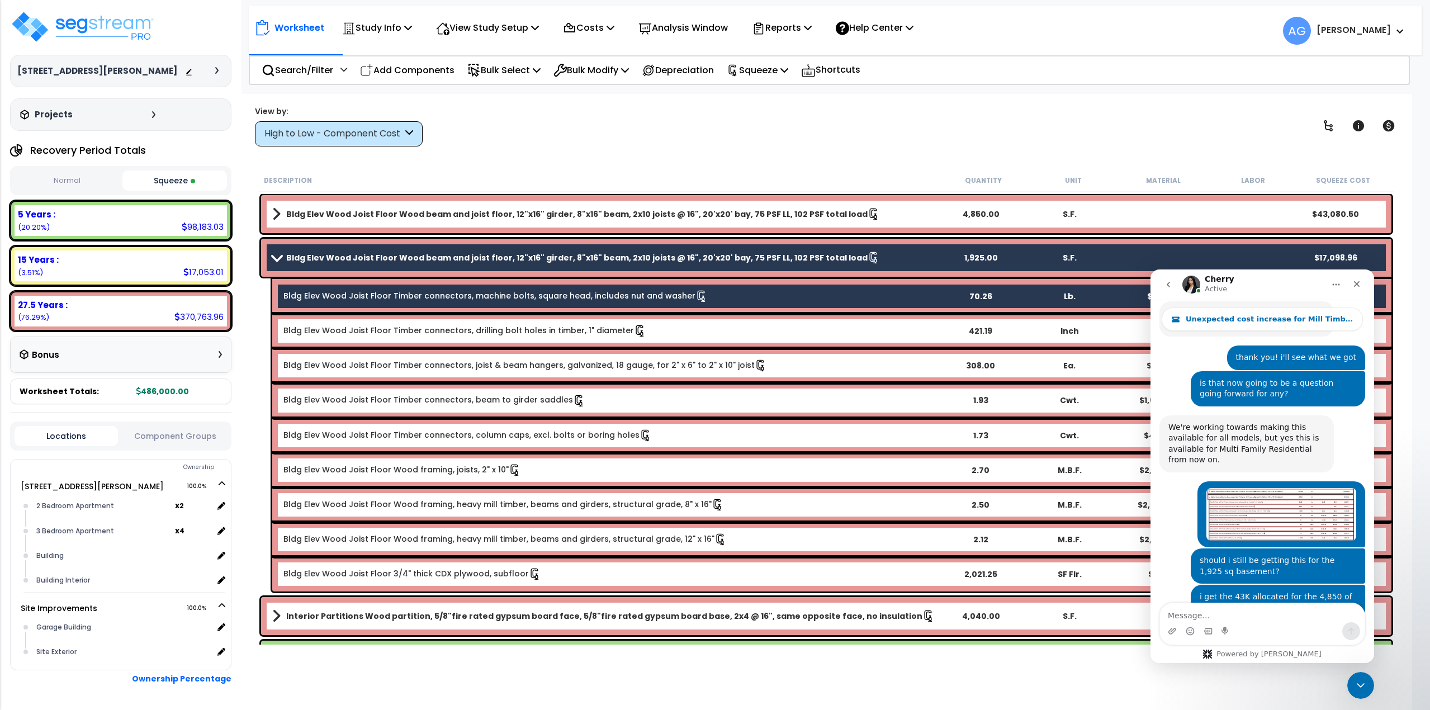
click at [314, 324] on div "Bldg Elev Wood Joist Floor Timber connectors, drilling bolt holes in timber, 1"…" at bounding box center [831, 331] width 1119 height 35
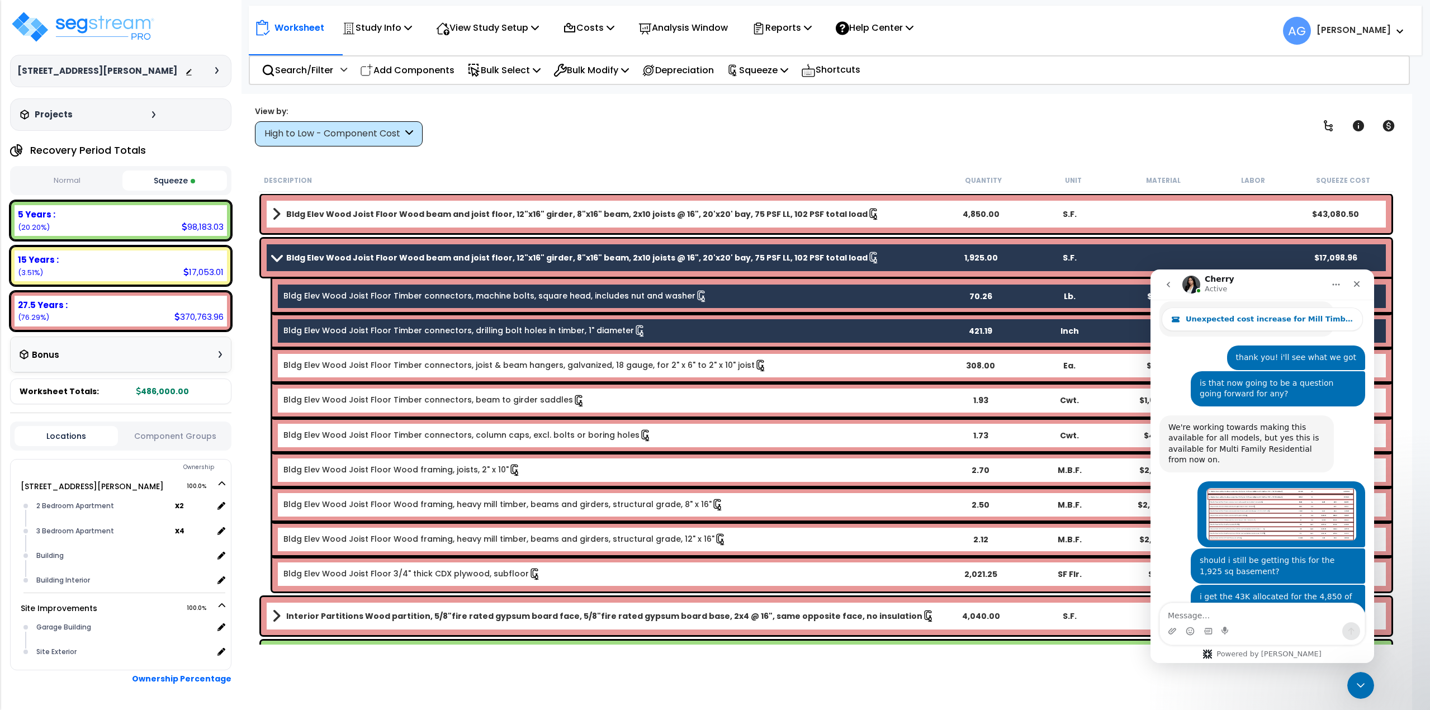
click at [311, 366] on link "Bldg Elev Wood Joist Floor Timber connectors, joist & beam hangers, galvanized,…" at bounding box center [524, 365] width 483 height 12
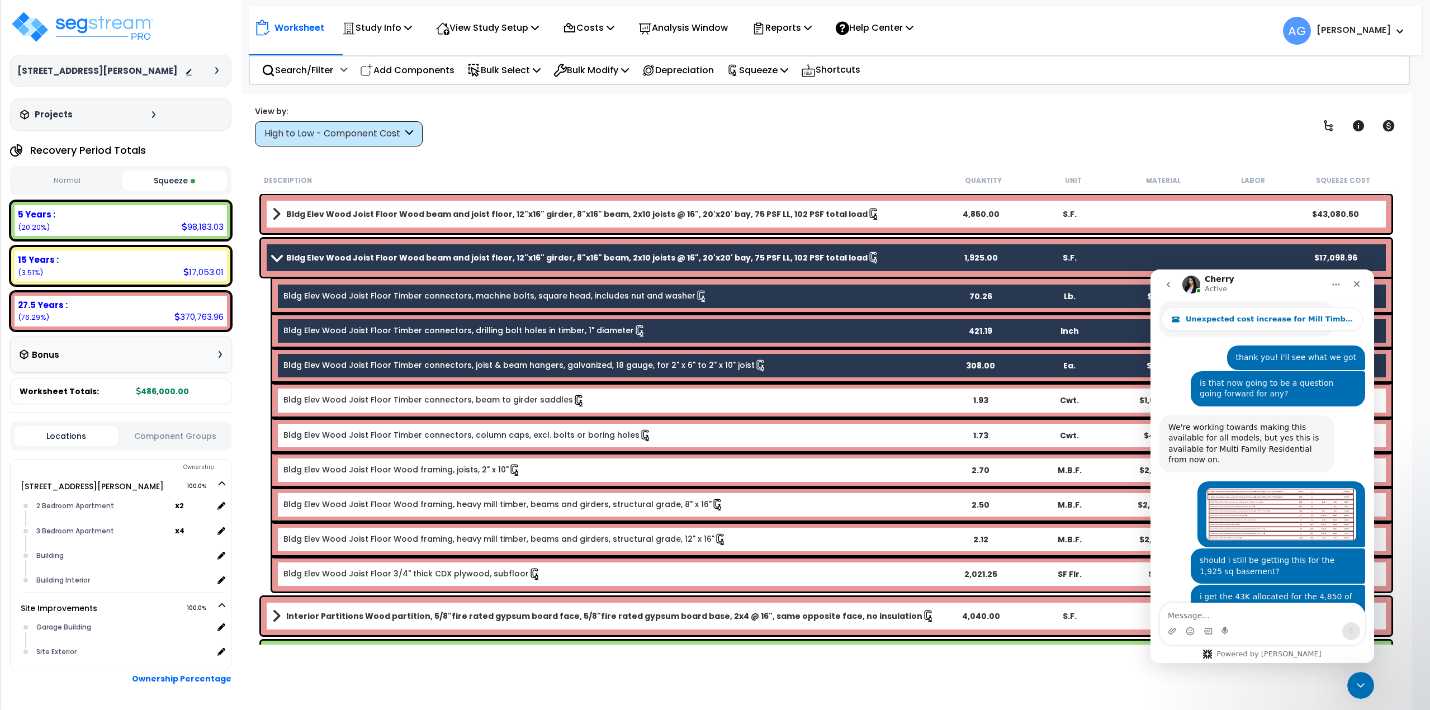
drag, startPoint x: 309, startPoint y: 401, endPoint x: 309, endPoint y: 408, distance: 7.3
click at [309, 401] on link "Bldg Elev Wood Joist Floor Timber connectors, beam to girder saddles" at bounding box center [434, 400] width 302 height 12
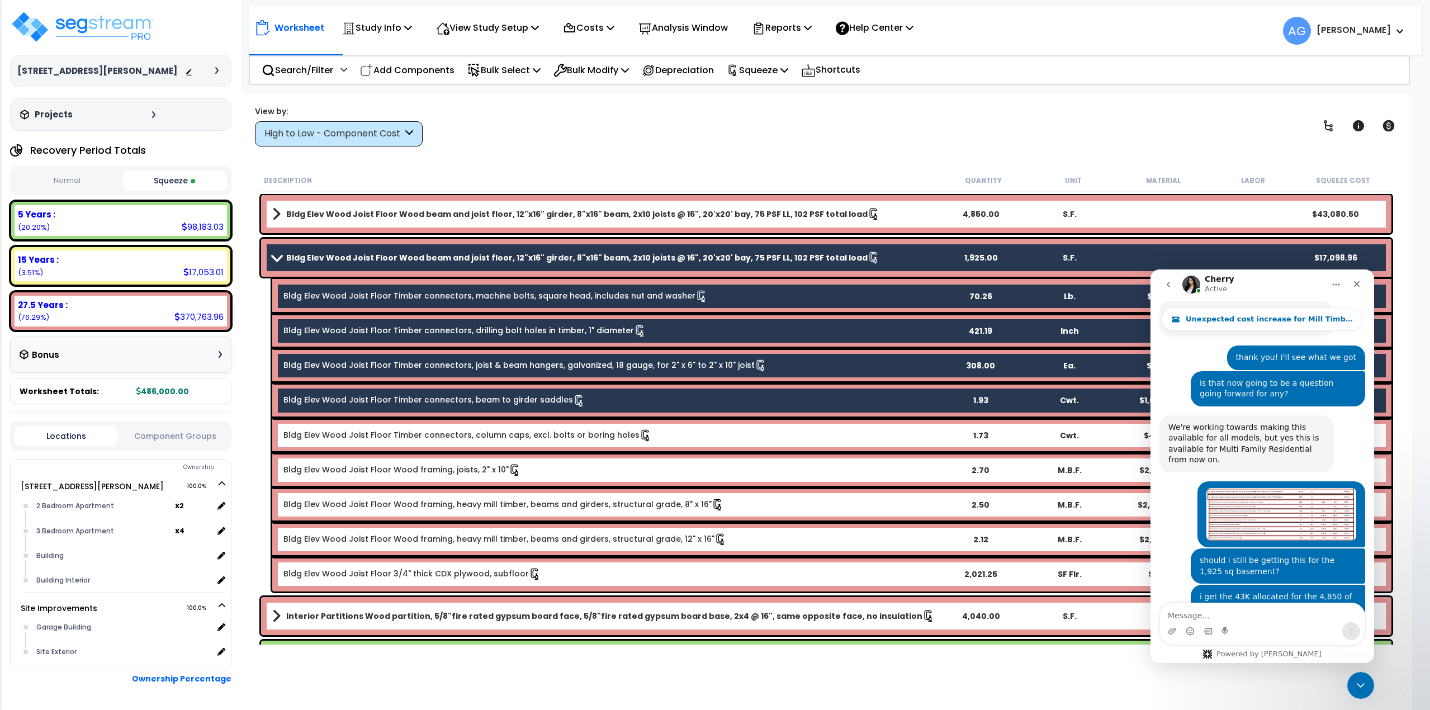
click at [310, 430] on link "Bldg Elev Wood Joist Floor Timber connectors, column caps, excl. bolts or borin…" at bounding box center [467, 435] width 368 height 12
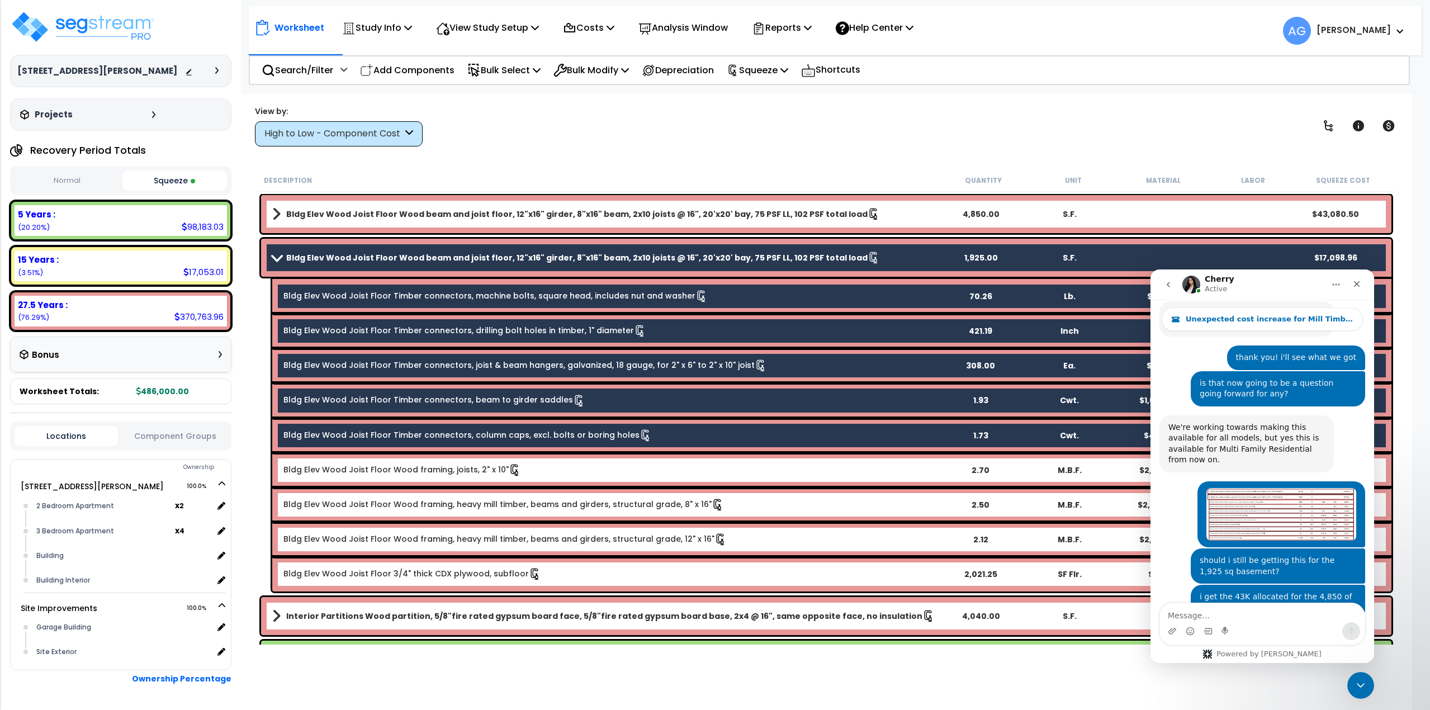
drag, startPoint x: 312, startPoint y: 467, endPoint x: 313, endPoint y: 498, distance: 31.3
click at [312, 471] on link "Bldg Elev Wood Joist Floor Wood framing, joists, 2" x 10"" at bounding box center [402, 470] width 238 height 12
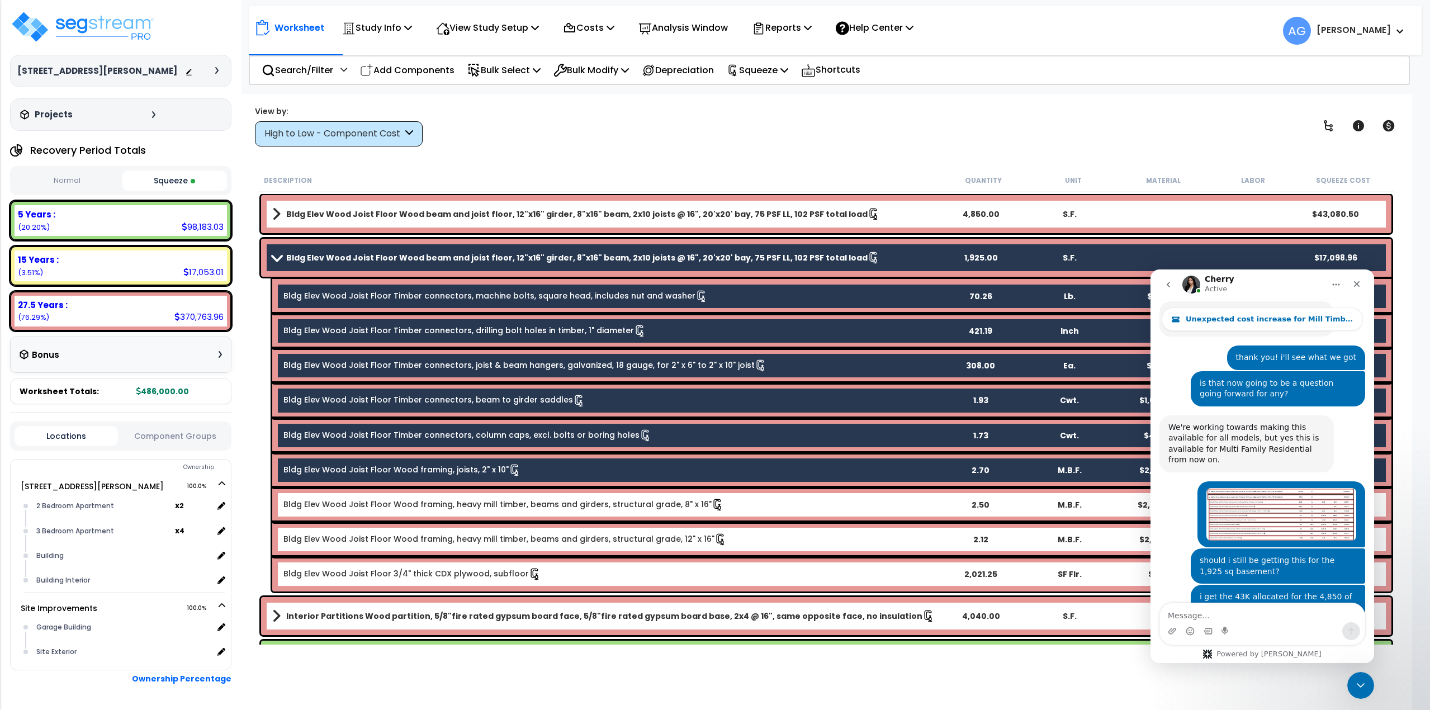
click at [313, 504] on link "Bldg Elev Wood Joist Floor Wood framing, heavy mill timber, beams and girders, …" at bounding box center [503, 505] width 440 height 12
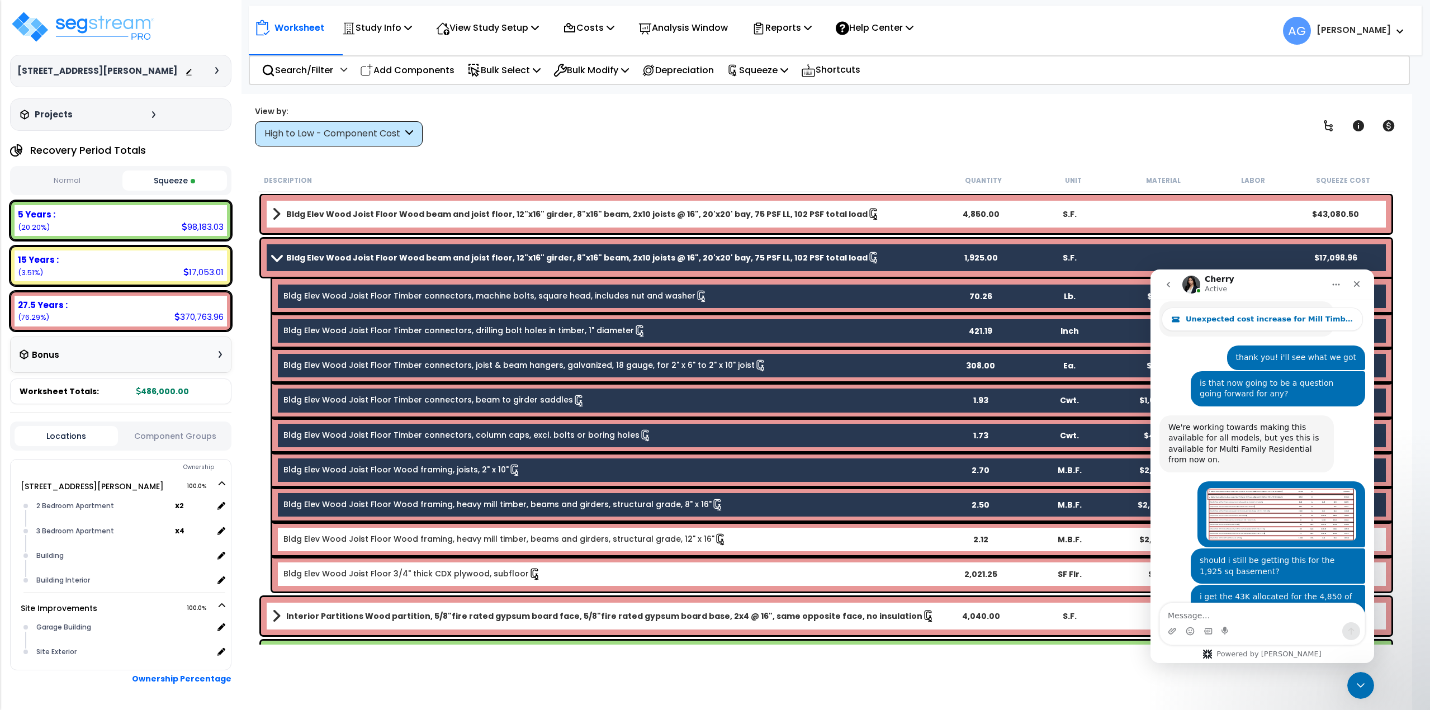
click at [317, 544] on link "Bldg Elev Wood Joist Floor Wood framing, heavy mill timber, beams and girders, …" at bounding box center [504, 539] width 443 height 12
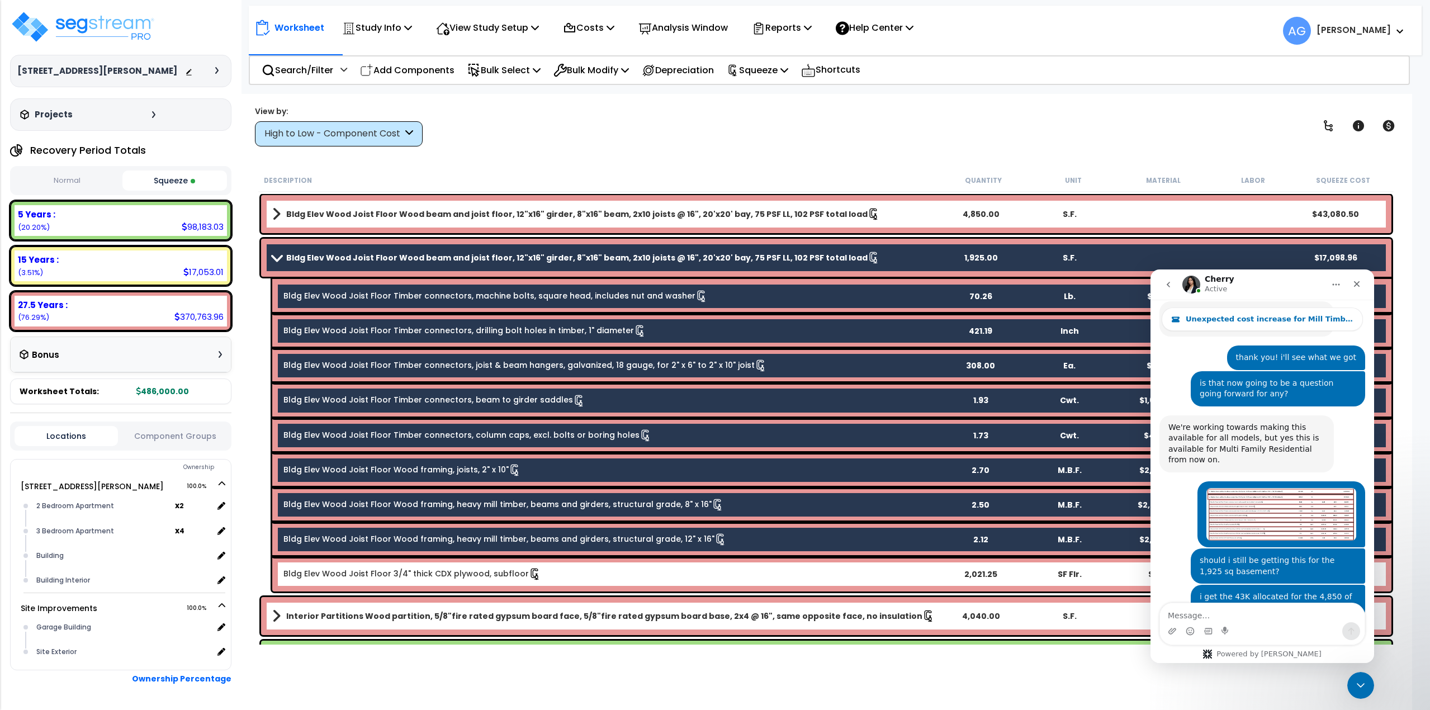
click at [318, 569] on link "Bldg Elev Wood Joist Floor 3/4" thick CDX plywood, subfloor" at bounding box center [412, 574] width 258 height 12
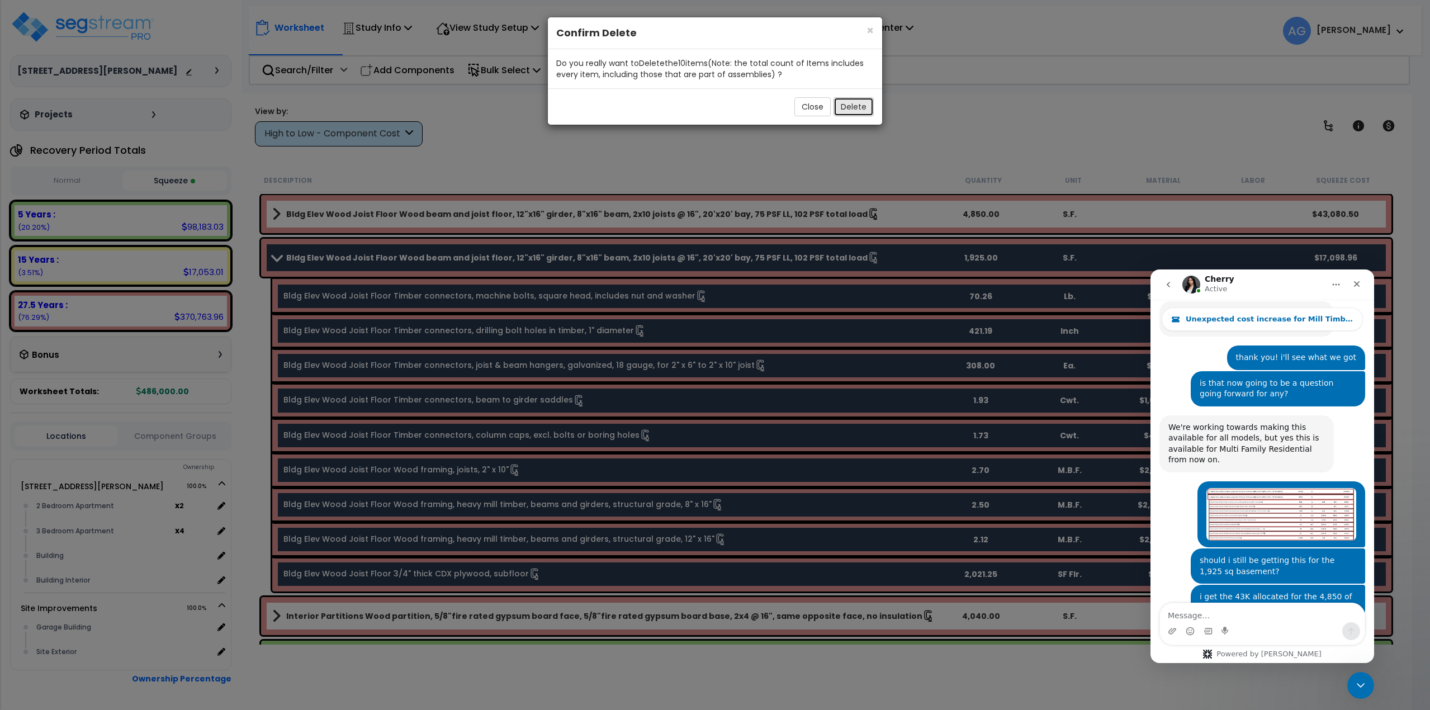
click at [846, 105] on button "Delete" at bounding box center [853, 106] width 40 height 19
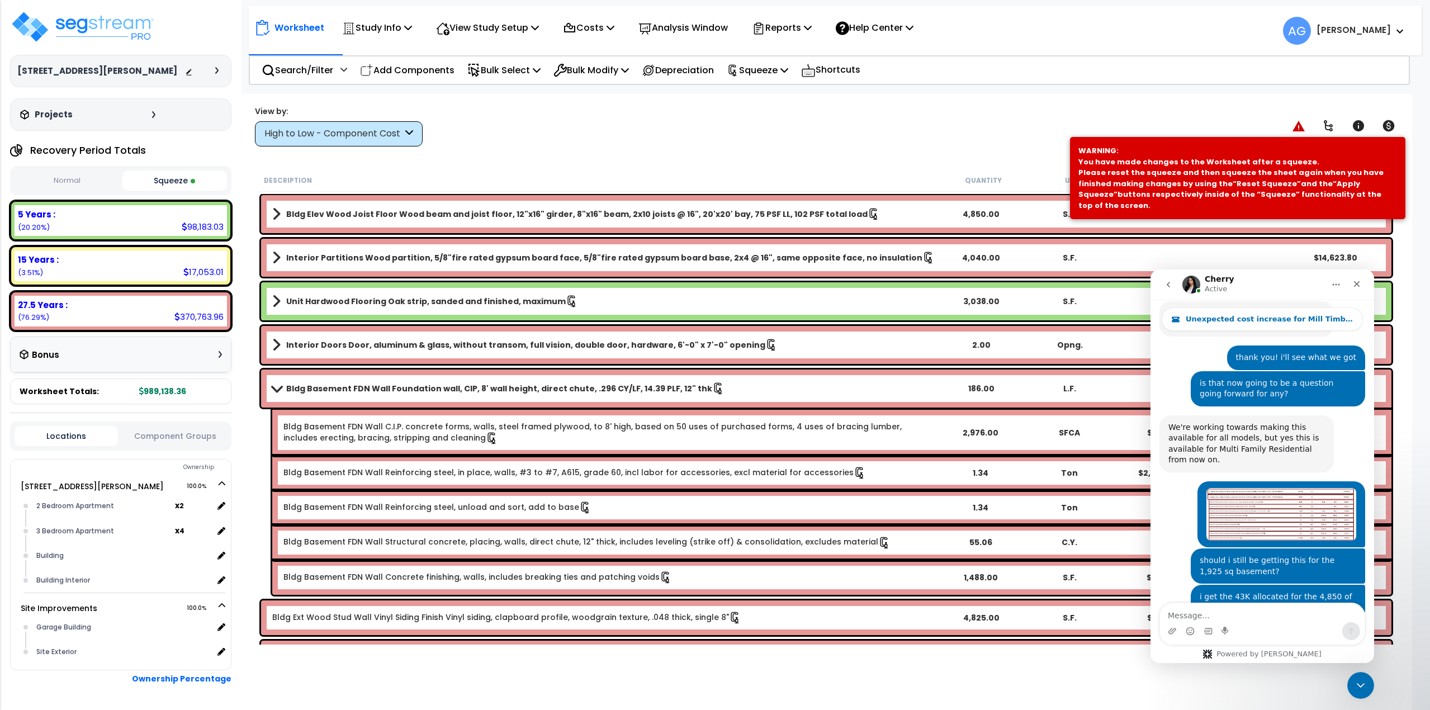
click at [208, 175] on button "Squeeze" at bounding box center [174, 180] width 105 height 20
click at [756, 72] on p "Squeeze" at bounding box center [757, 70] width 61 height 15
click at [762, 103] on link "Re-squeeze" at bounding box center [776, 97] width 111 height 26
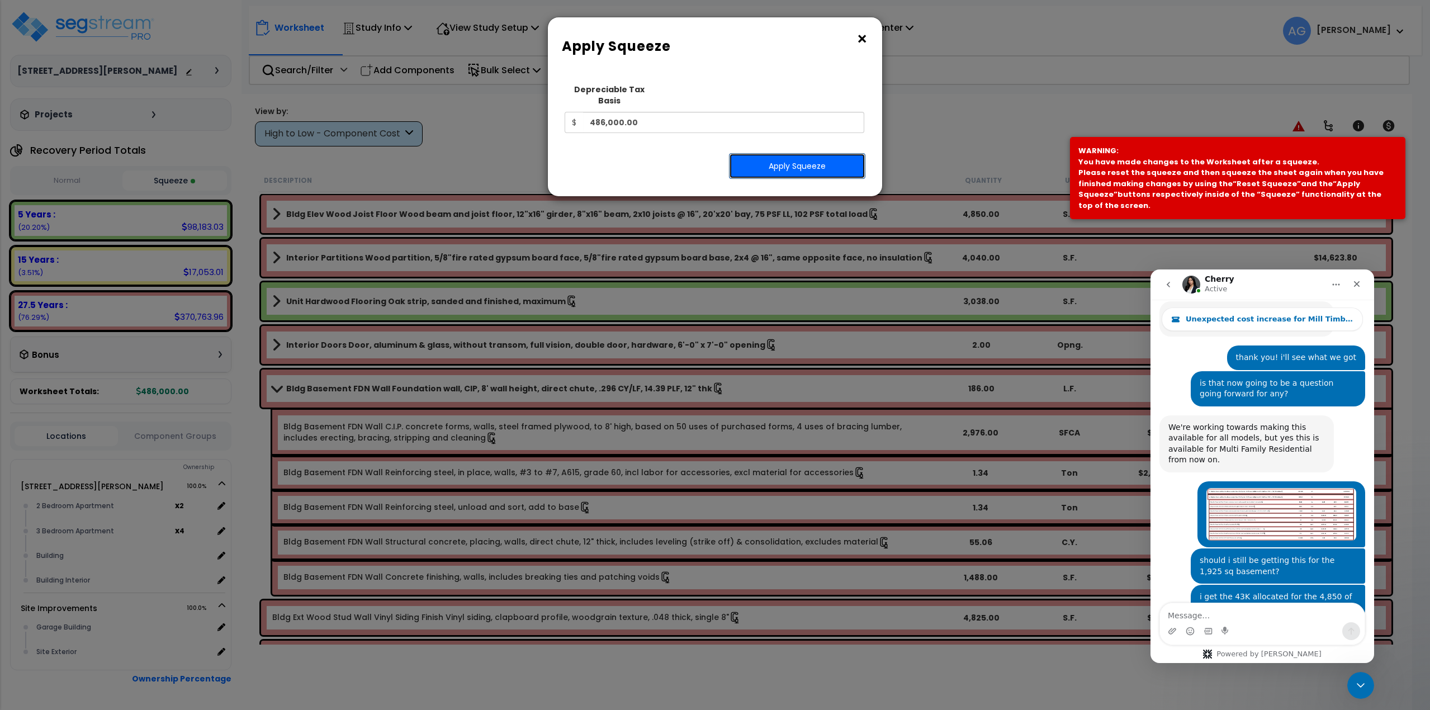
click at [821, 153] on button "Apply Squeeze" at bounding box center [797, 166] width 136 height 26
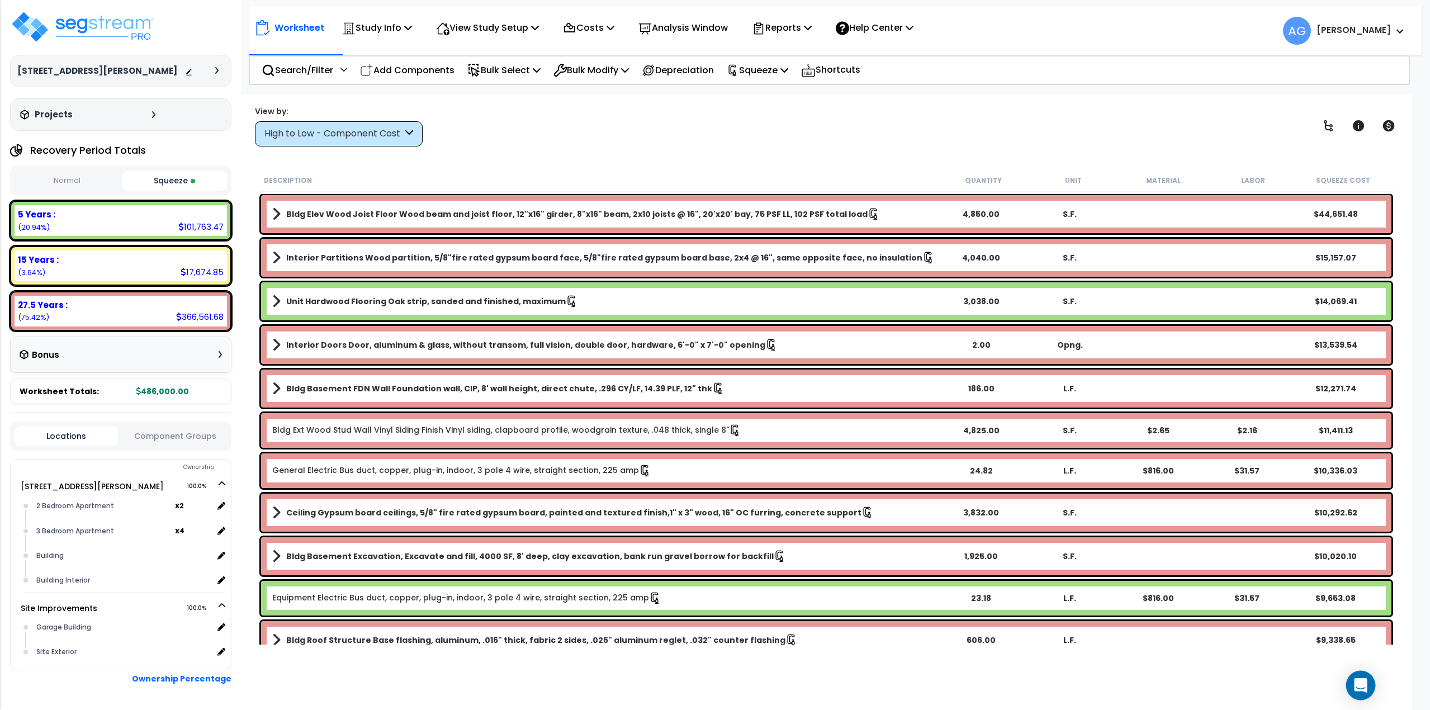
click at [1362, 683] on icon "Open Intercom Messenger" at bounding box center [1360, 685] width 13 height 15
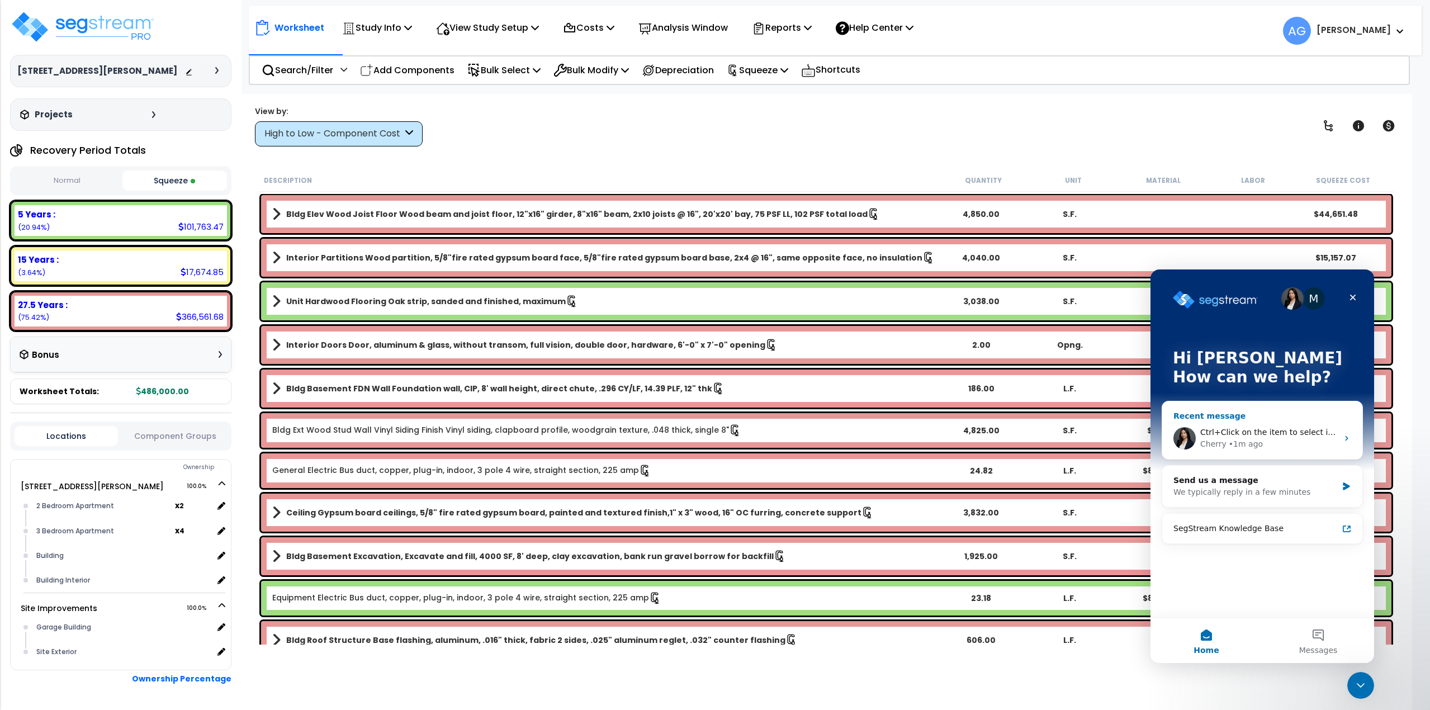
click at [1240, 433] on span "Ctrl+Click on the item to select it, then click Shift+D" at bounding box center [1303, 432] width 206 height 9
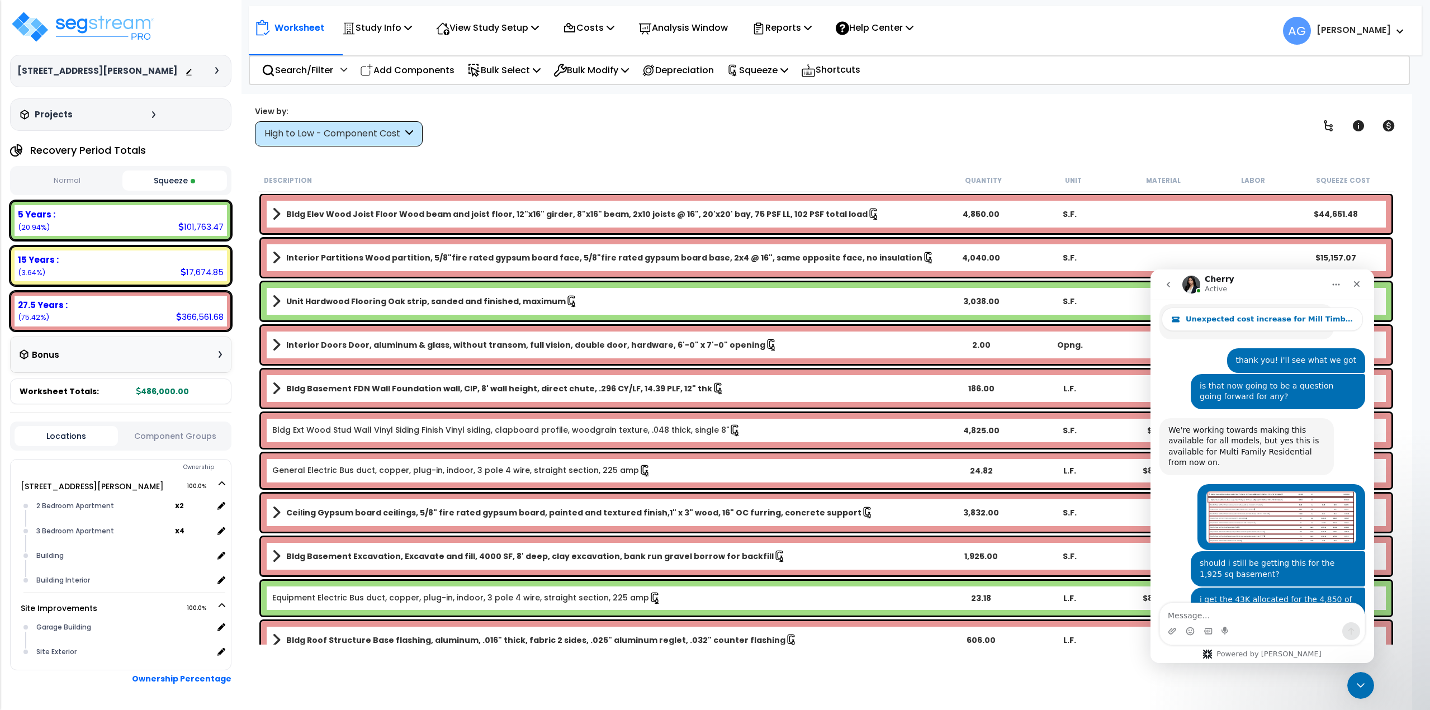
scroll to position [2271, 0]
click at [1213, 618] on textarea "Message…" at bounding box center [1262, 612] width 205 height 19
type textarea "thanks. i am not reading that wrong though am i?"
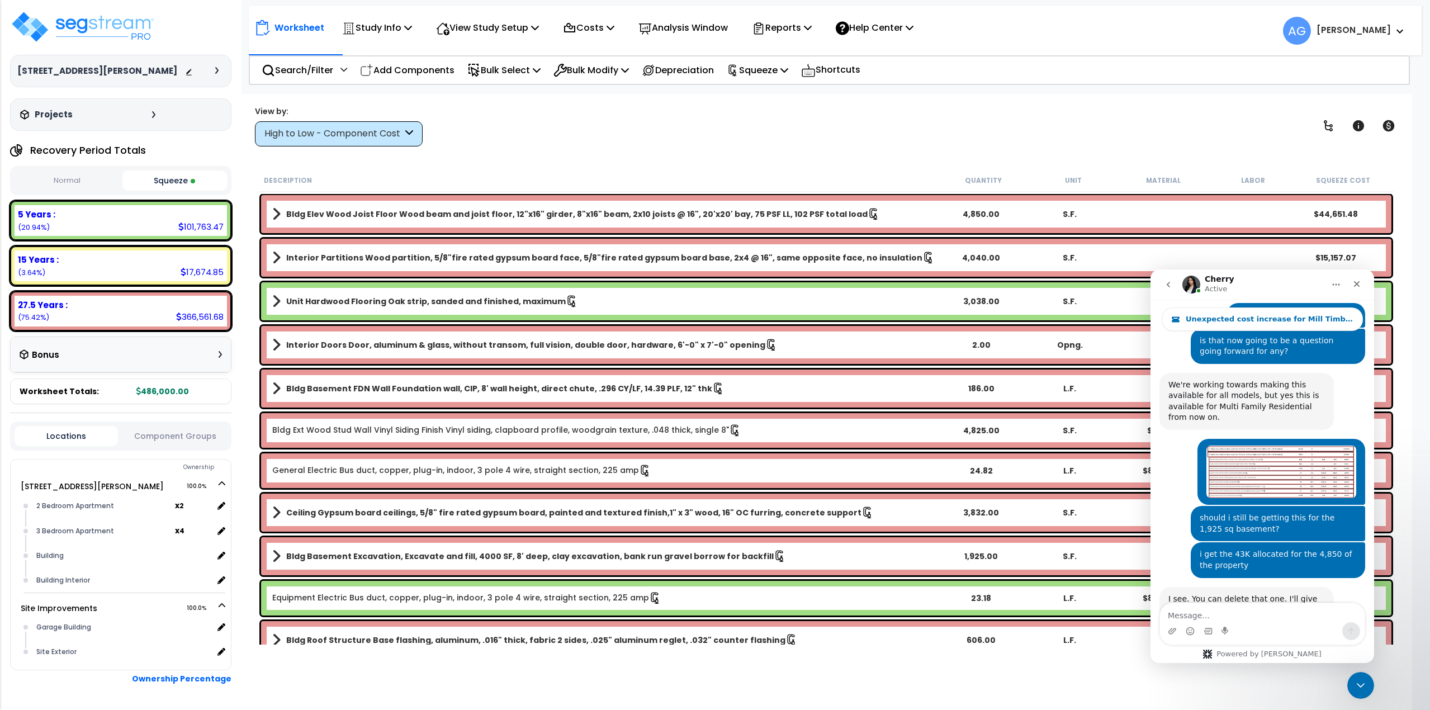
click at [886, 144] on div "View by: High to Low - Component Cost High to Low - Component Cost" at bounding box center [826, 125] width 1150 height 41
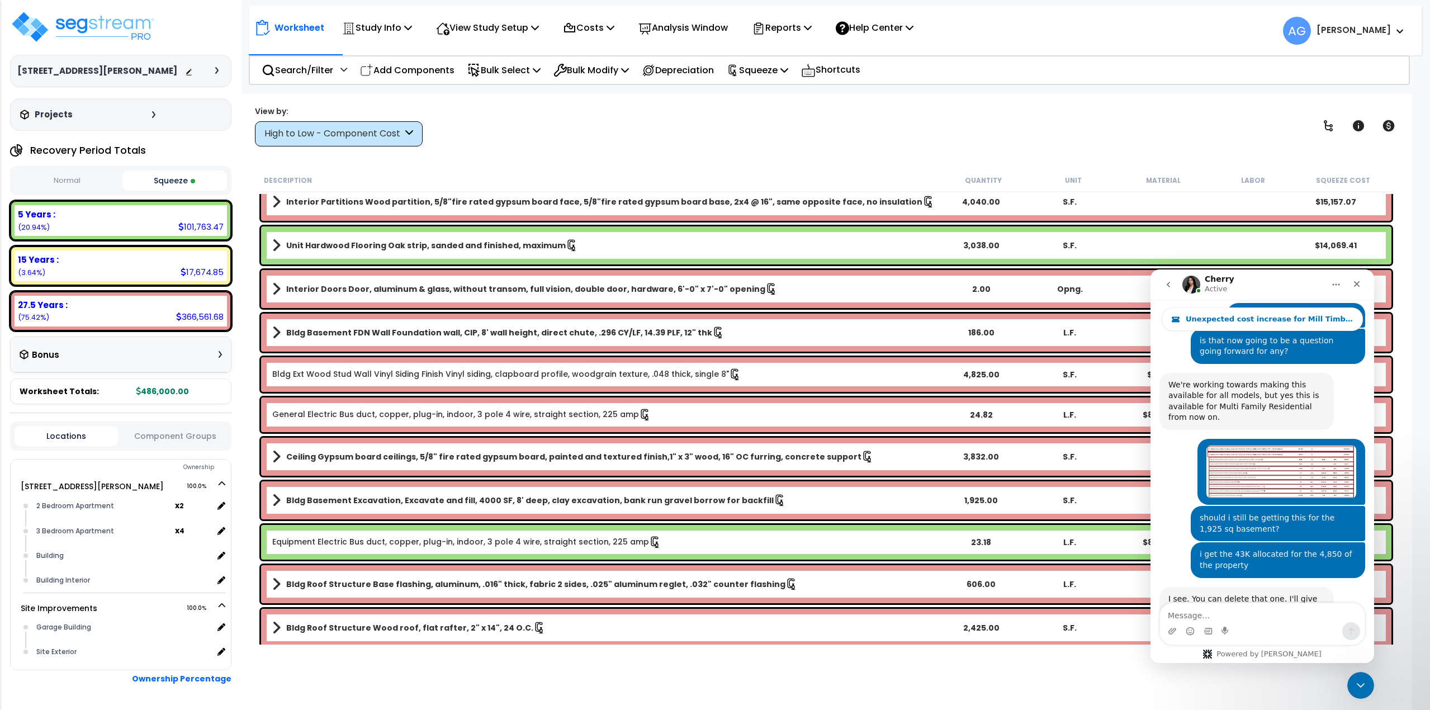
scroll to position [0, 0]
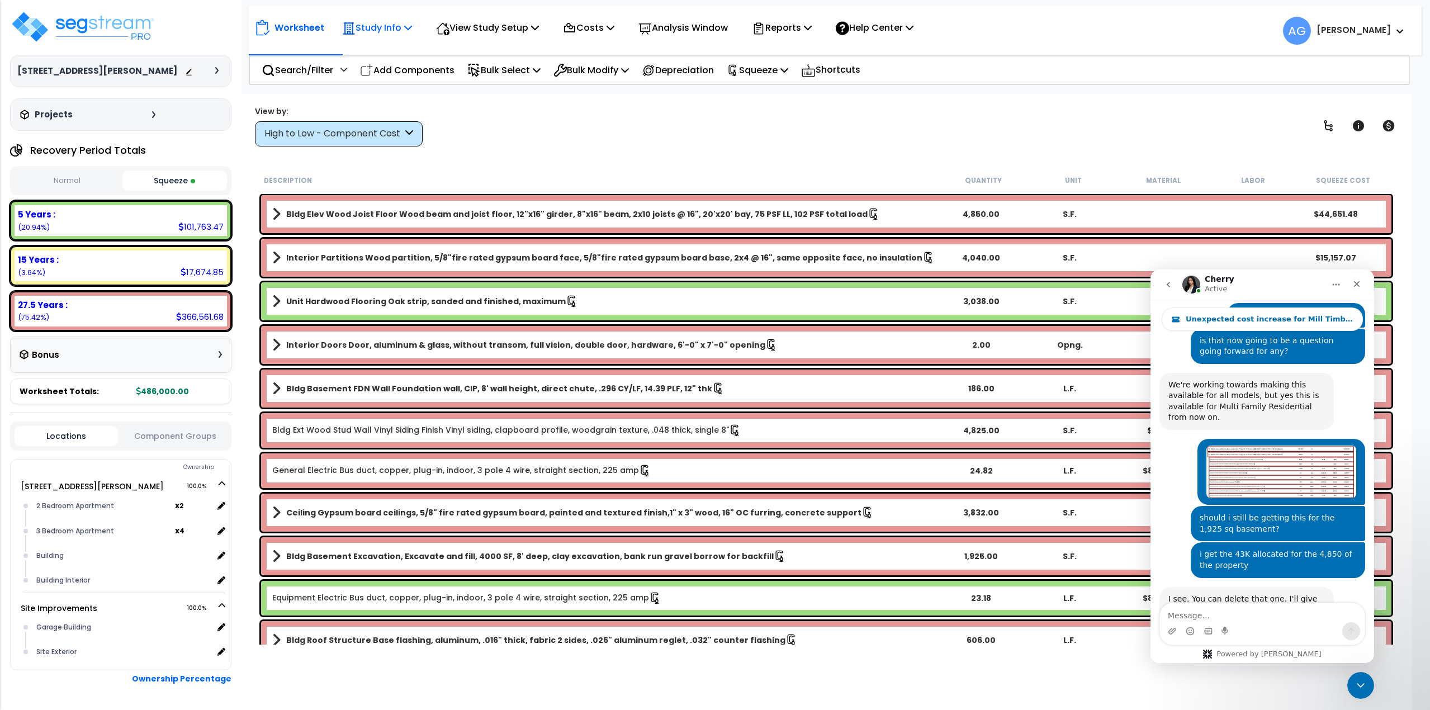
click at [411, 28] on icon at bounding box center [408, 27] width 8 height 9
click at [482, 22] on p "View Study Setup" at bounding box center [487, 27] width 103 height 15
click at [484, 76] on link "View Questionnaire" at bounding box center [485, 76] width 111 height 22
click at [791, 32] on p "Reports" at bounding box center [782, 27] width 60 height 15
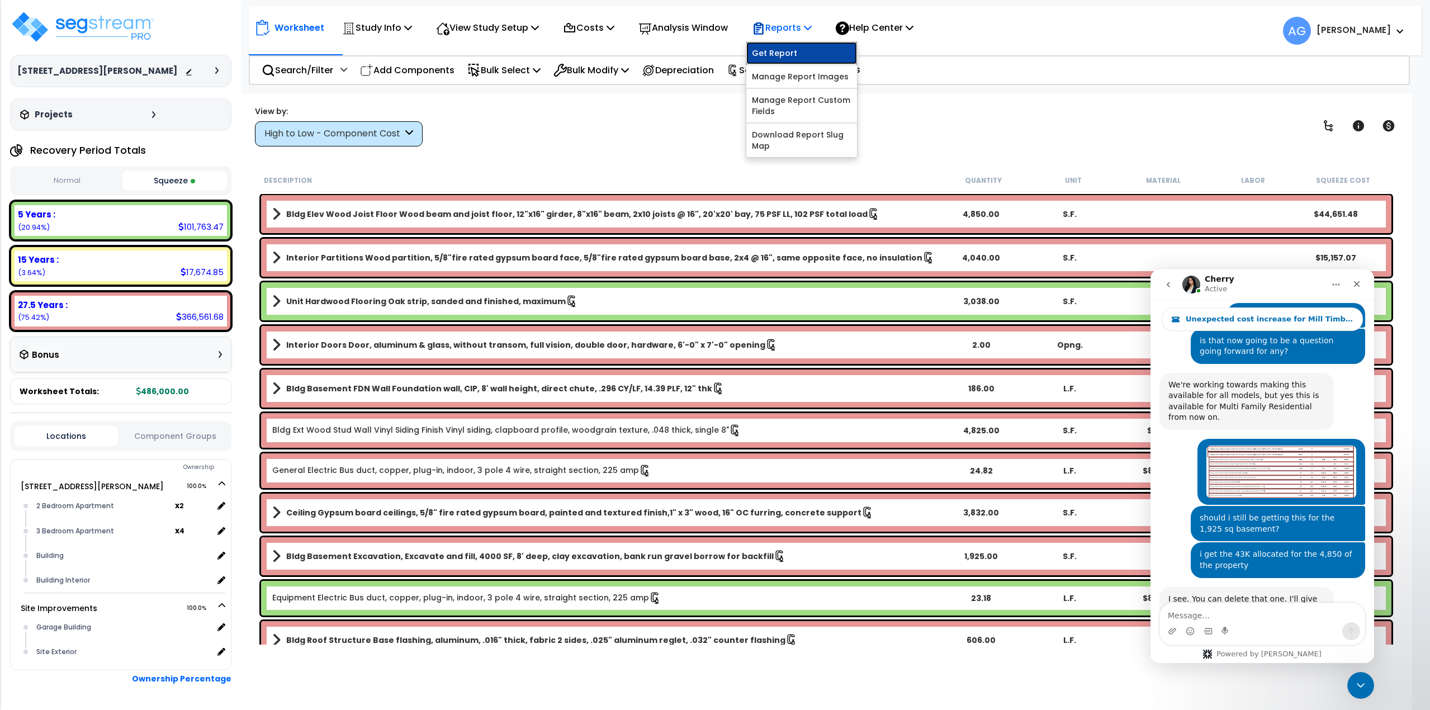
click at [805, 49] on link "Get Report" at bounding box center [801, 53] width 111 height 22
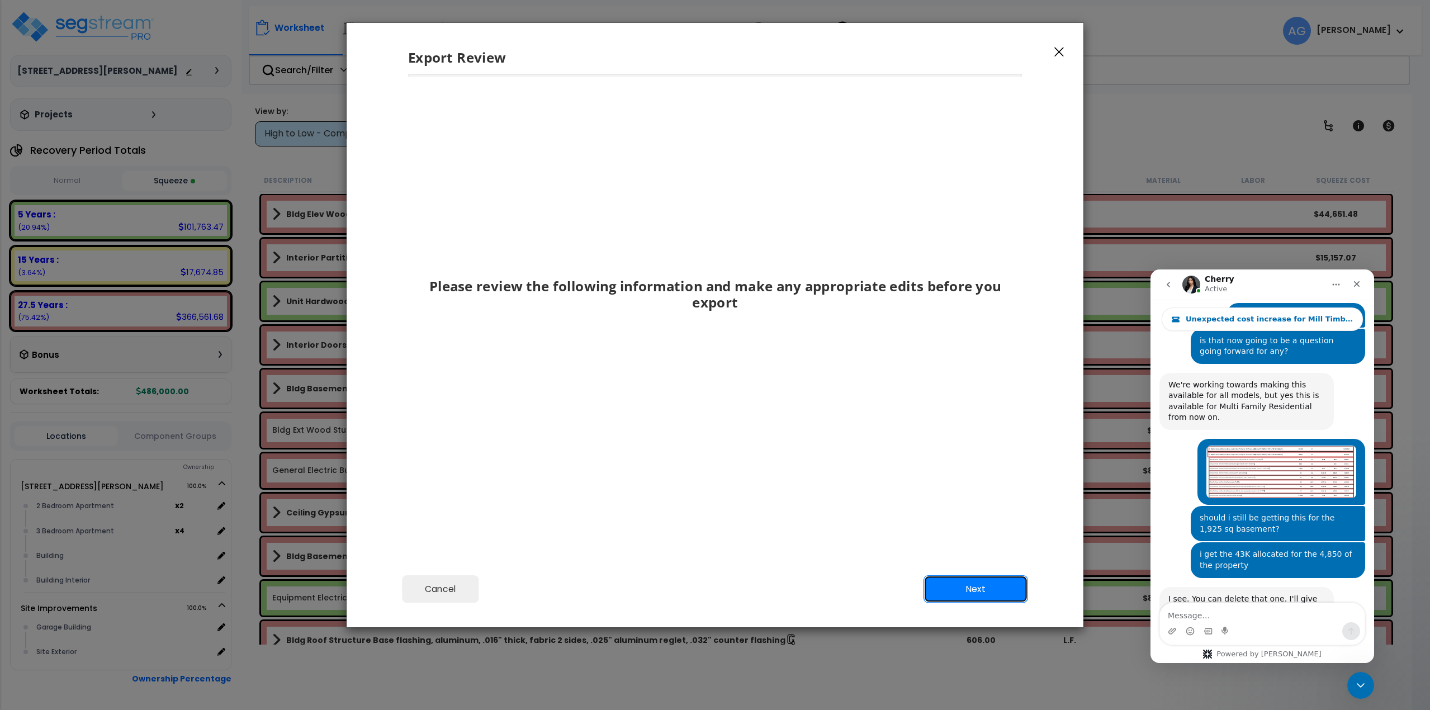
click at [997, 590] on button "Next" at bounding box center [975, 589] width 105 height 28
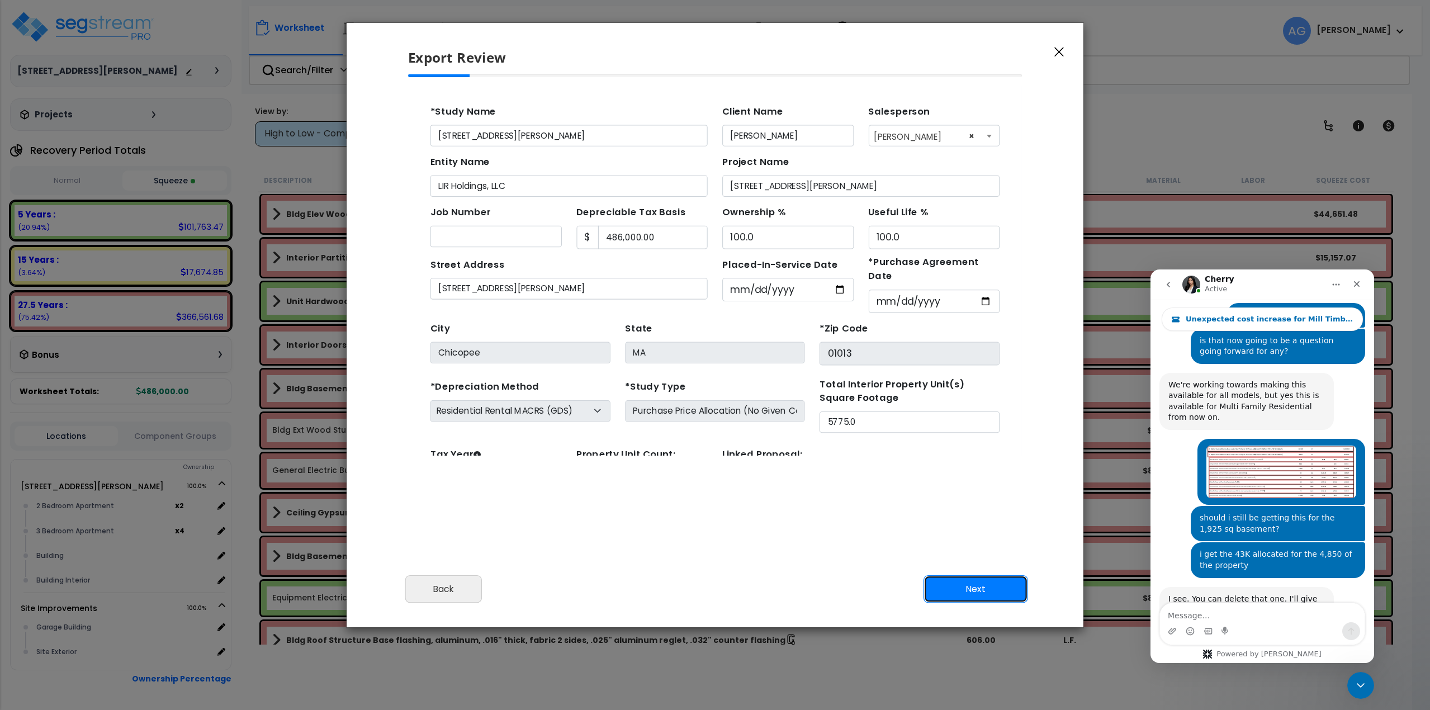
click at [989, 587] on button "Next" at bounding box center [975, 589] width 105 height 28
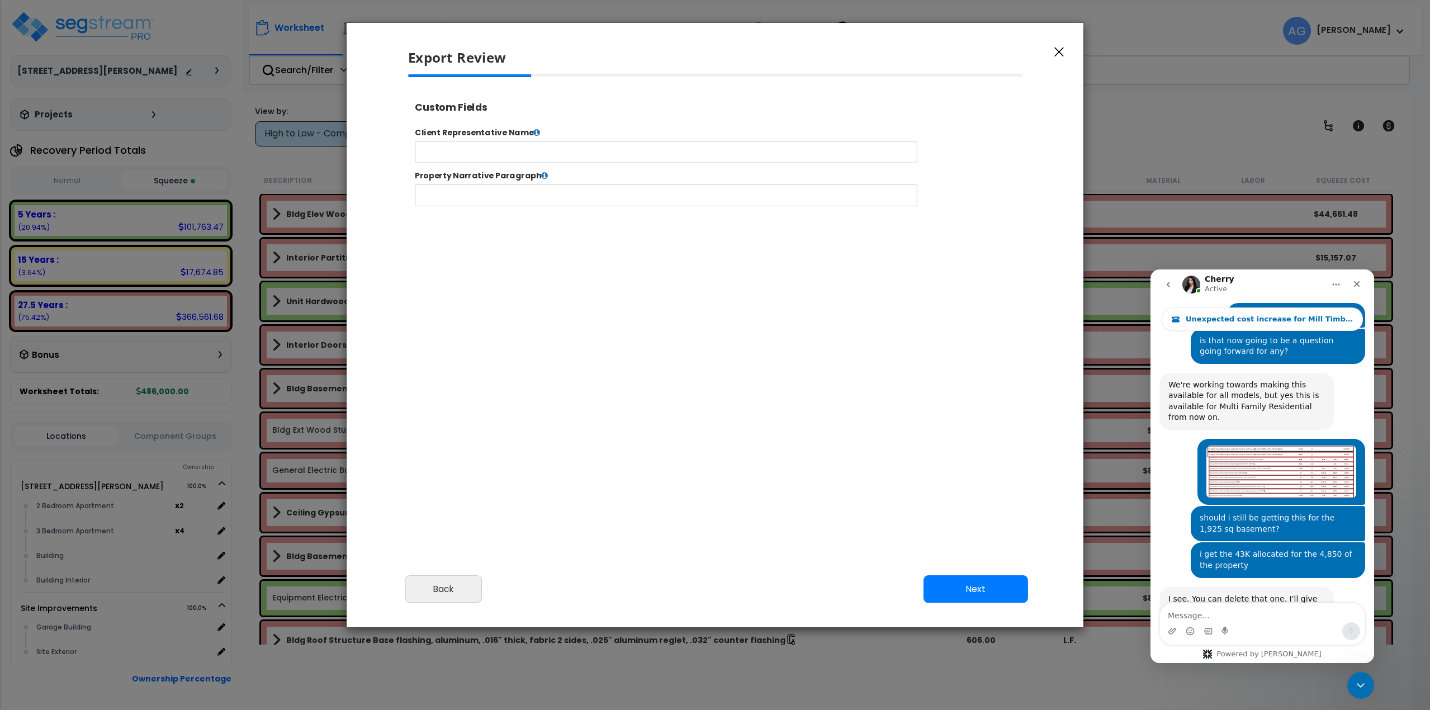
select select "2025"
click at [505, 155] on input "text" at bounding box center [701, 159] width 571 height 25
type input "Lucas Giusto"
type input "A"
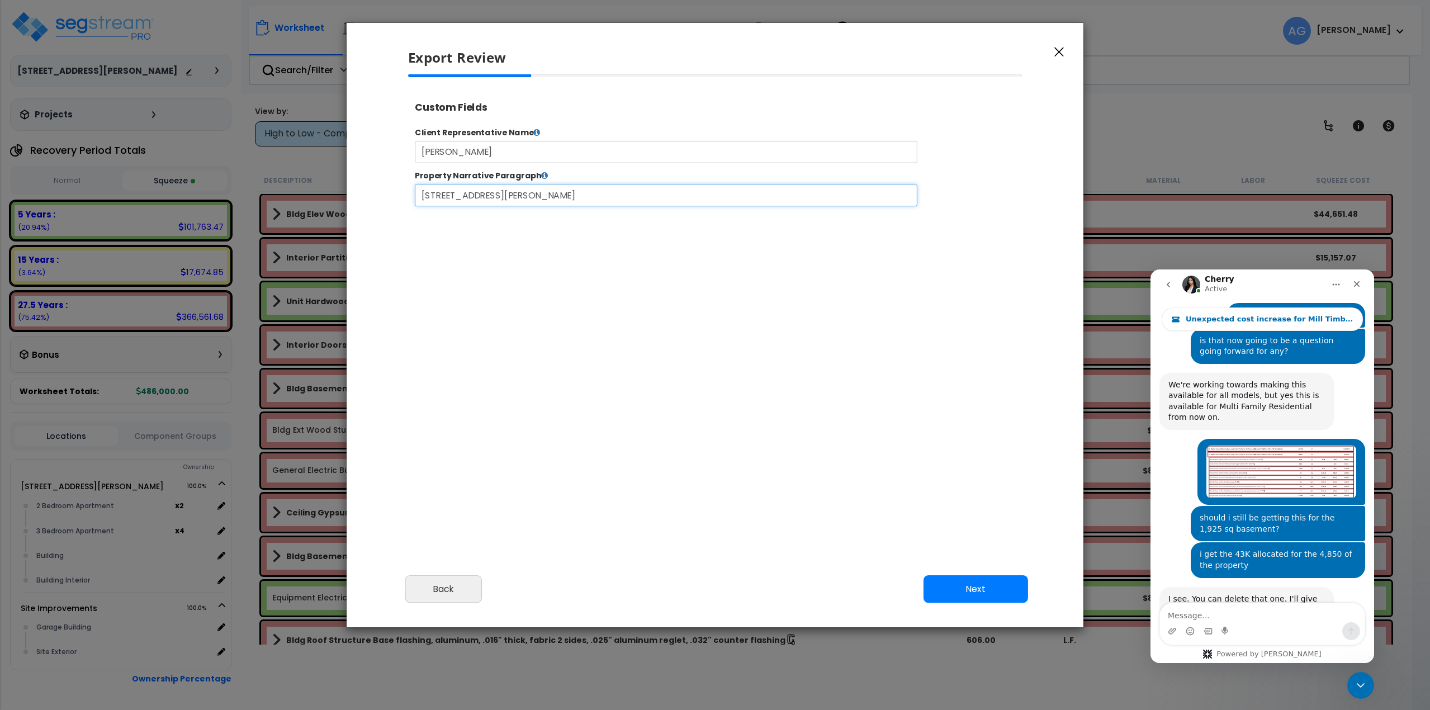
type input "[STREET_ADDRESS][PERSON_NAME]"
click at [966, 591] on button "Next" at bounding box center [975, 589] width 105 height 28
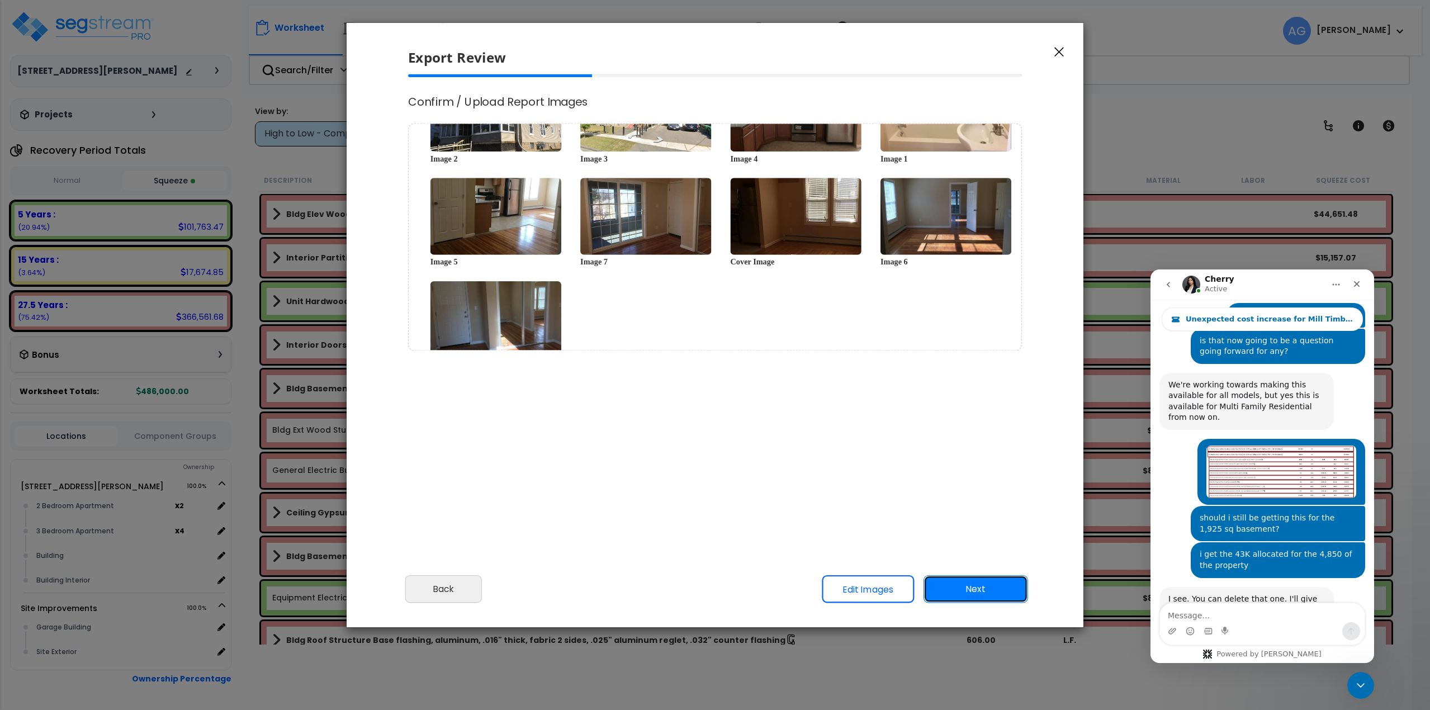
scroll to position [0, 0]
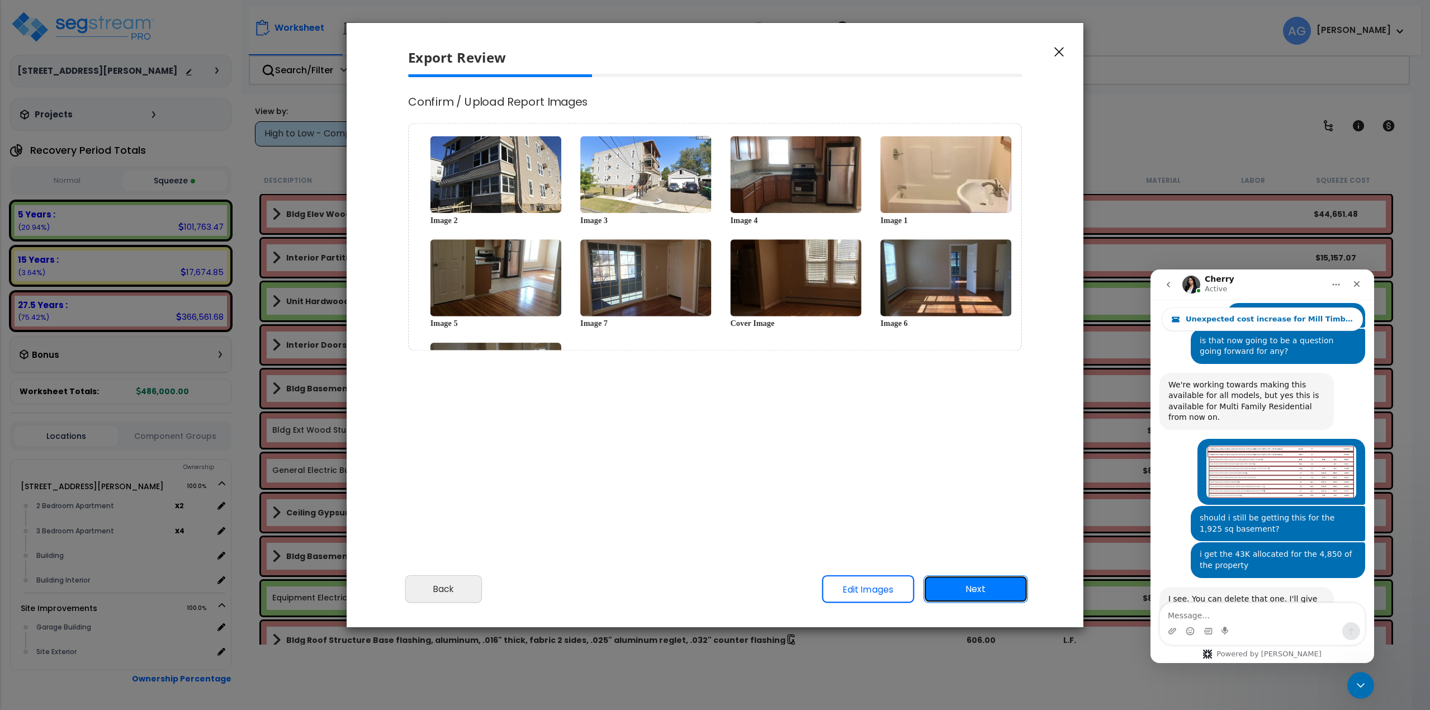
click at [973, 585] on button "Next" at bounding box center [975, 589] width 105 height 28
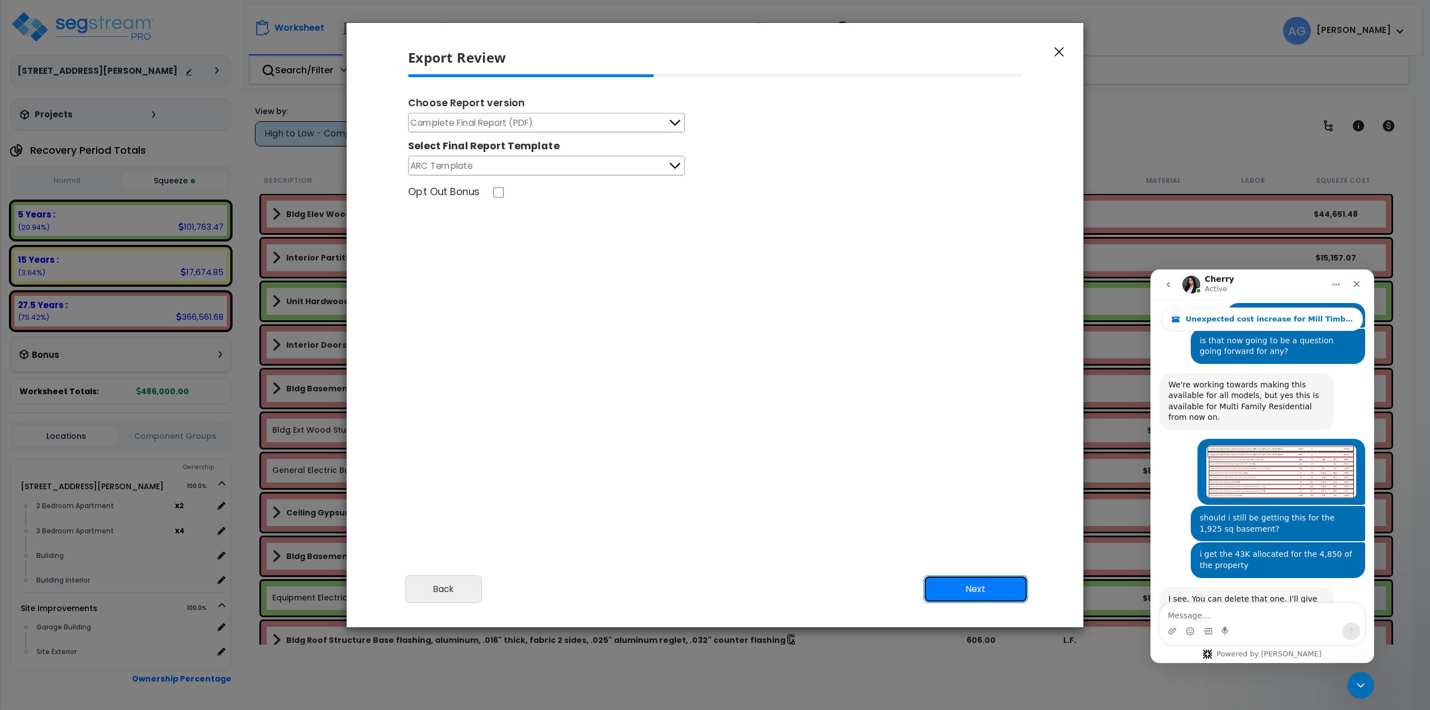
click at [958, 587] on button "Next" at bounding box center [975, 589] width 105 height 28
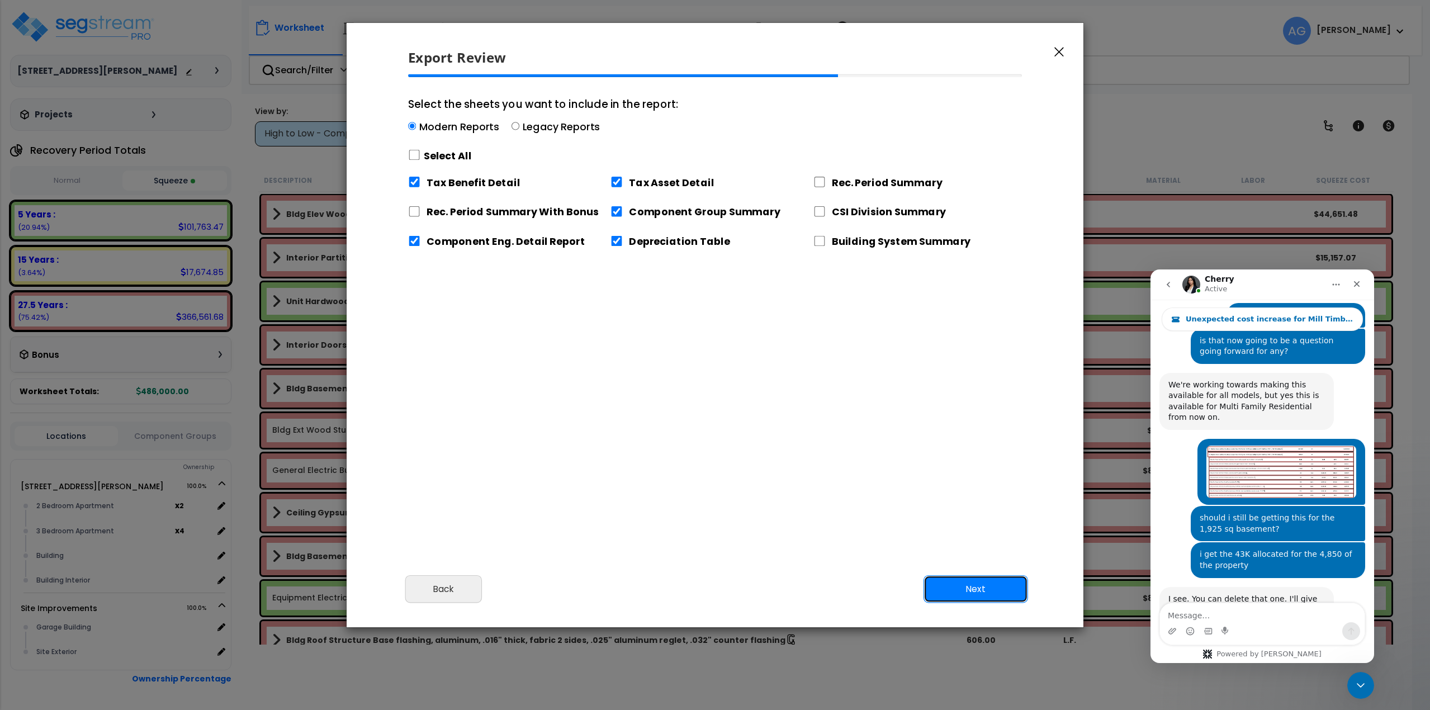
click at [941, 579] on button "Next" at bounding box center [975, 589] width 105 height 28
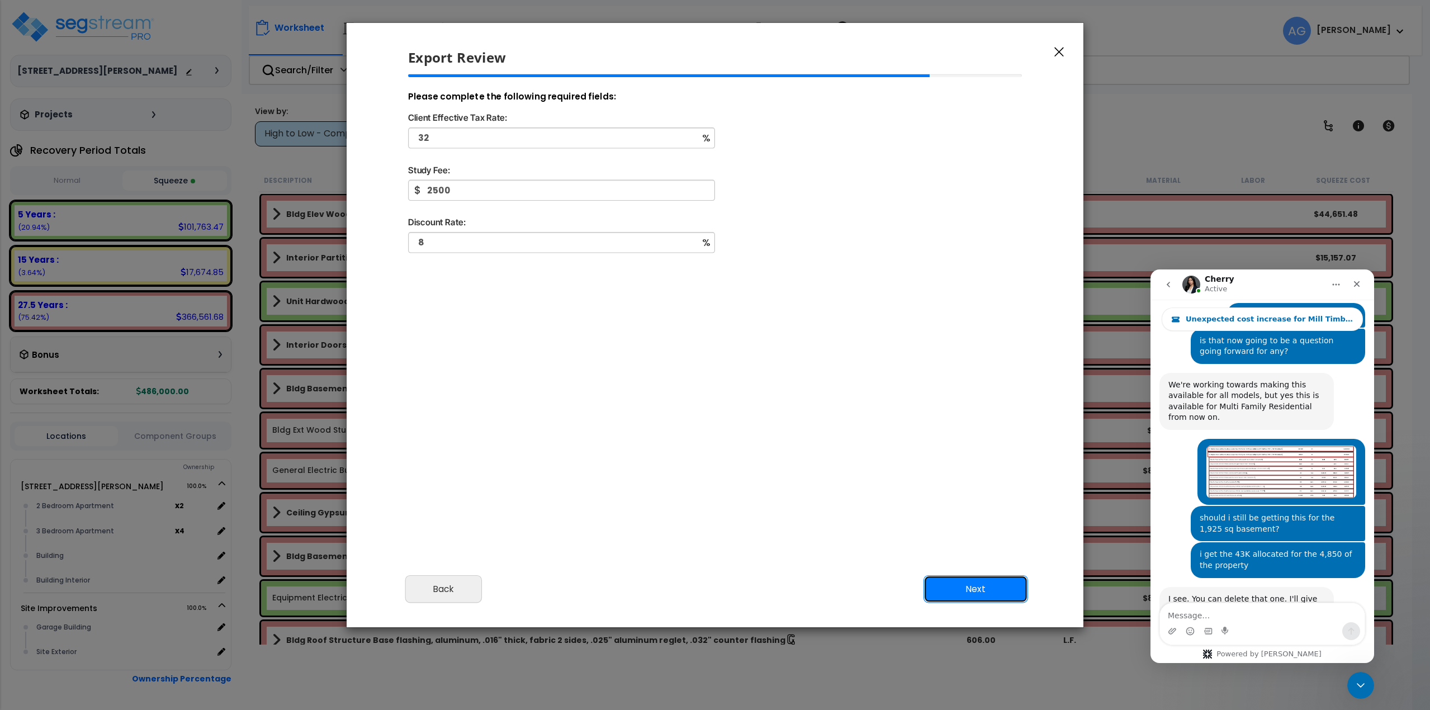
click at [974, 583] on button "Next" at bounding box center [975, 589] width 105 height 28
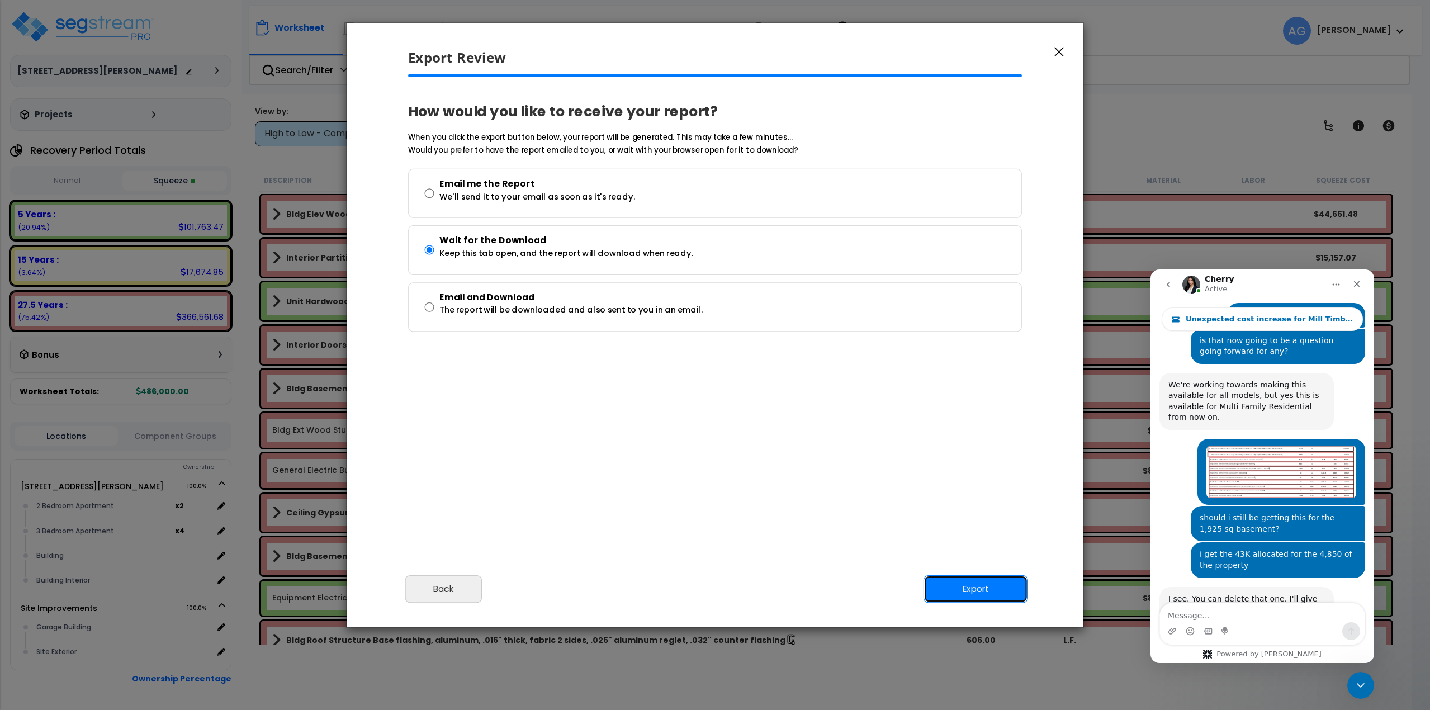
click at [969, 592] on button "Export" at bounding box center [975, 589] width 105 height 28
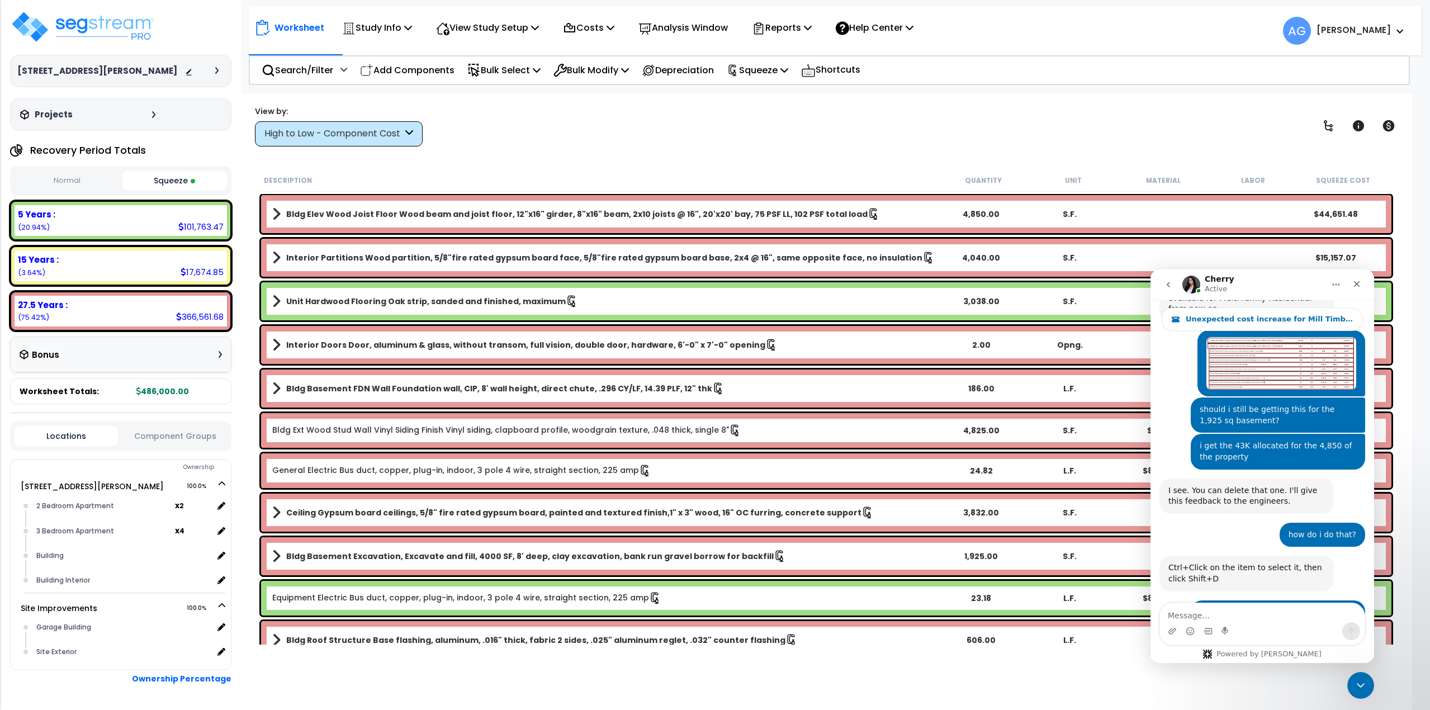
scroll to position [2424, 0]
click at [1251, 651] on div "It makes sense that there's no floor joists above the basement ceiling because …" at bounding box center [1246, 673] width 157 height 44
click at [553, 150] on div "Worksheet Study Info Study Setup Add Property Unit Template study Clone study AG" at bounding box center [826, 449] width 1173 height 710
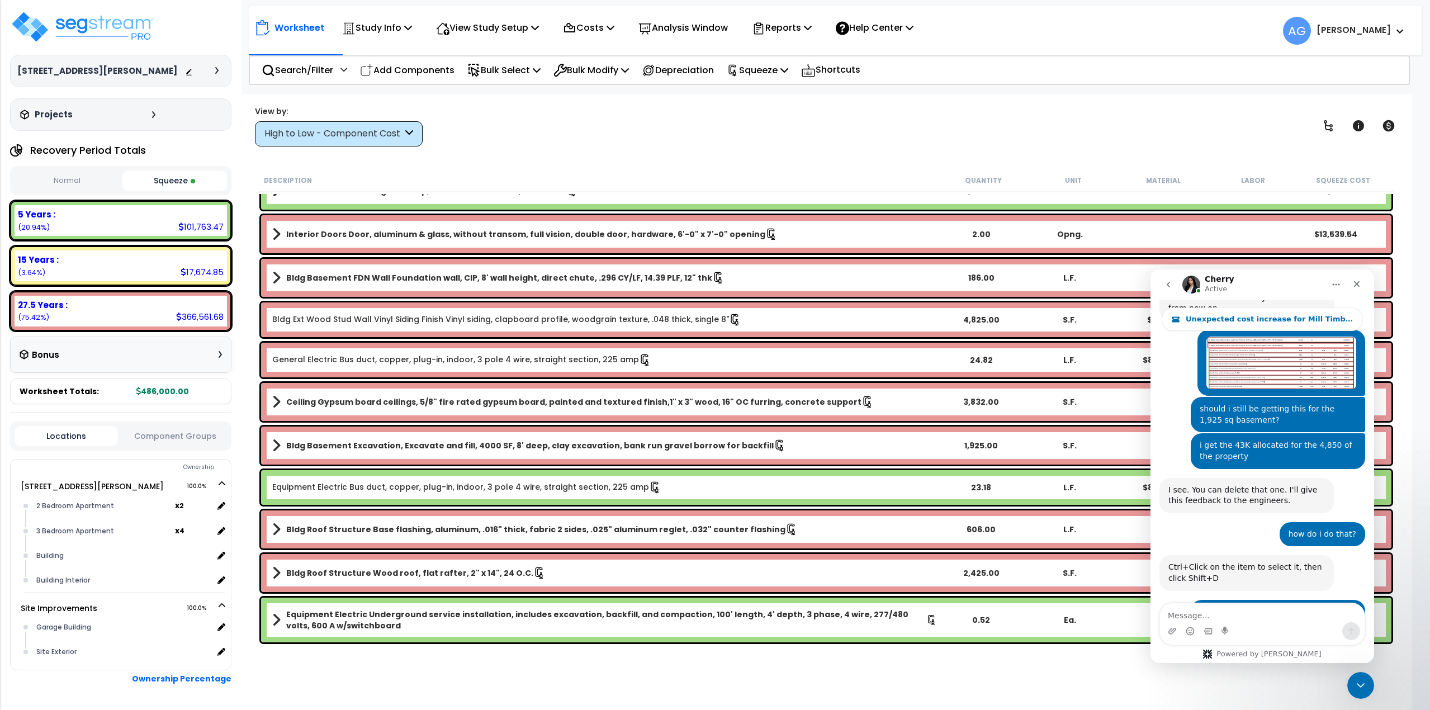
scroll to position [112, 0]
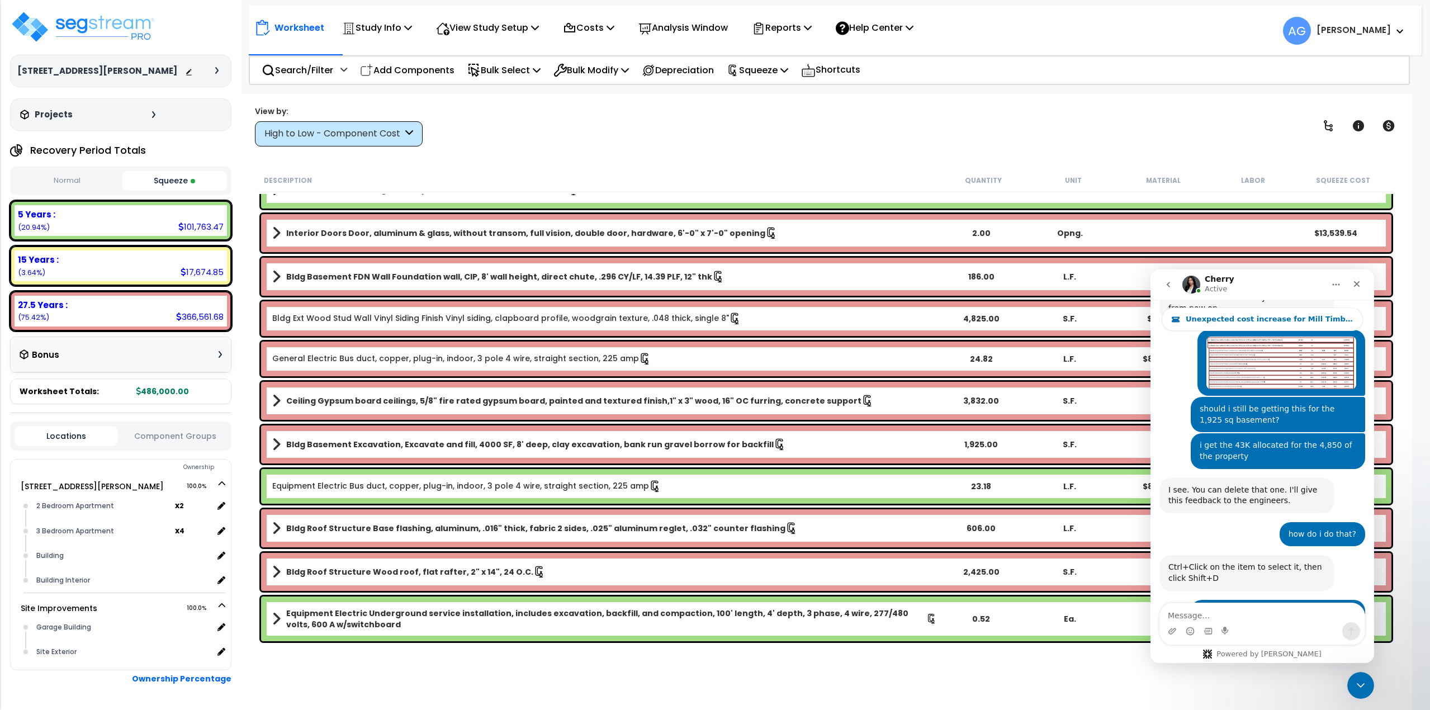
click at [749, 160] on div "Worksheet Study Info Study Setup Add Property Unit Template study Clone study AG" at bounding box center [826, 449] width 1173 height 710
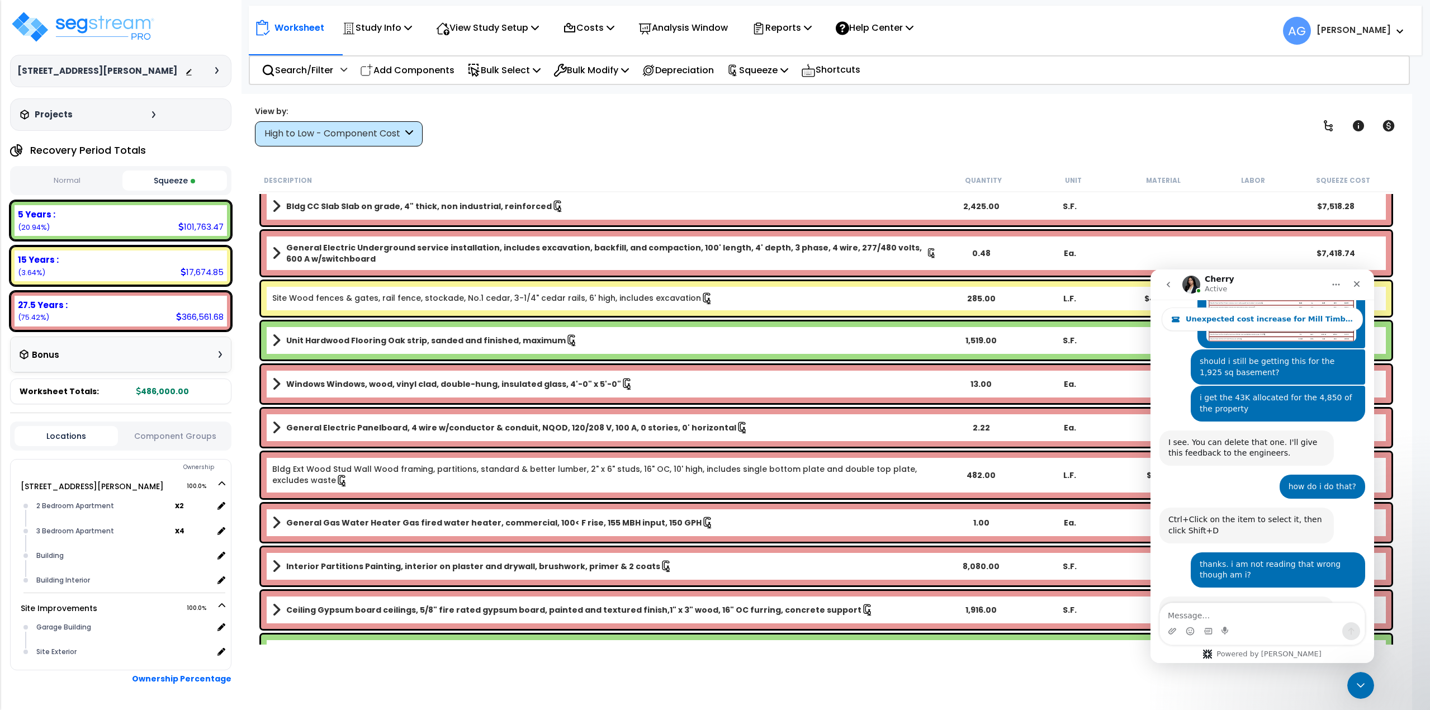
scroll to position [2476, 0]
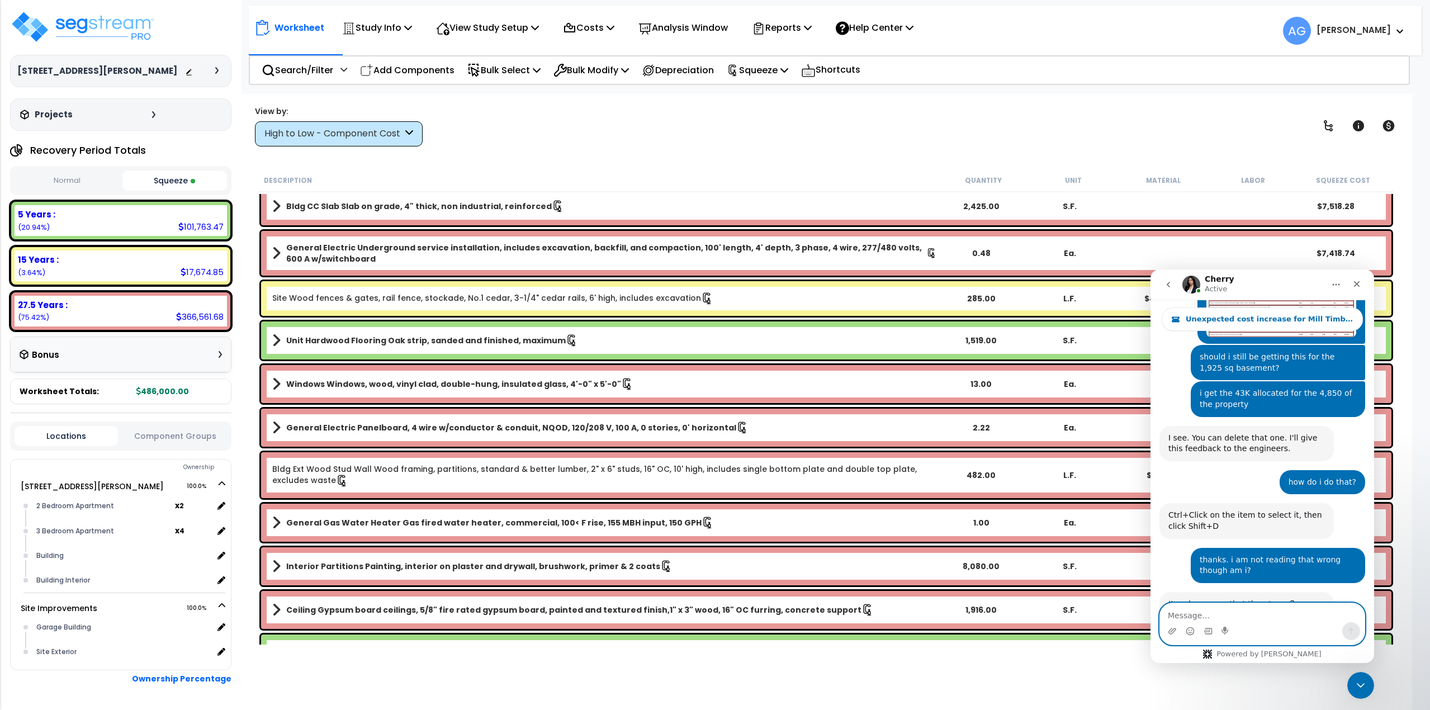
click at [1235, 614] on textarea "Message…" at bounding box center [1262, 612] width 205 height 19
type textarea "ok thanks"
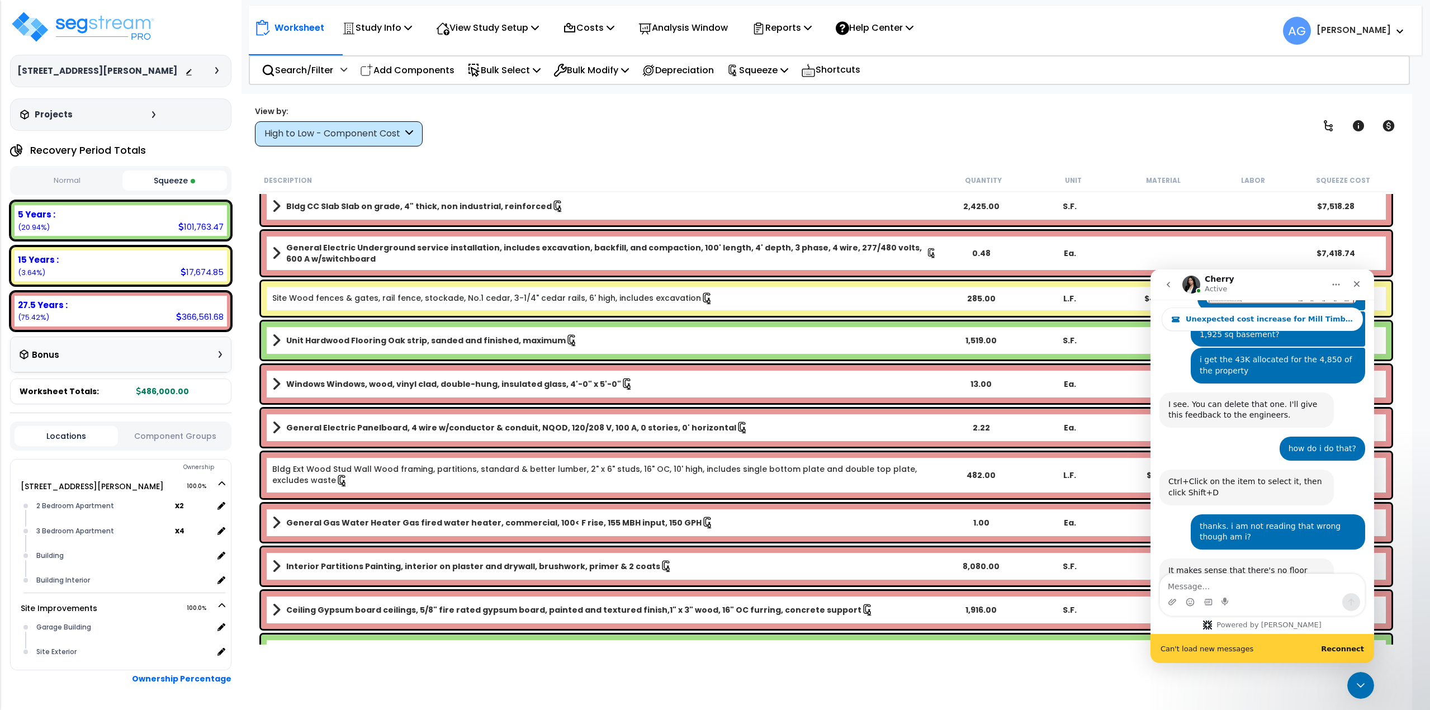
scroll to position [2539, 0]
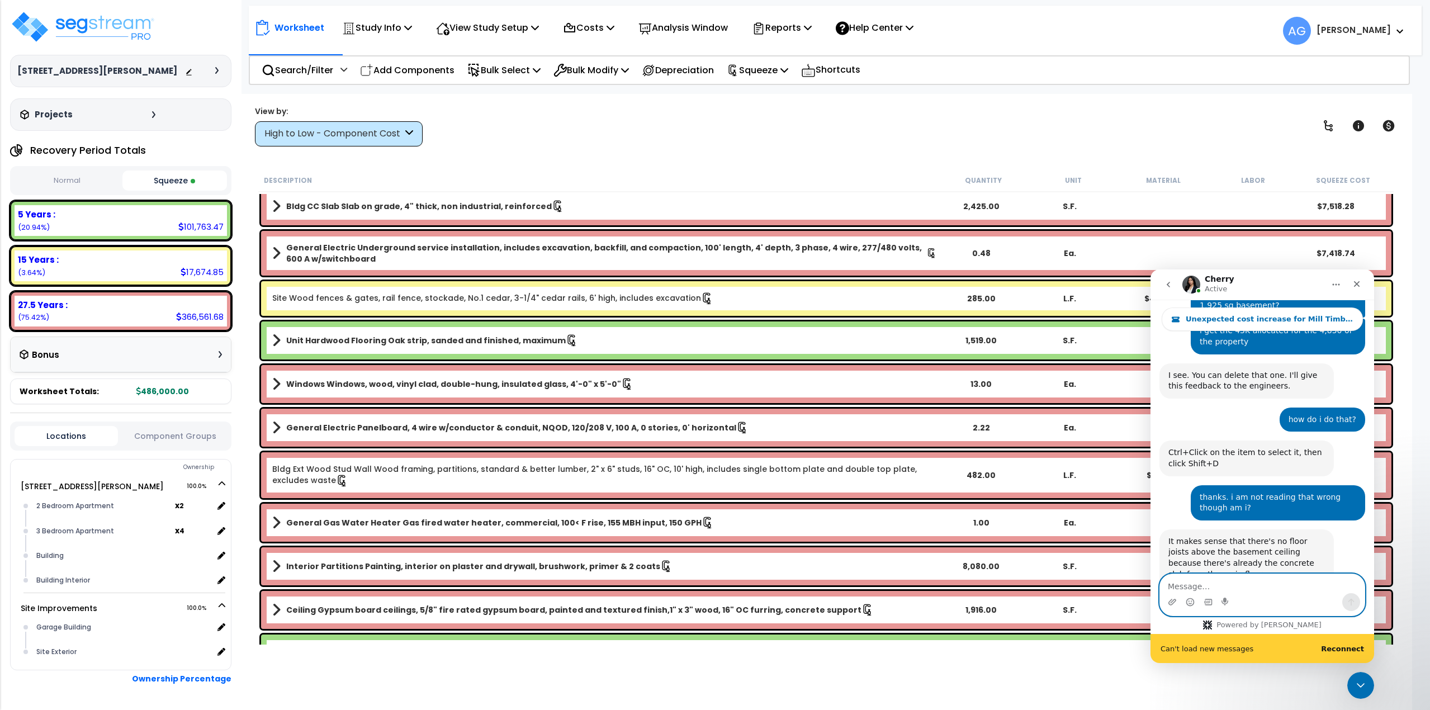
click at [1267, 589] on textarea "Message…" at bounding box center [1262, 583] width 205 height 19
click at [1345, 654] on div "Can't load new messages Reconnect" at bounding box center [1262, 648] width 224 height 29
click at [1347, 648] on b "Reconnect" at bounding box center [1342, 648] width 43 height 8
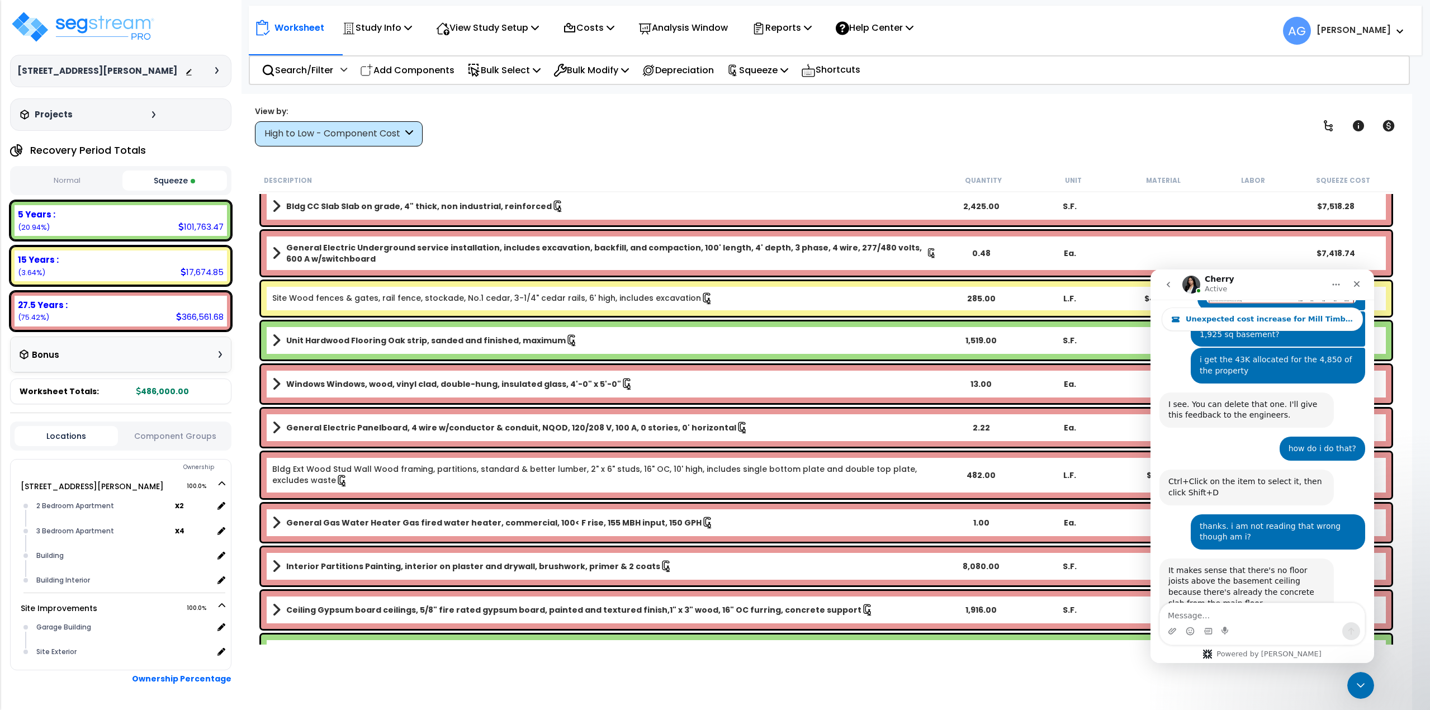
scroll to position [49, 0]
click at [1353, 283] on icon "Close" at bounding box center [1356, 283] width 9 height 9
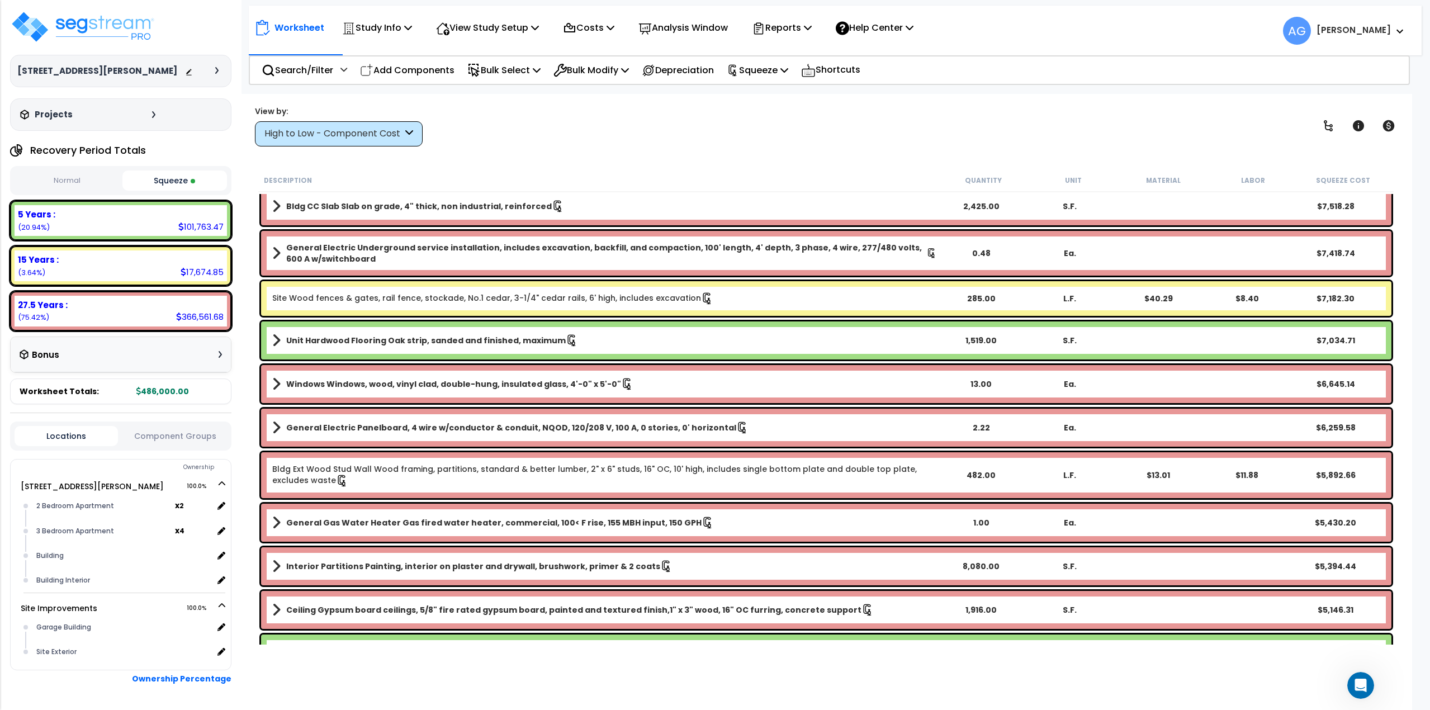
scroll to position [2498, 0]
click at [60, 29] on img at bounding box center [82, 27] width 145 height 34
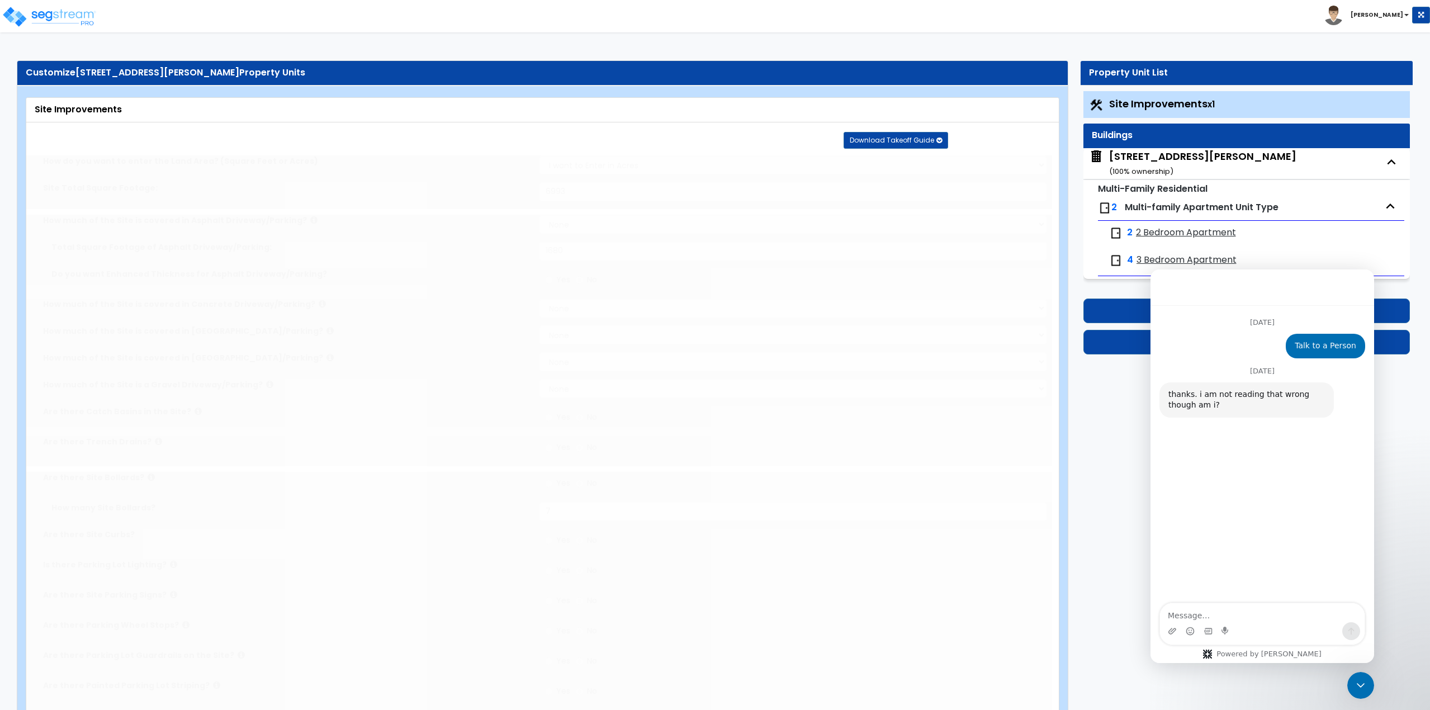
select select "2"
type input "6993"
select select "2"
type input "1680"
radio input "true"
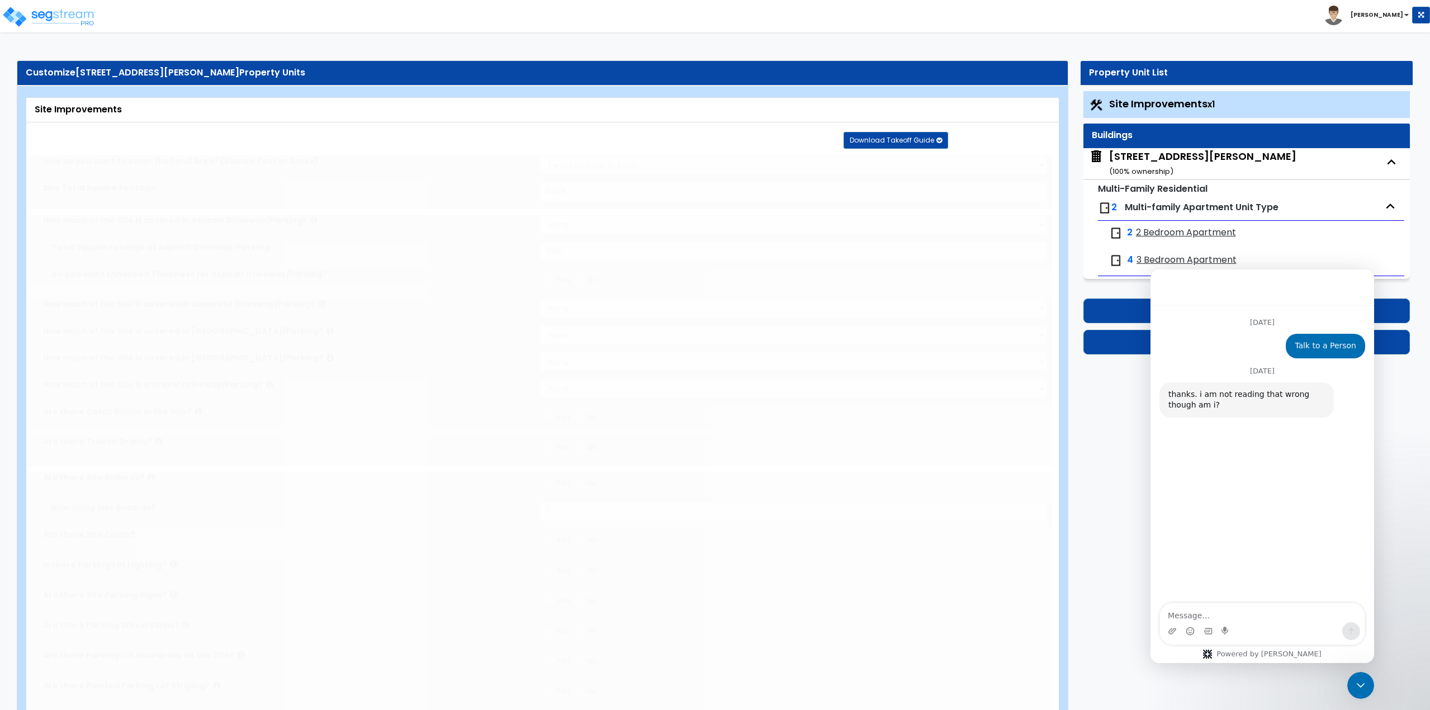
type input "7"
radio input "true"
type input "2"
select select "1"
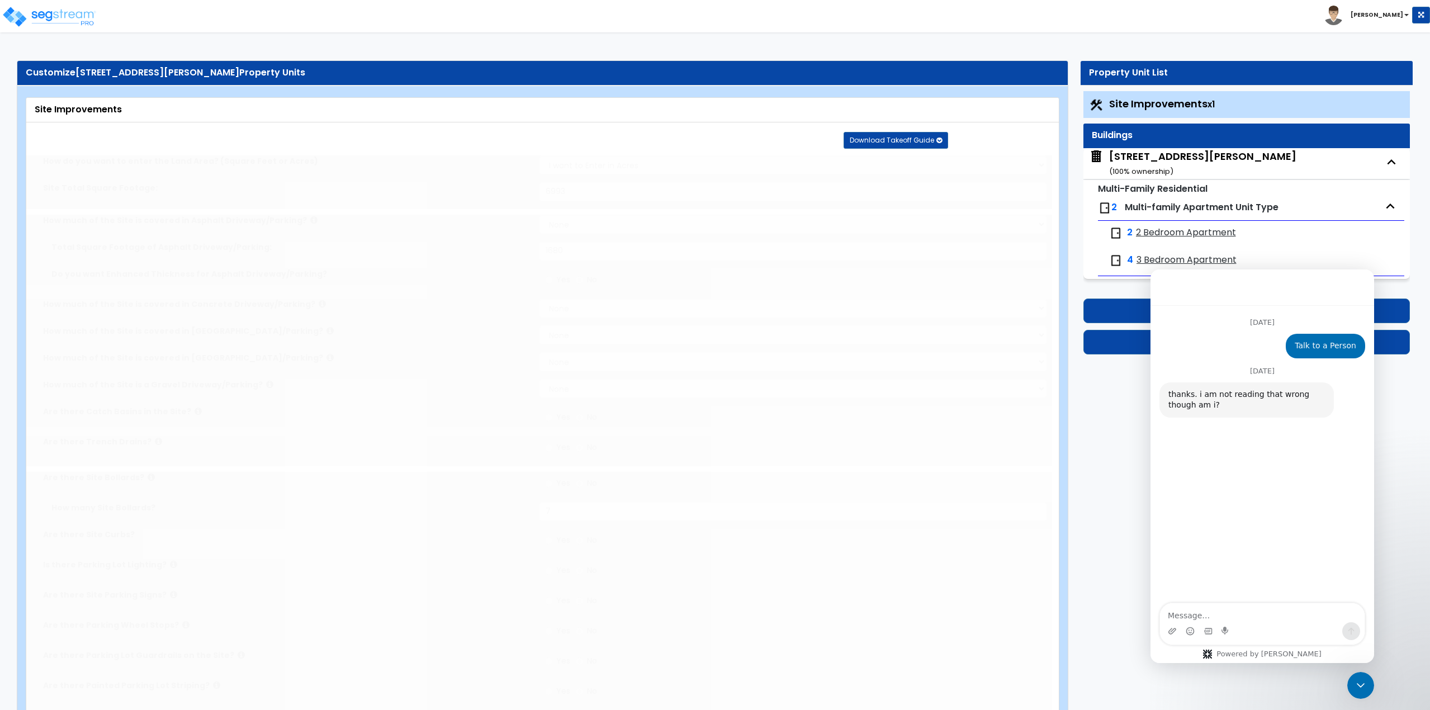
select select "4"
select select "1"
select select "2"
type input "1"
select select "2"
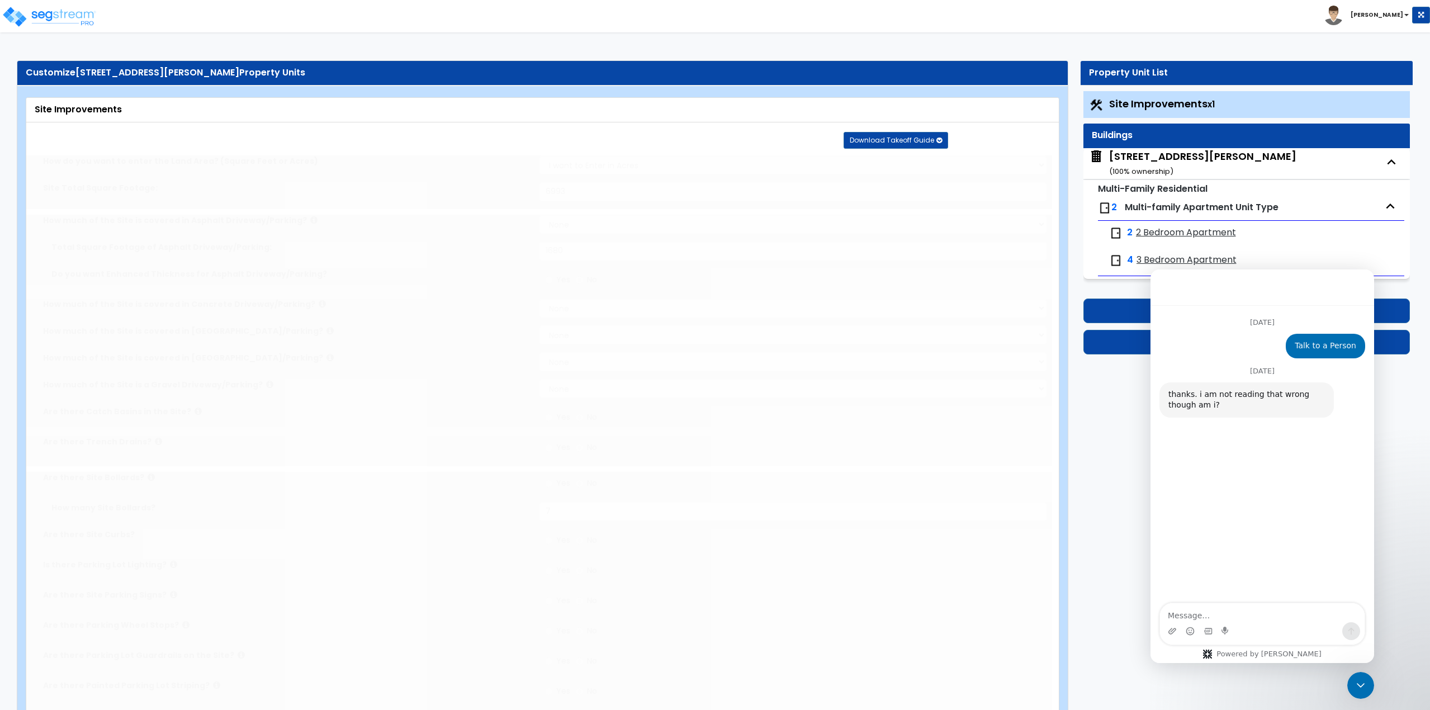
radio input "true"
select select "2"
type input "30"
select select "1"
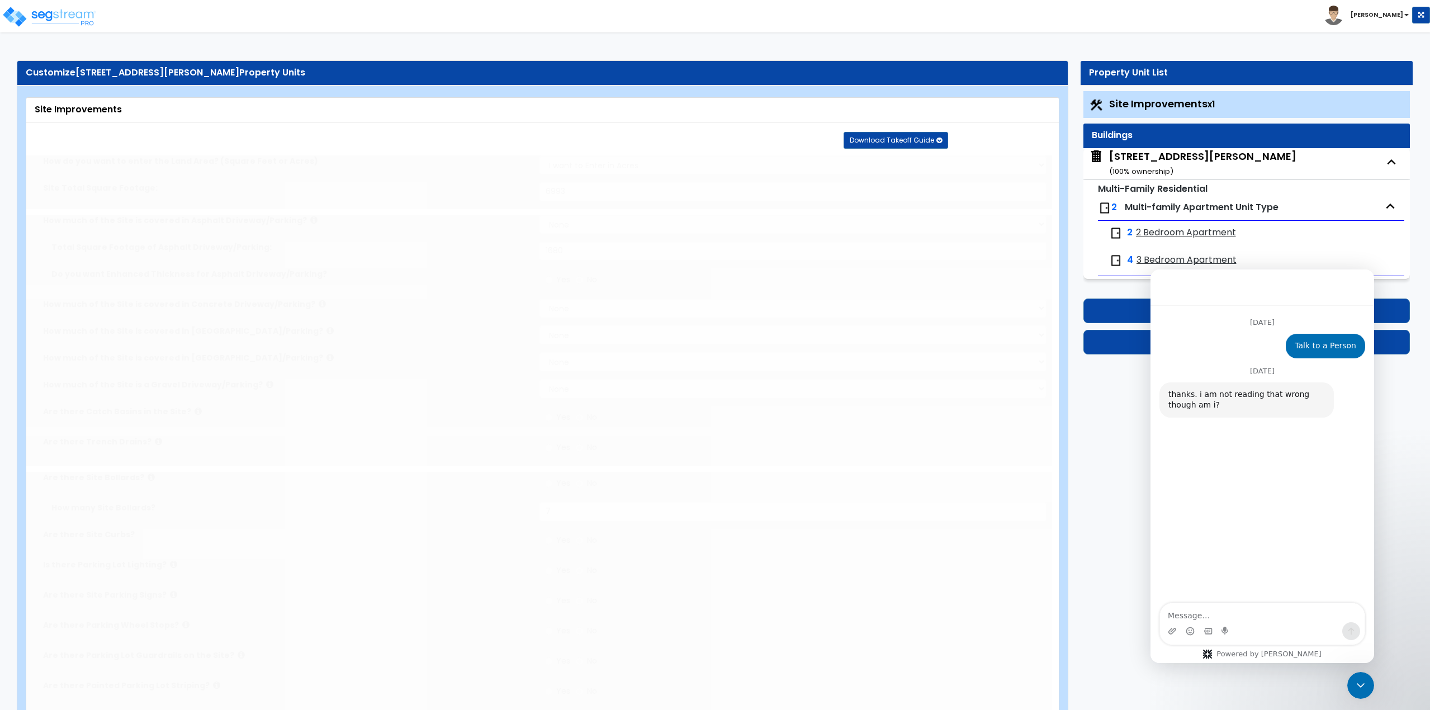
radio input "true"
type input "2"
radio input "true"
type input "25"
radio input "true"
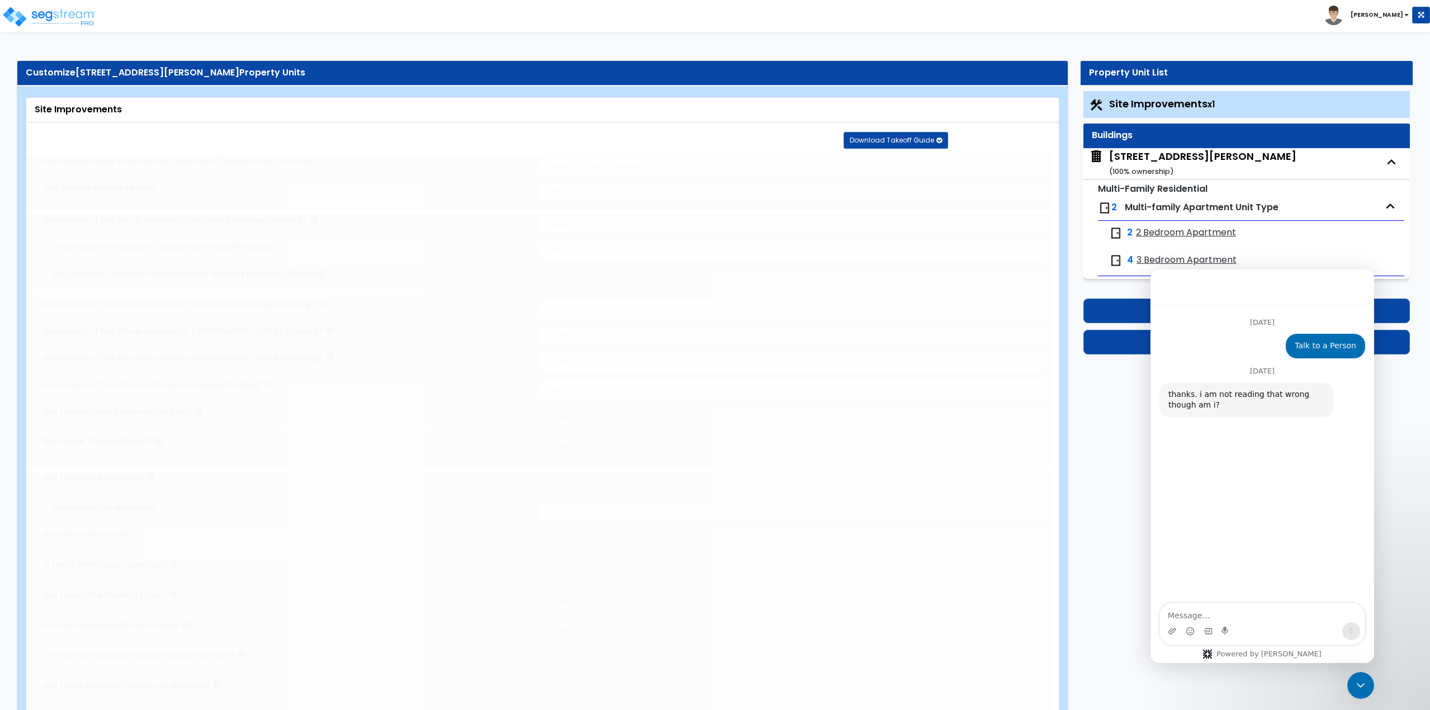
radio input "true"
type input "285"
radio input "true"
select select "2"
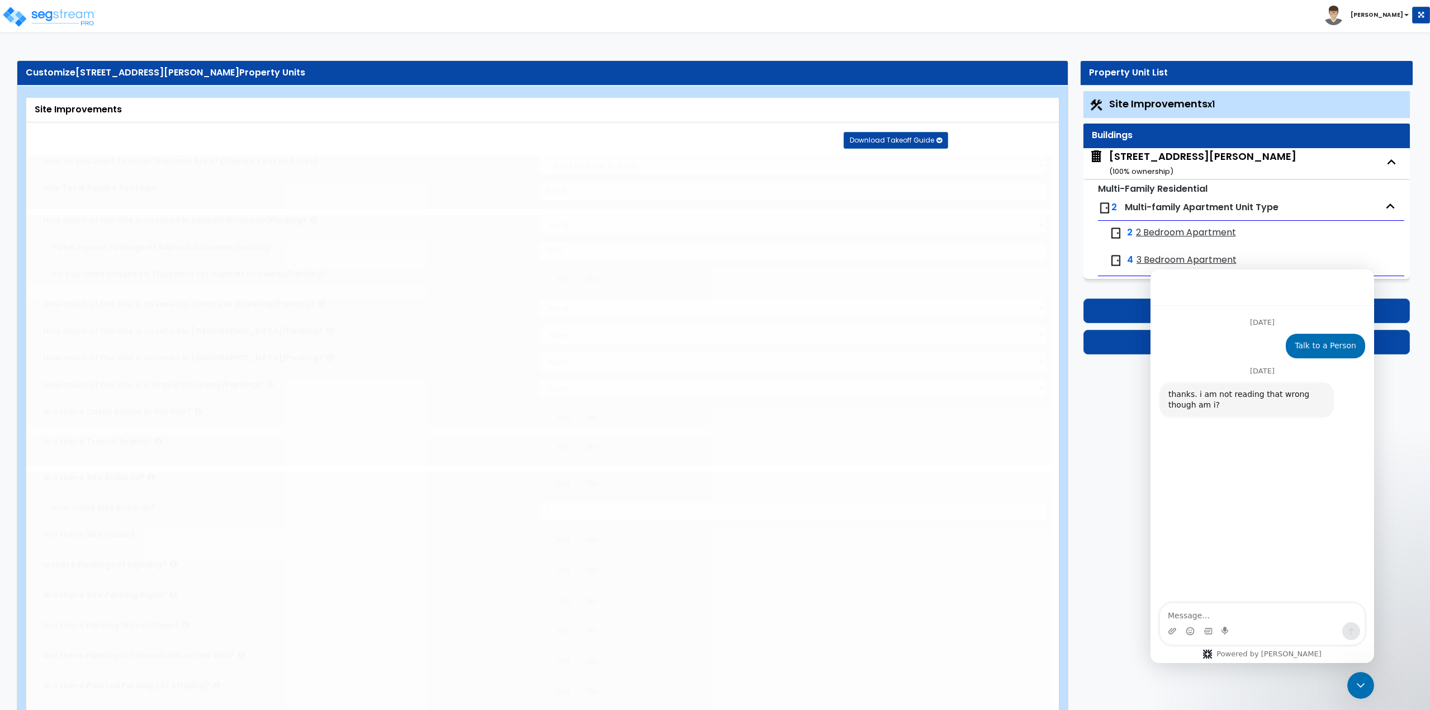
type input "1755"
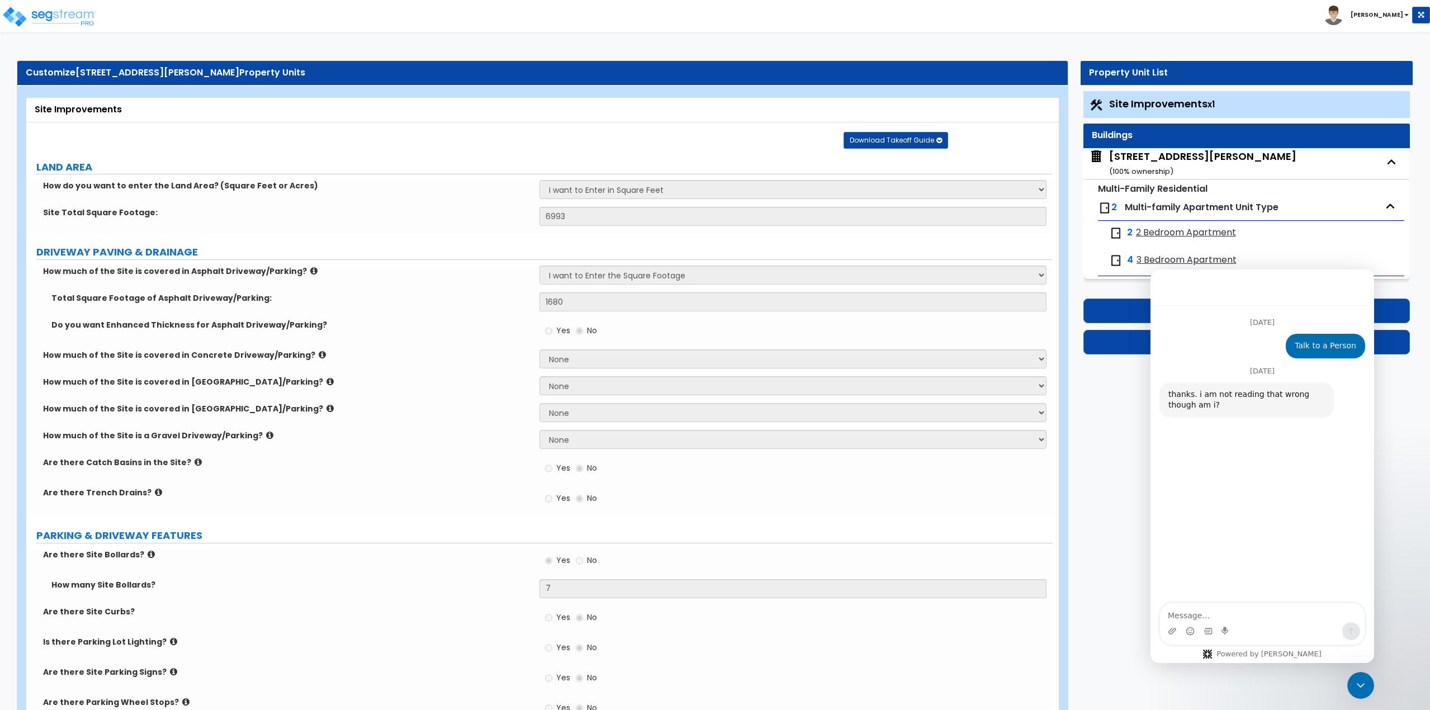
click at [1145, 158] on div "[STREET_ADDRESS][PERSON_NAME] ( 100 % ownership)" at bounding box center [1202, 163] width 187 height 29
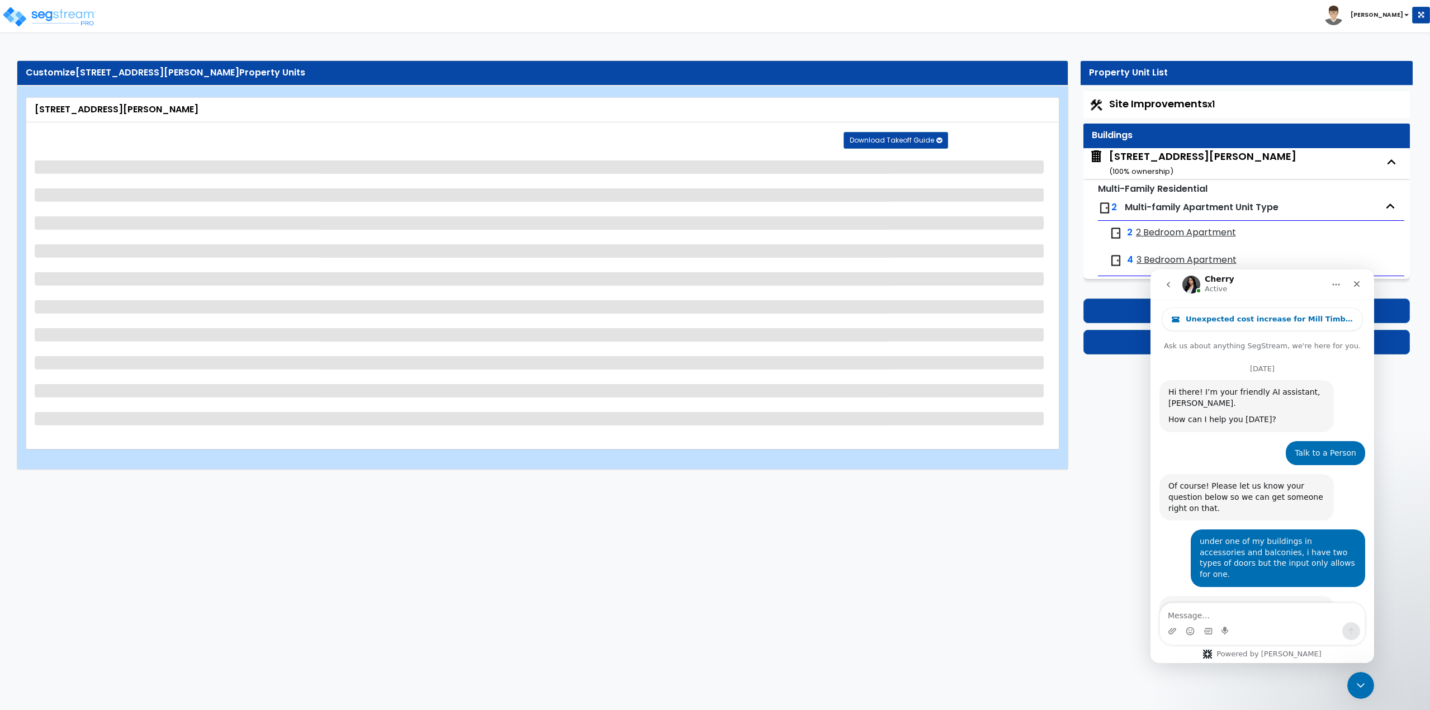
select select "7"
select select "1"
select select "5"
select select "2"
select select "1"
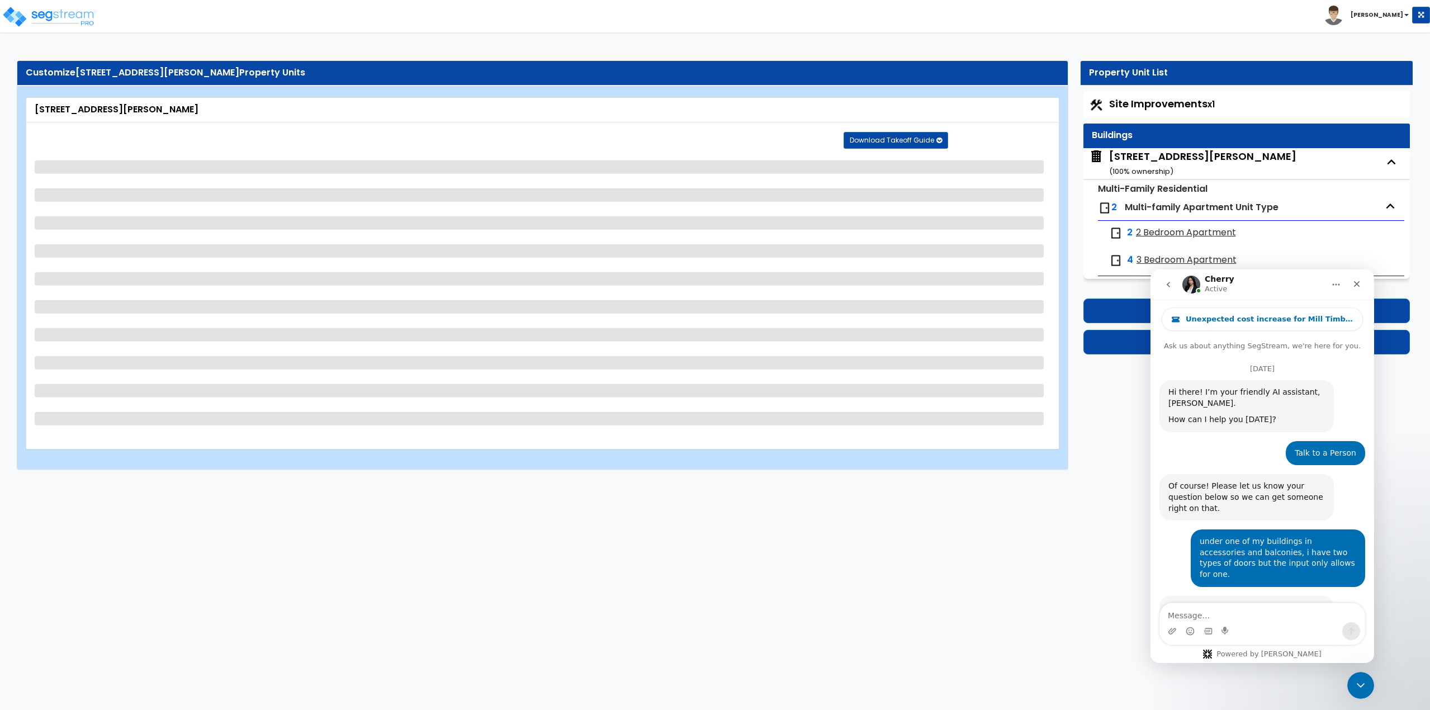
select select "1"
select select "3"
select select "1"
select select "2"
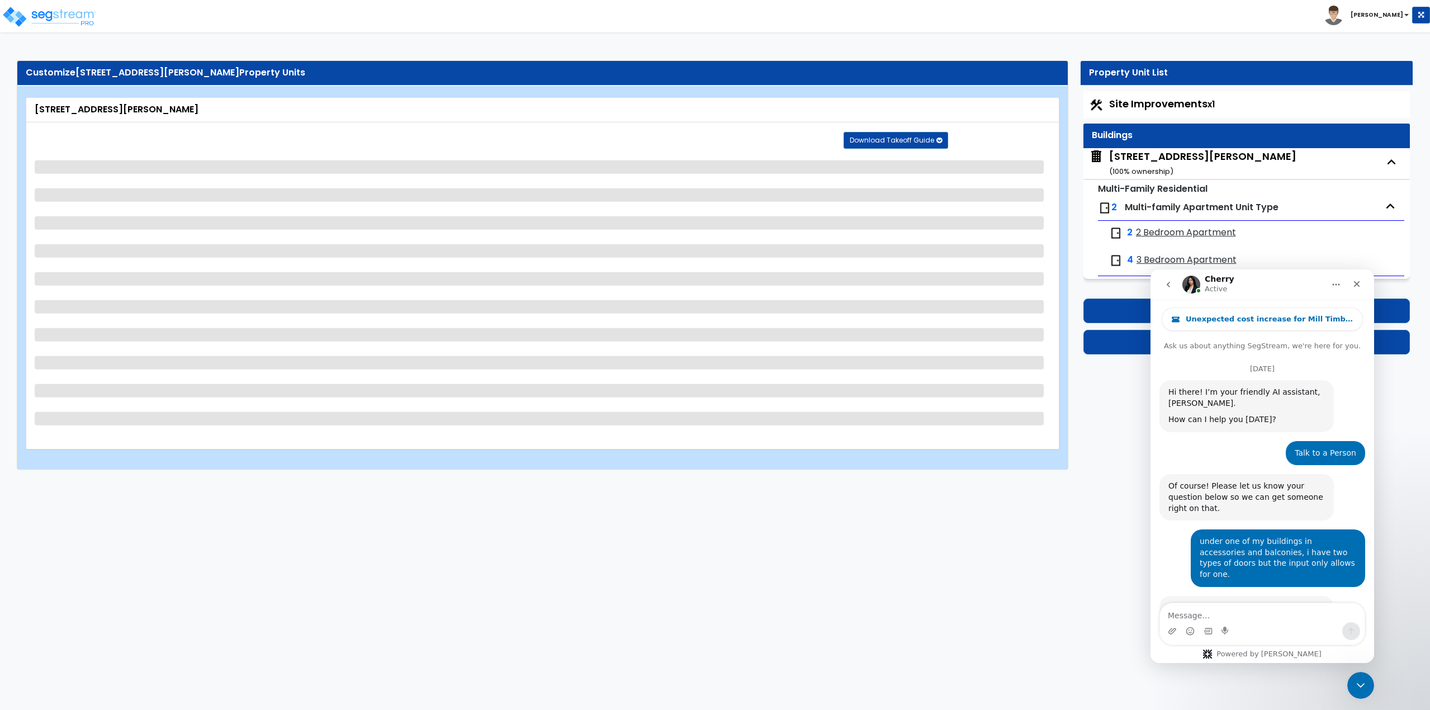
select select "1"
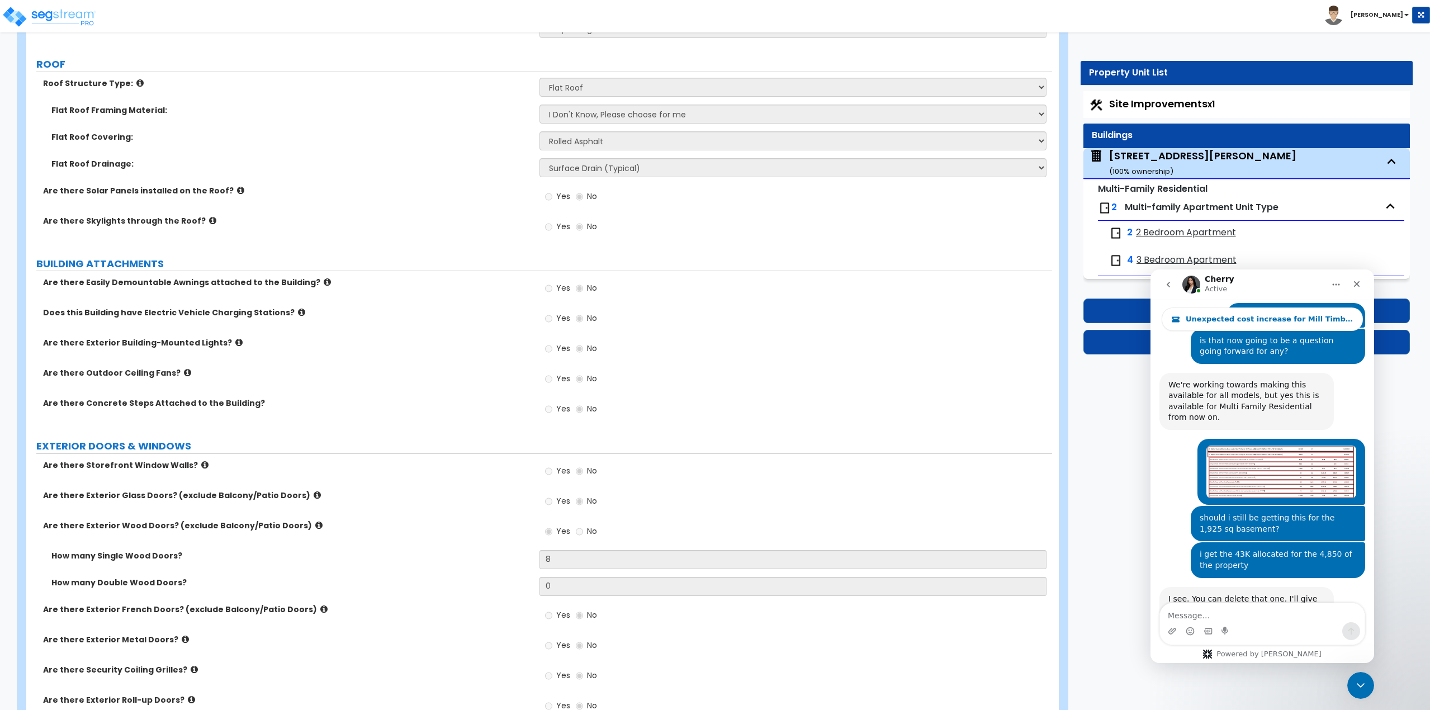
scroll to position [671, 0]
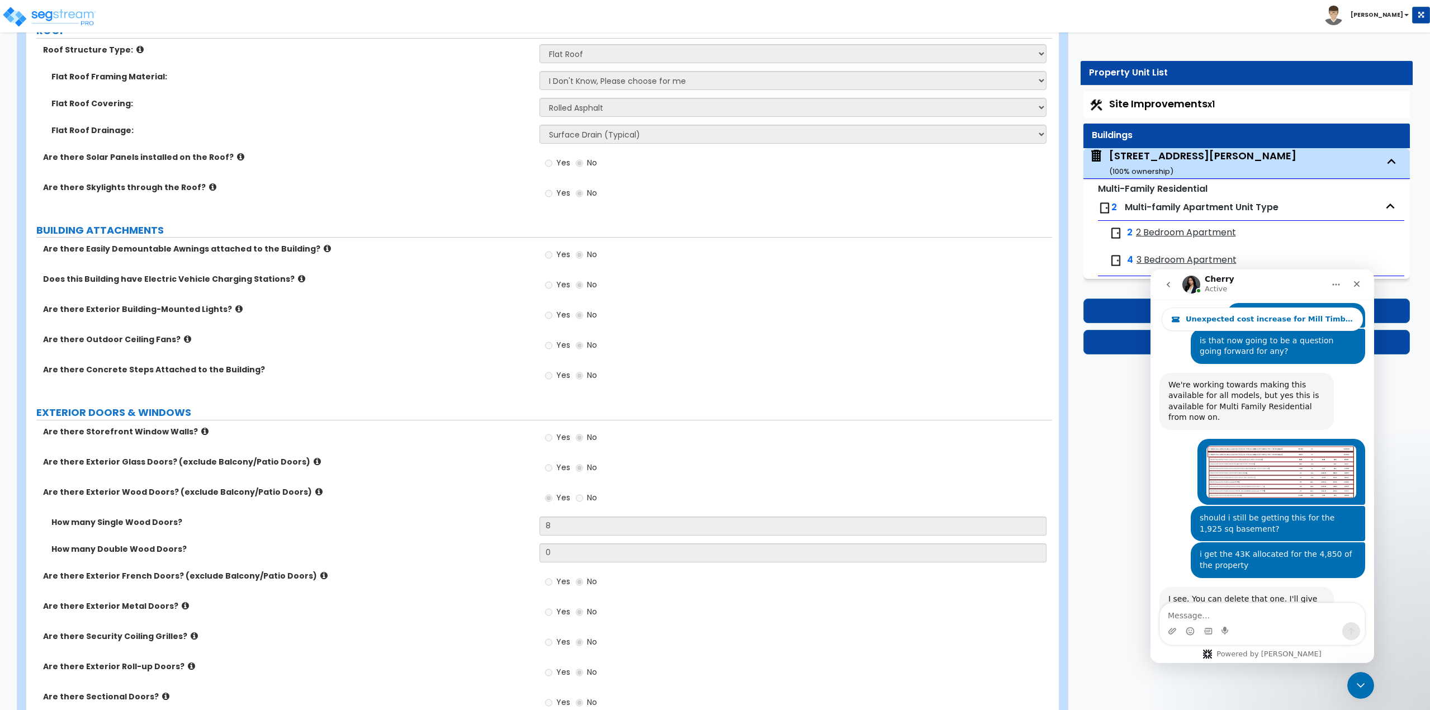
click at [1192, 230] on span "2 Bedroom Apartment" at bounding box center [1186, 232] width 100 height 13
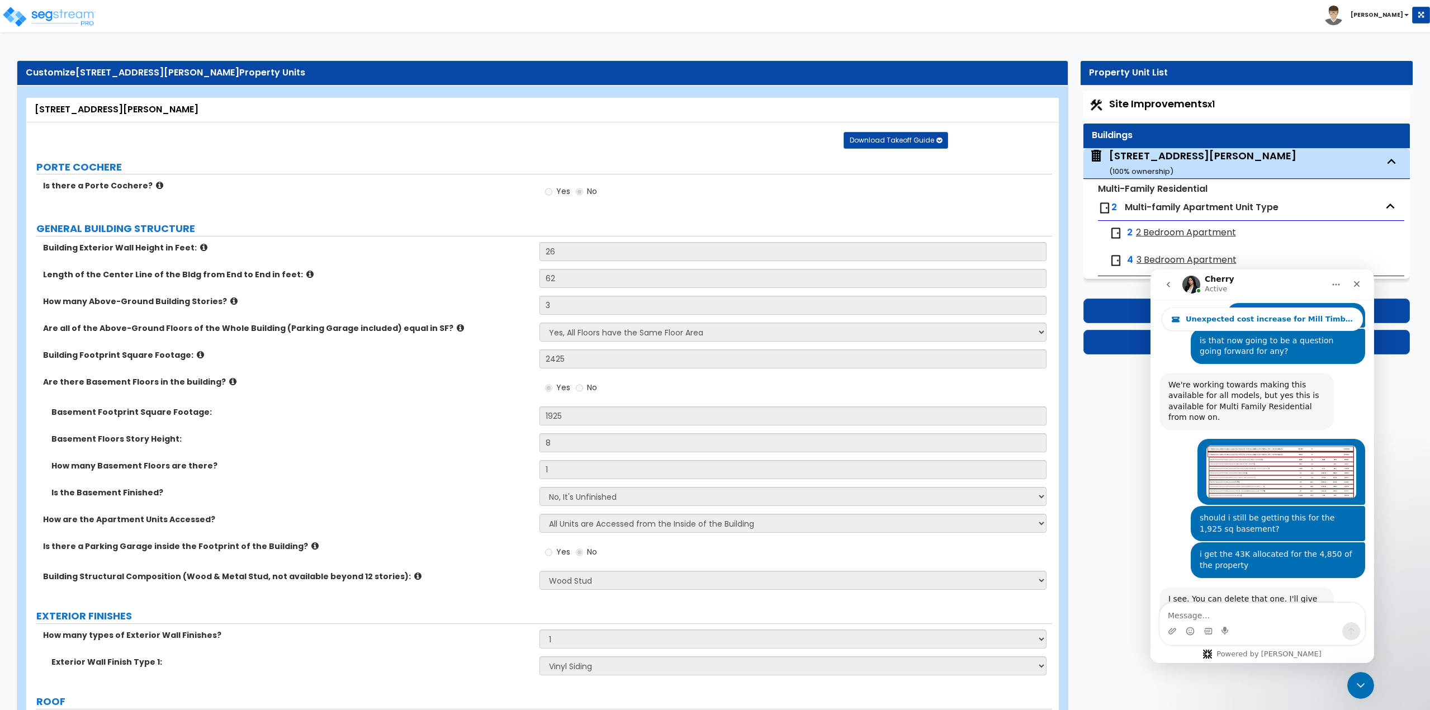
select select "1"
select select "2"
select select "1"
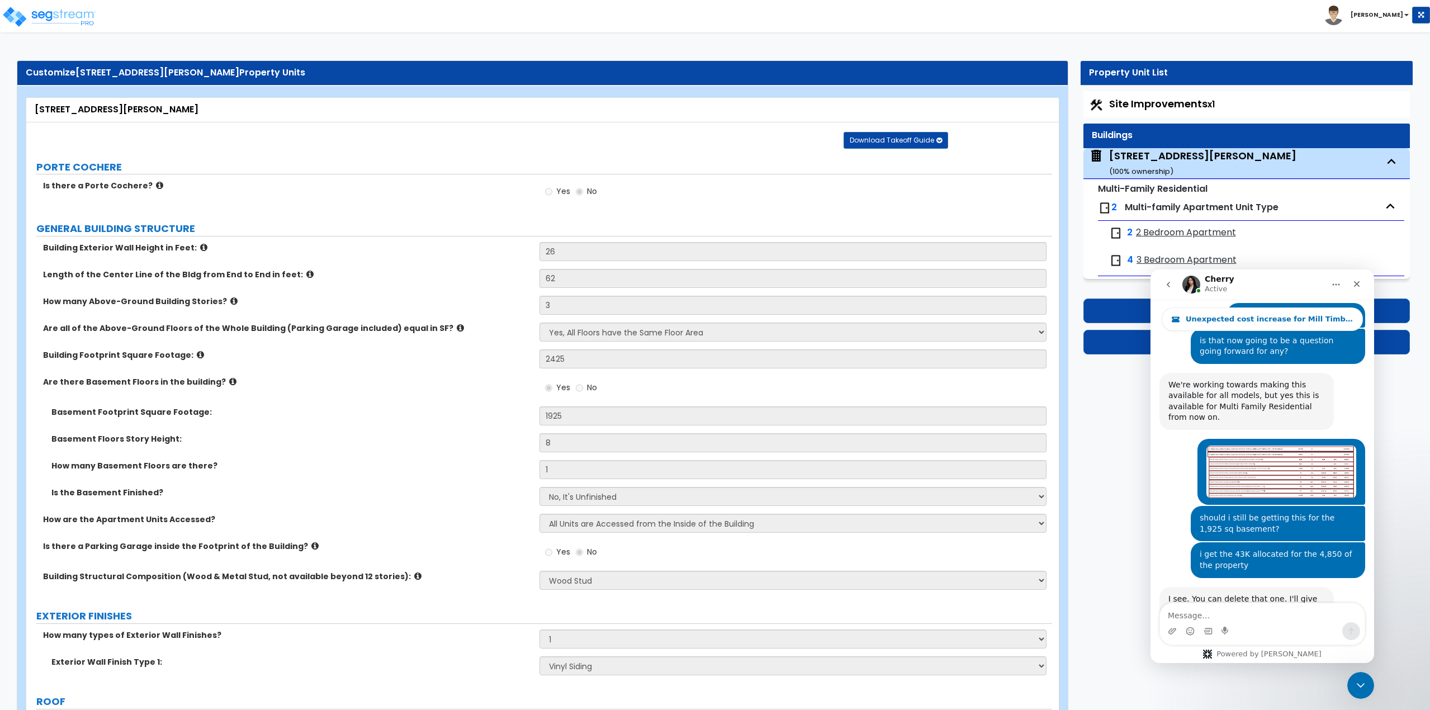
select select "3"
select select "1"
select select "2"
select select "1"
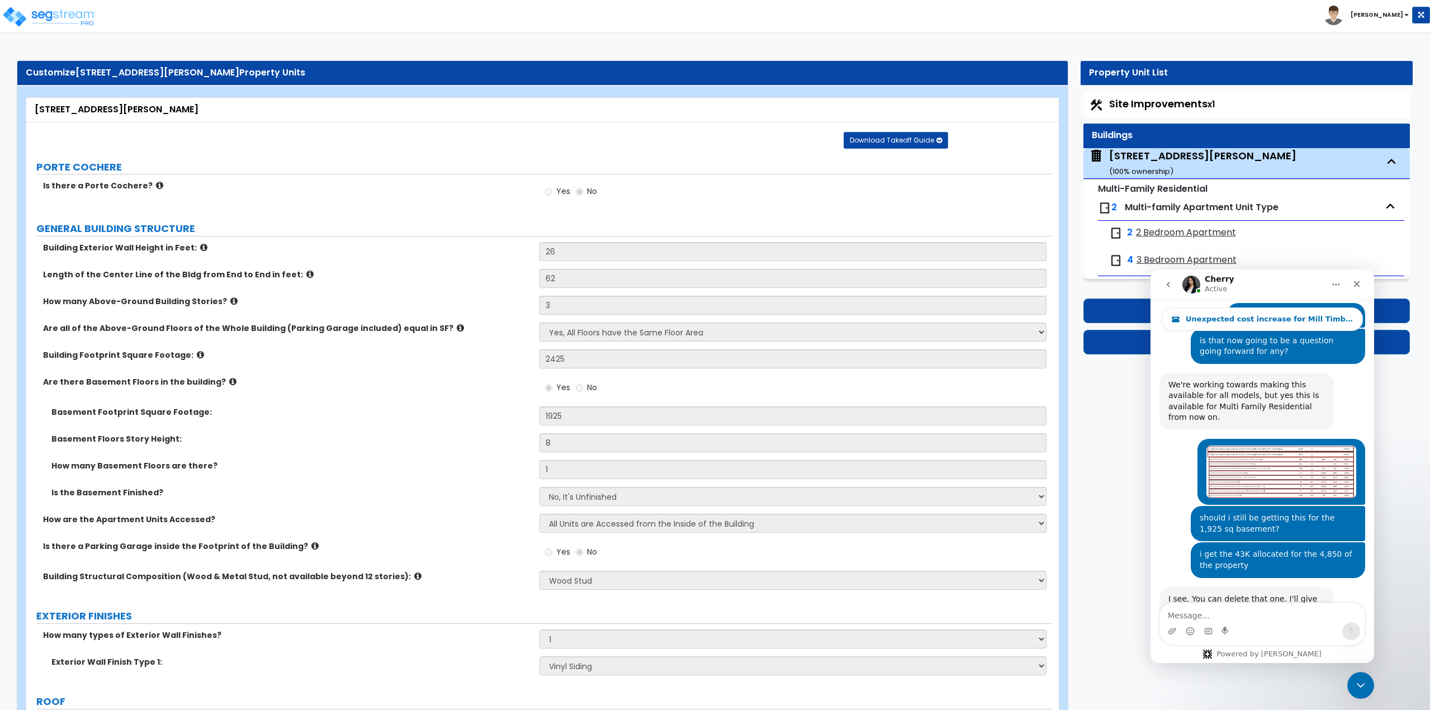
select select "1"
select select "6"
select select "2"
select select "3"
select select "1"
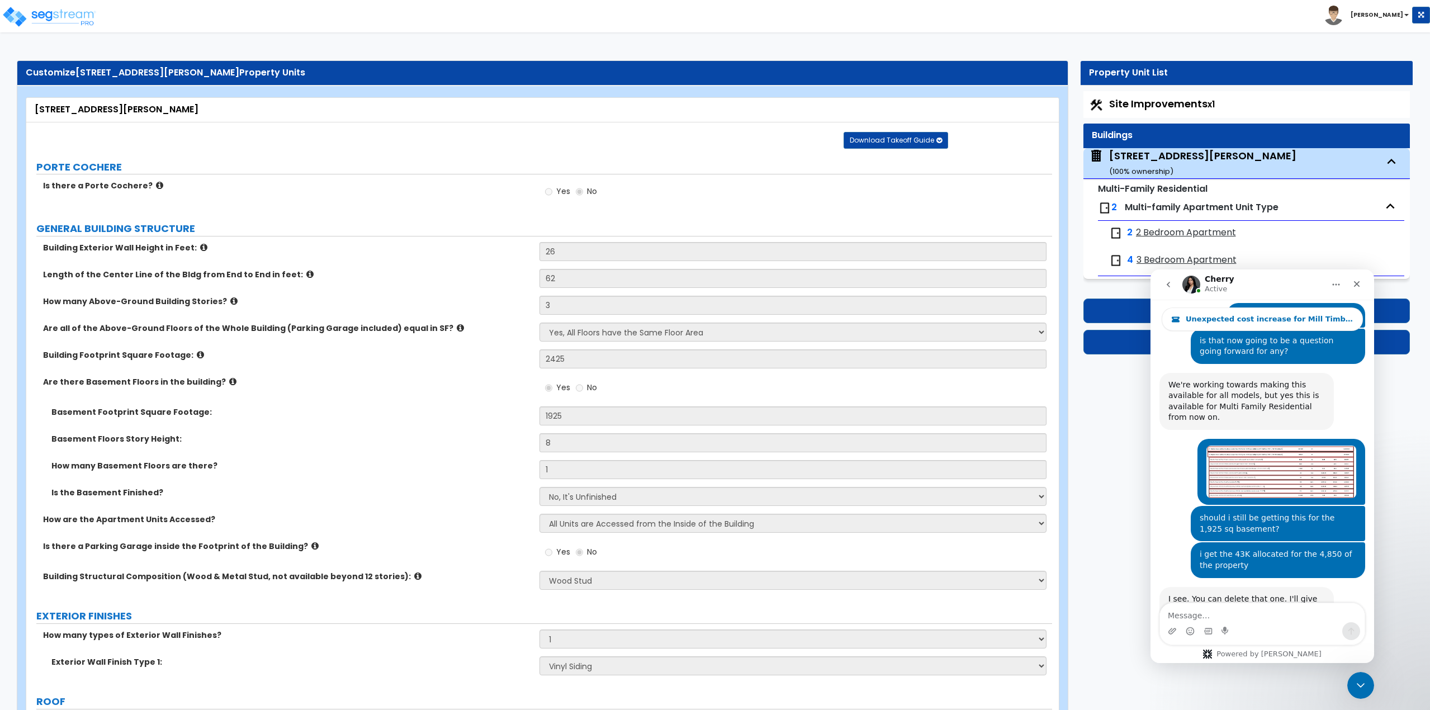
select select "1"
select select "5"
select select "3"
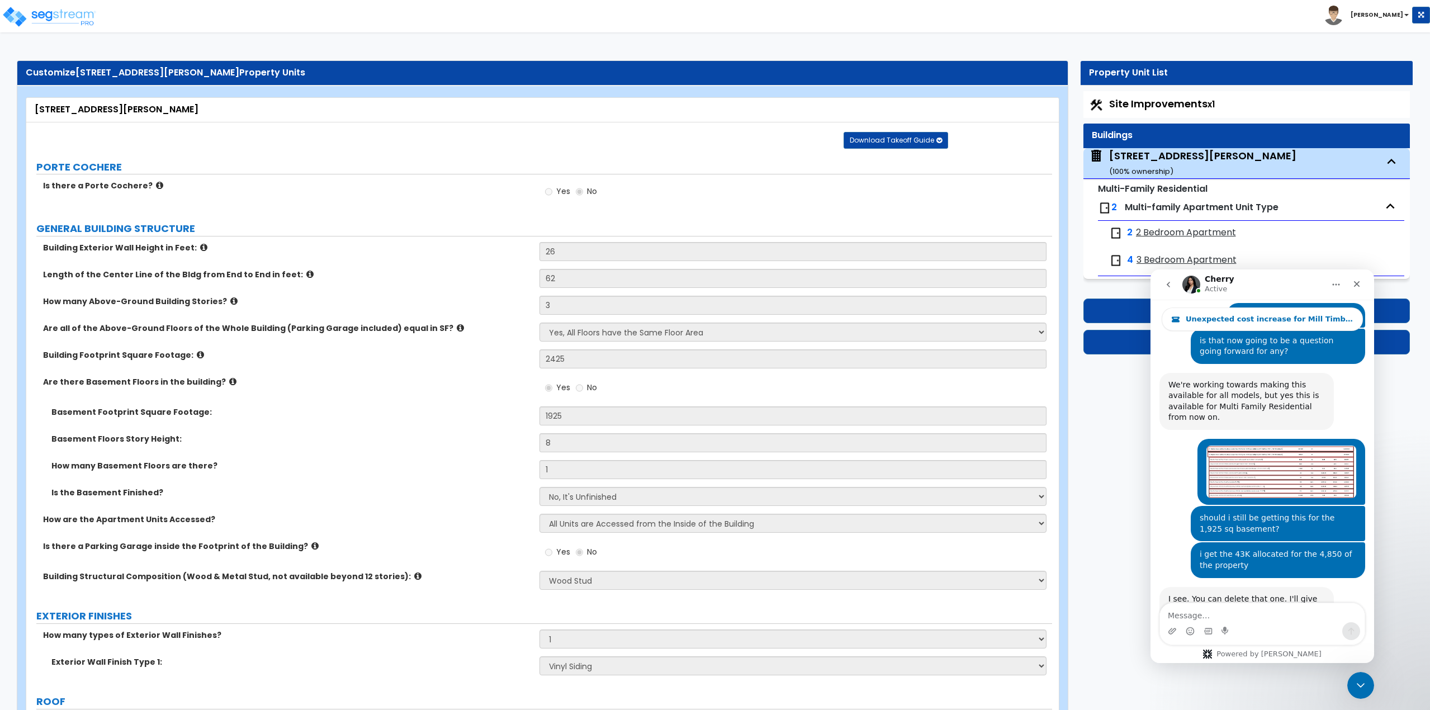
select select "3"
select select "1"
select select "5"
select select "1"
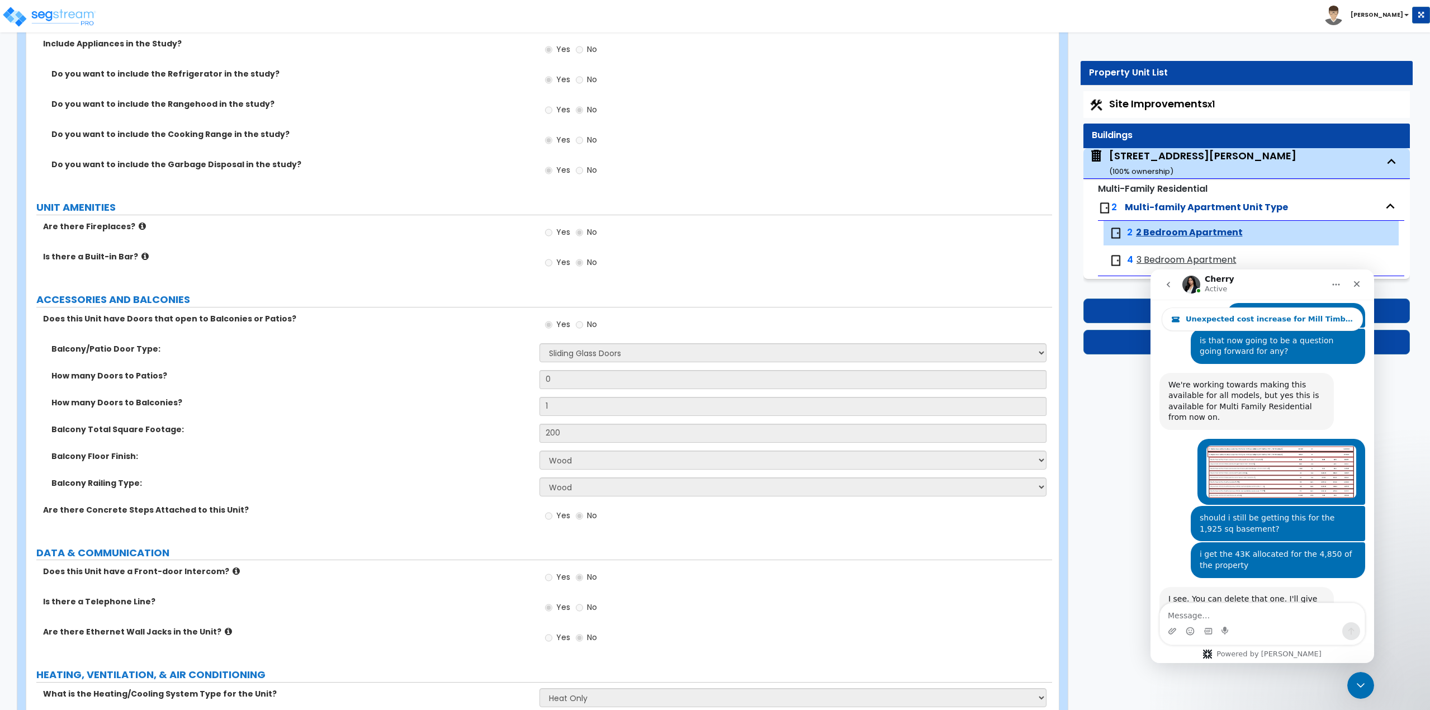
scroll to position [1845, 0]
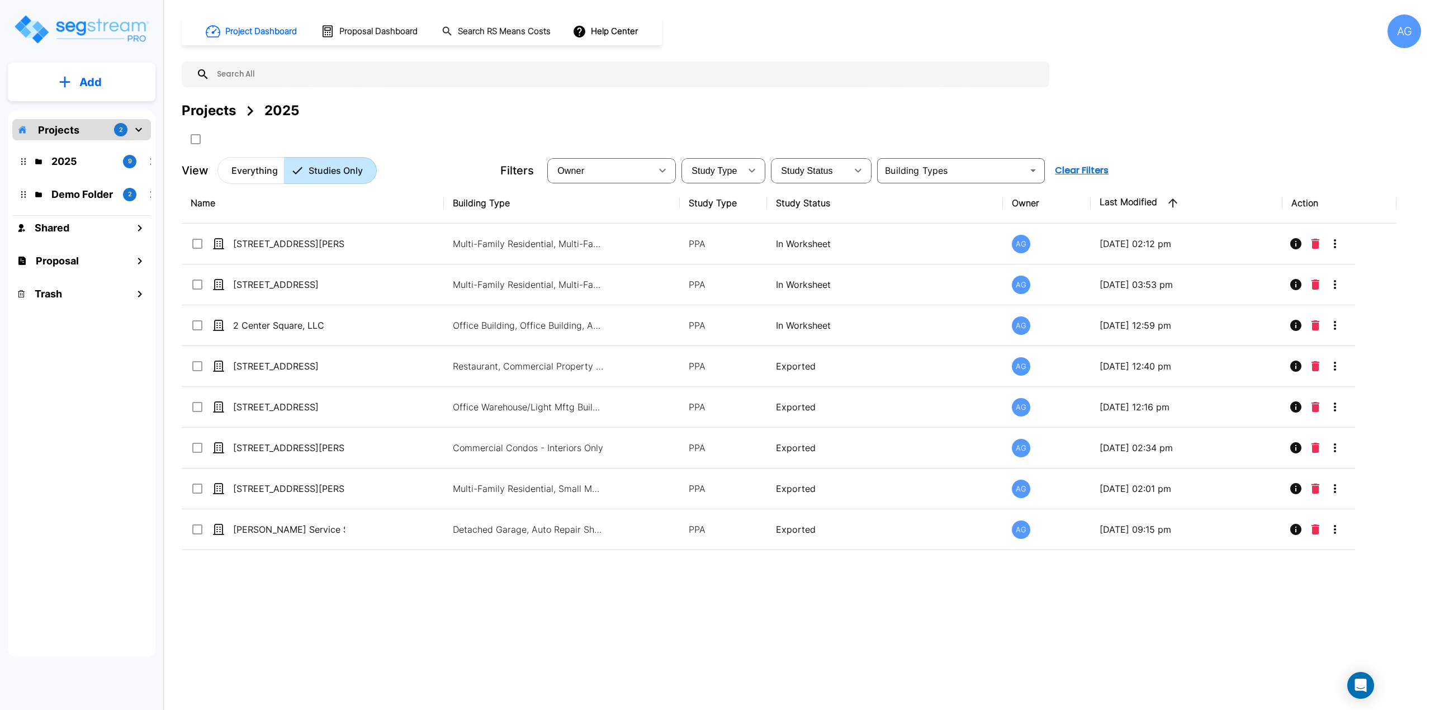
click at [768, 35] on div "Project Dashboard Proposal Dashboard Search RS Means Costs Help Center AG" at bounding box center [801, 32] width 1239 height 34
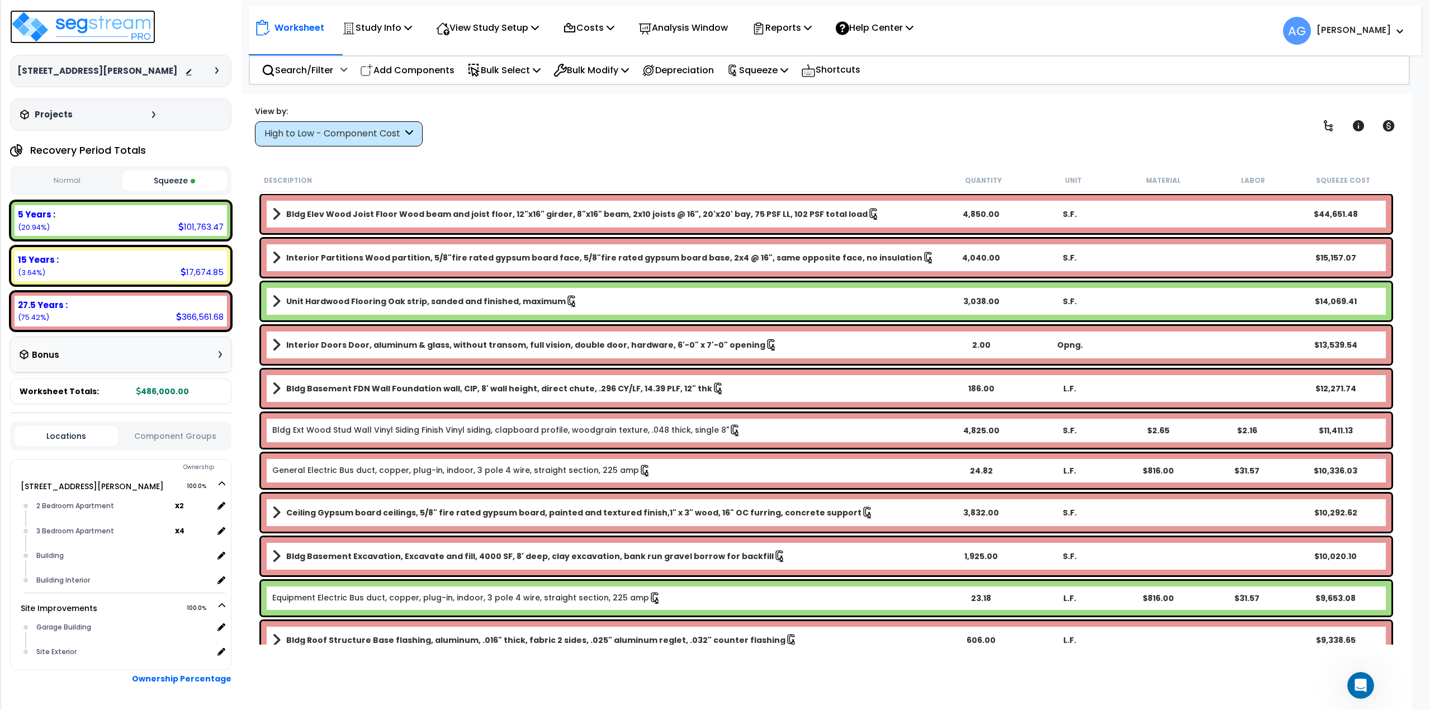
click at [34, 18] on img at bounding box center [82, 27] width 145 height 34
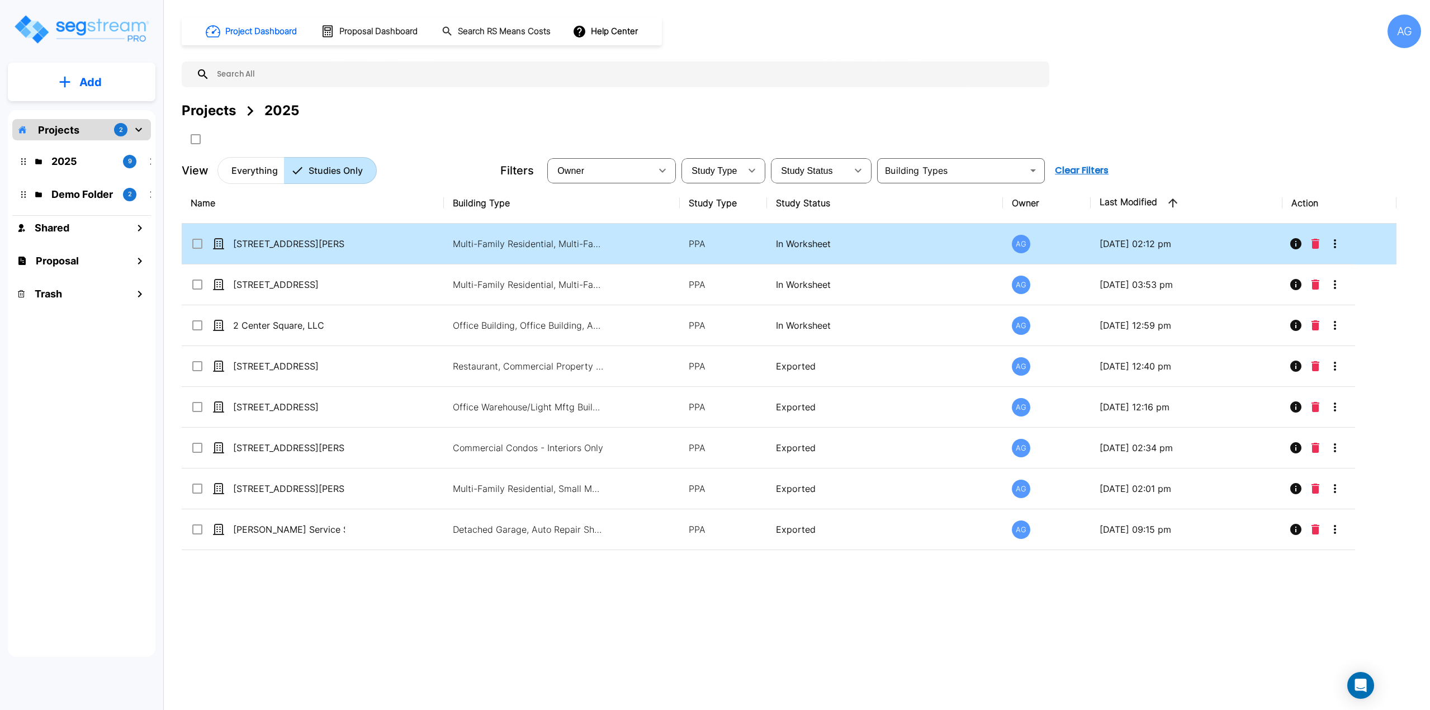
click at [833, 244] on p "In Worksheet" at bounding box center [885, 243] width 218 height 13
checkbox input "true"
click at [833, 244] on p "In Worksheet" at bounding box center [885, 243] width 218 height 13
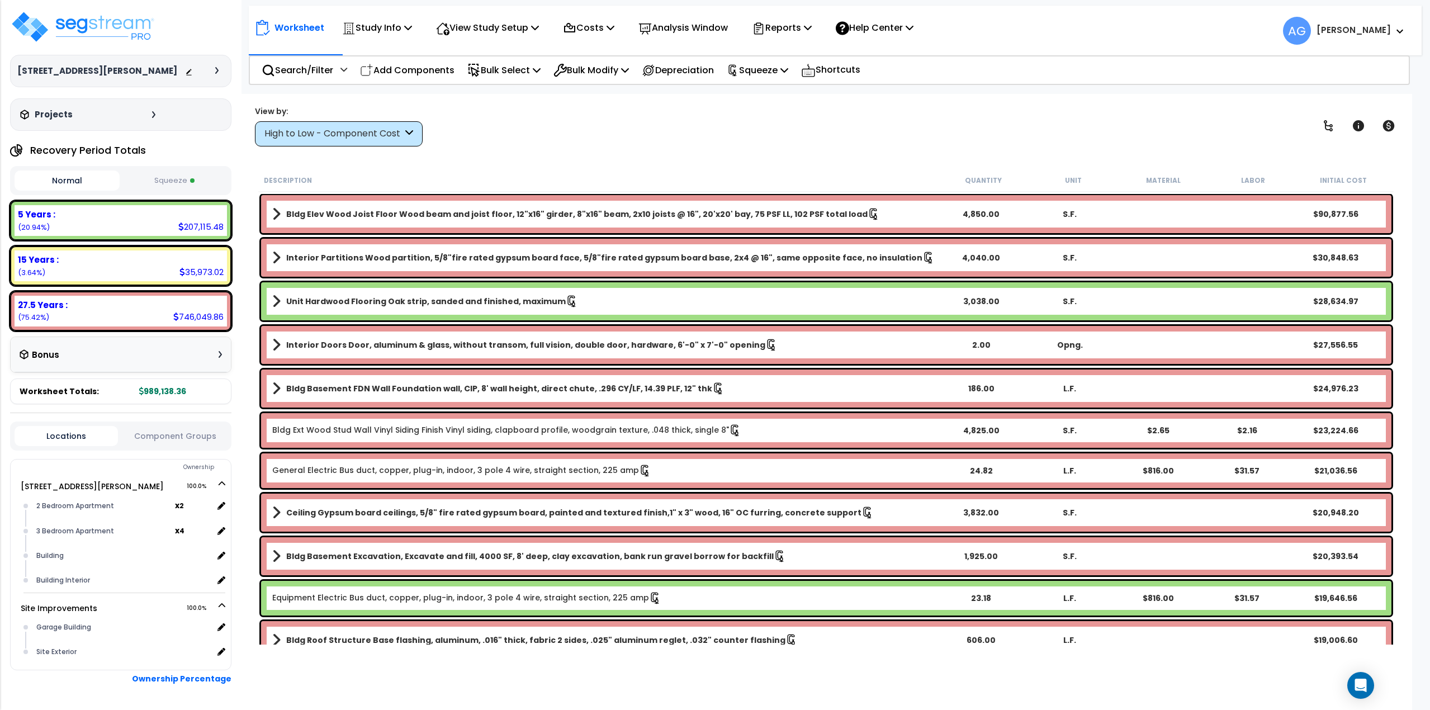
click at [183, 181] on button "Squeeze" at bounding box center [174, 181] width 105 height 20
click at [60, 179] on button "Normal" at bounding box center [67, 181] width 105 height 20
click at [176, 175] on button "Squeeze" at bounding box center [174, 181] width 105 height 20
click at [54, 182] on button "Normal" at bounding box center [67, 181] width 105 height 20
click at [192, 182] on span at bounding box center [192, 180] width 4 height 4
